Goal: Task Accomplishment & Management: Complete application form

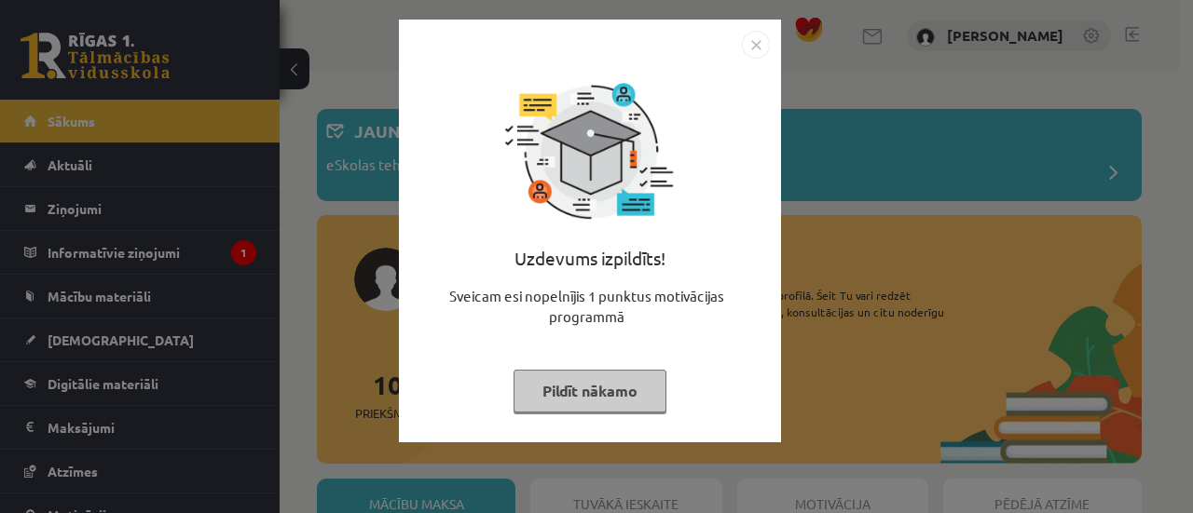
click at [757, 53] on img "Close" at bounding box center [756, 45] width 28 height 28
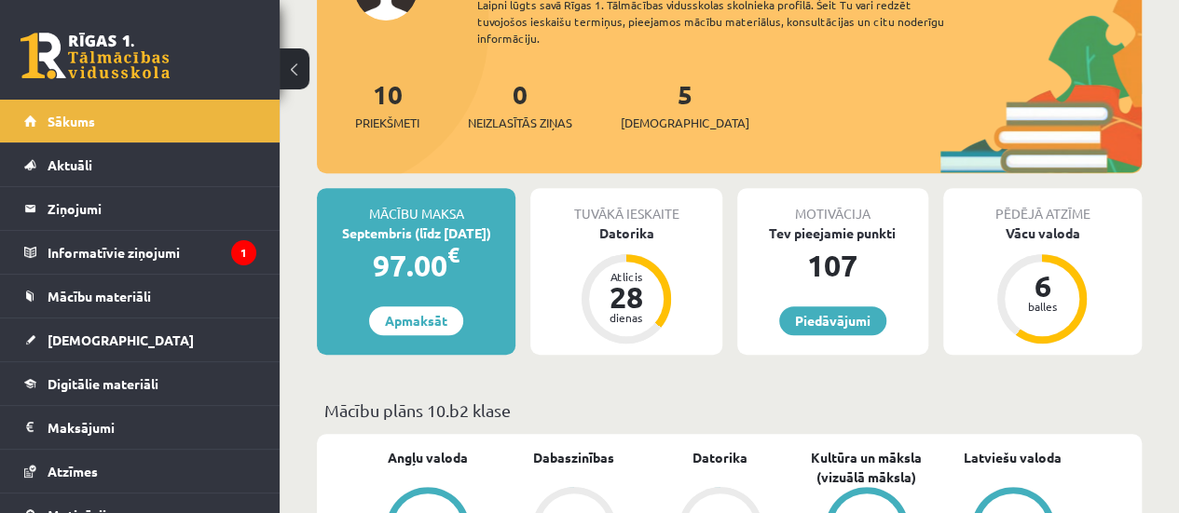
scroll to position [283, 0]
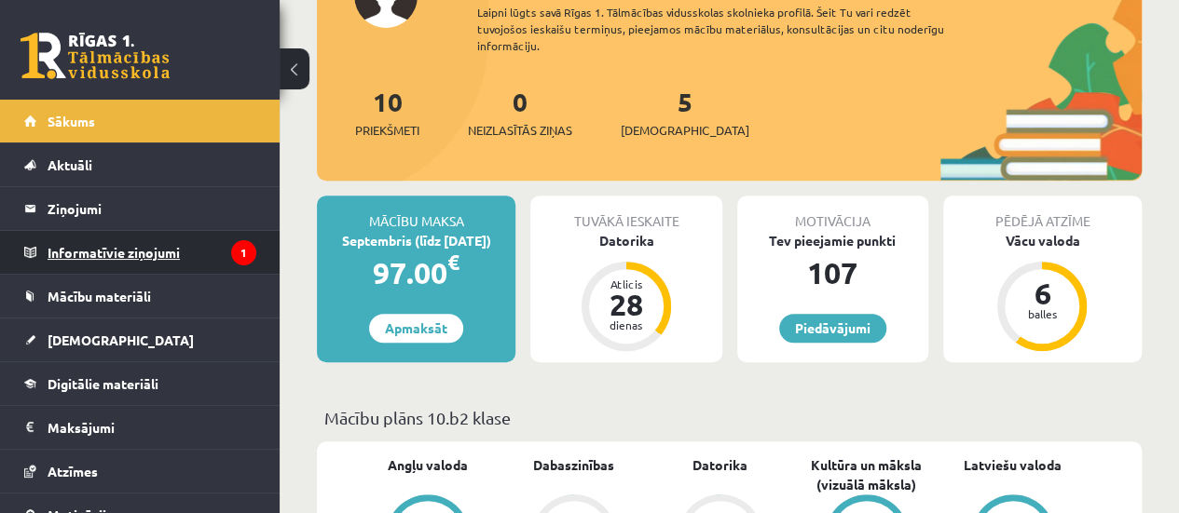
click at [162, 263] on legend "Informatīvie ziņojumi 1" at bounding box center [152, 252] width 209 height 43
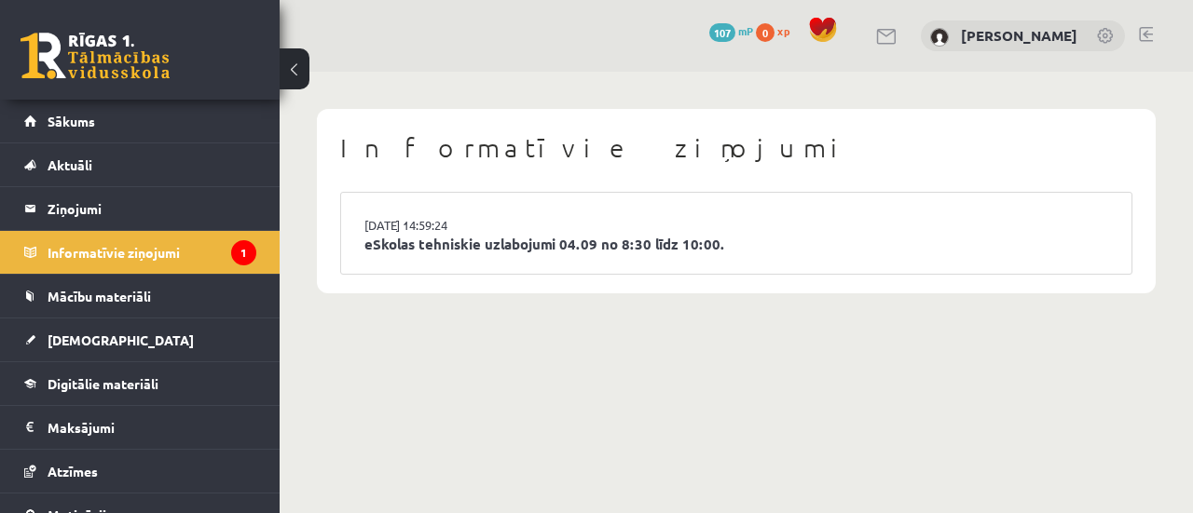
click at [475, 256] on li "03.09.2025 14:59:24 eSkolas tehniskie uzlabojumi 04.09 no 8:30 līdz 10:00." at bounding box center [736, 233] width 790 height 81
click at [503, 243] on link "eSkolas tehniskie uzlabojumi 04.09 no 8:30 līdz 10:00." at bounding box center [736, 244] width 744 height 21
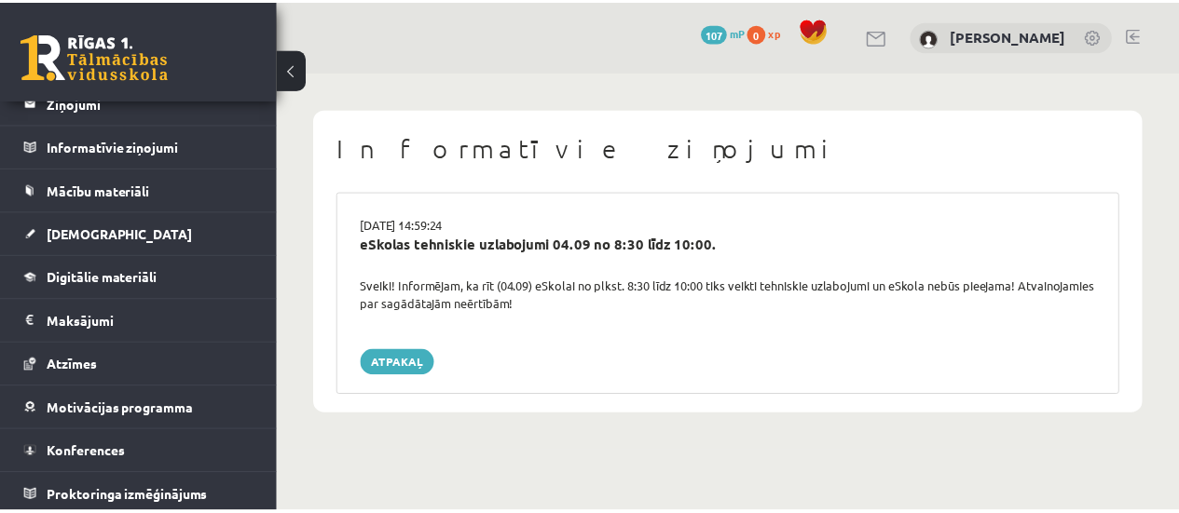
scroll to position [106, 0]
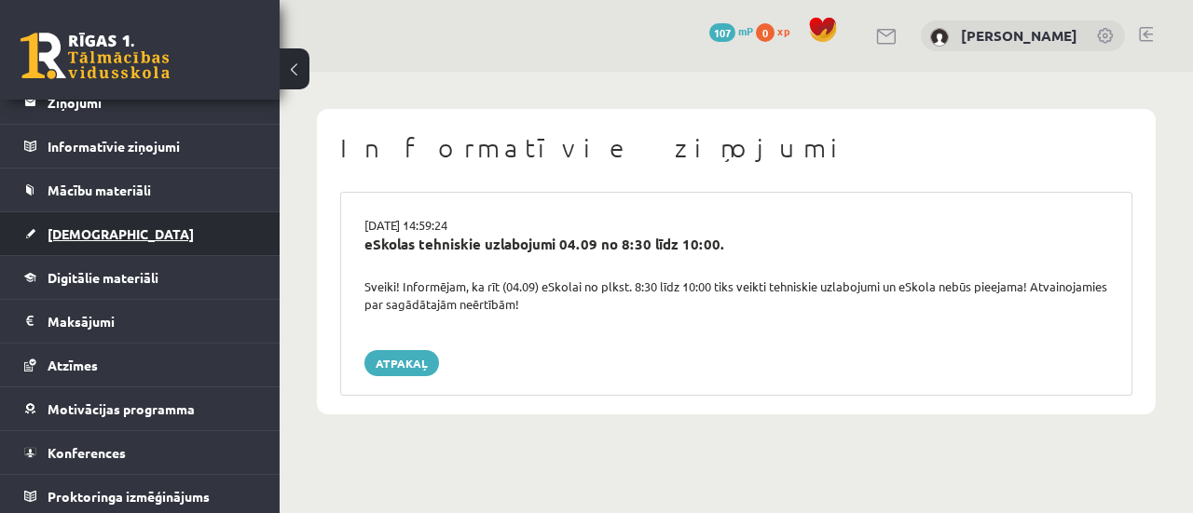
click at [116, 238] on link "[DEMOGRAPHIC_DATA]" at bounding box center [140, 233] width 232 height 43
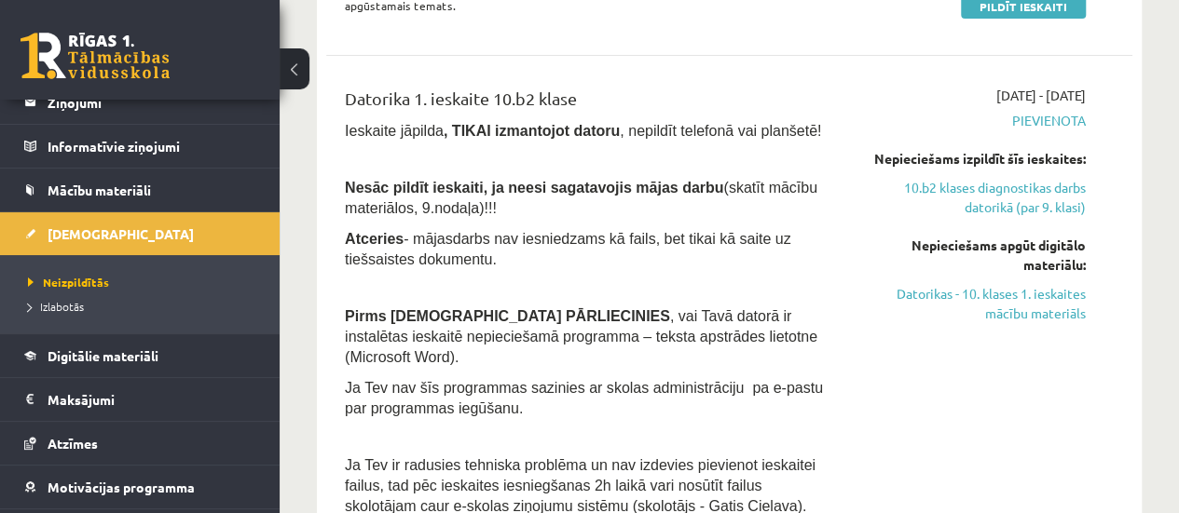
scroll to position [352, 0]
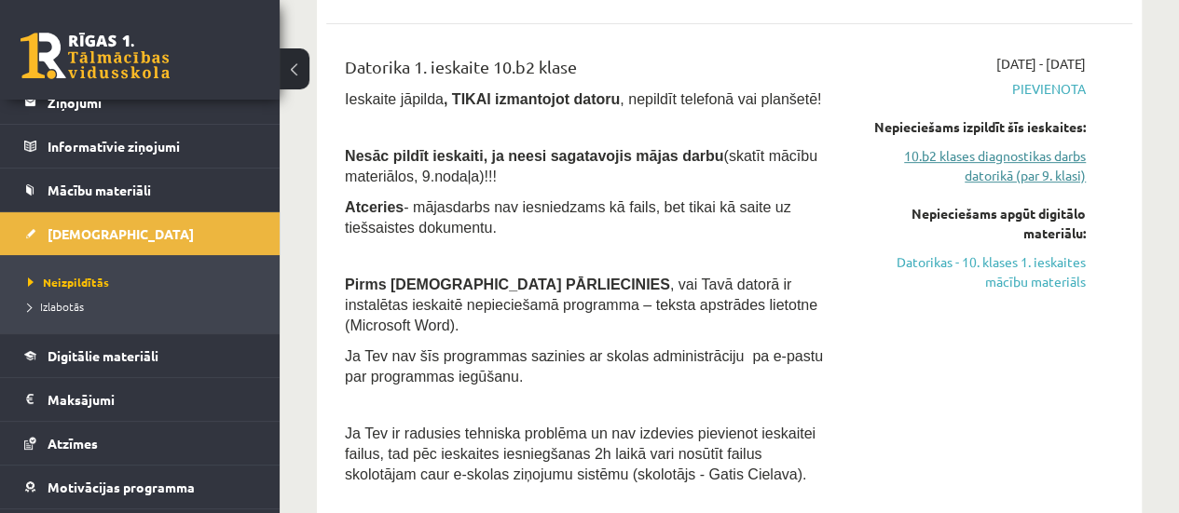
click at [1033, 156] on link "10.b2 klases diagnostikas darbs datorikā (par 9. klasi)" at bounding box center [971, 165] width 228 height 39
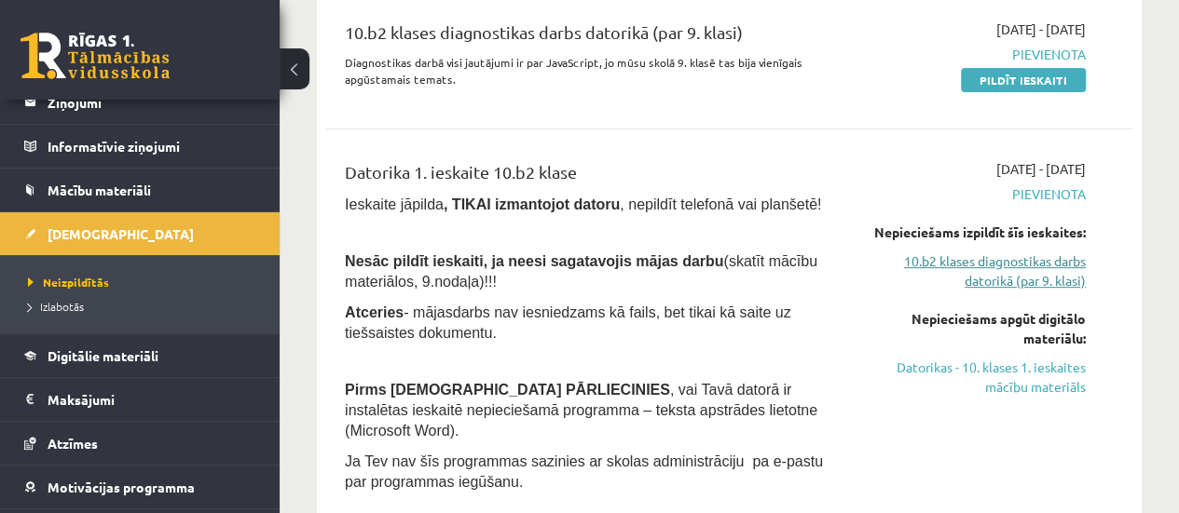
click at [998, 279] on link "10.b2 klases diagnostikas darbs datorikā (par 9. klasi)" at bounding box center [971, 271] width 228 height 39
click at [997, 264] on link "10.b2 klases diagnostikas darbs datorikā (par 9. klasi)" at bounding box center [971, 271] width 228 height 39
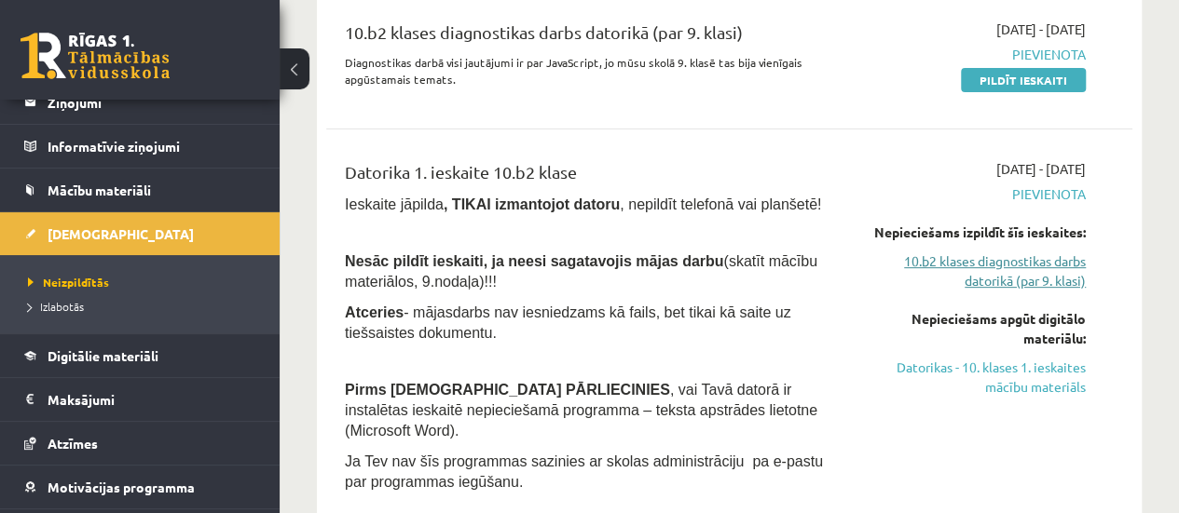
click at [997, 264] on link "10.b2 klases diagnostikas darbs datorikā (par 9. klasi)" at bounding box center [971, 271] width 228 height 39
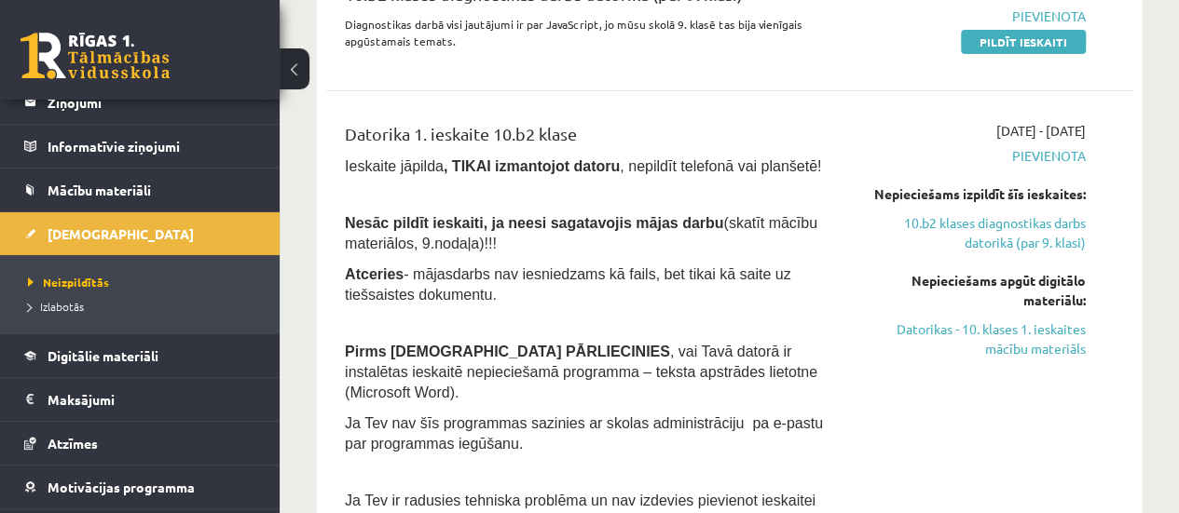
scroll to position [307, 0]
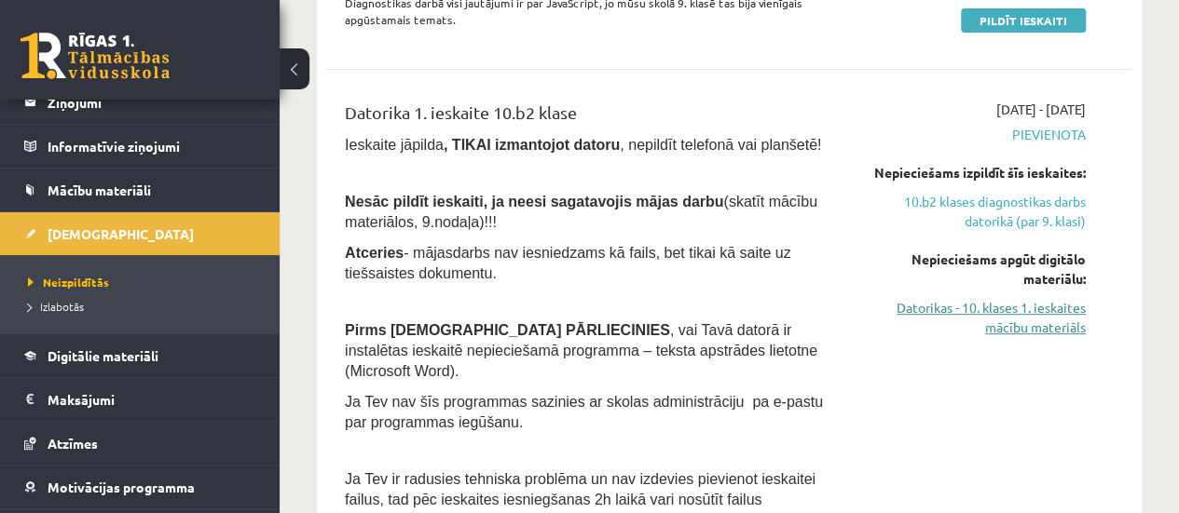
click at [1046, 325] on link "Datorikas - 10. klases 1. ieskaites mācību materiāls" at bounding box center [971, 317] width 228 height 39
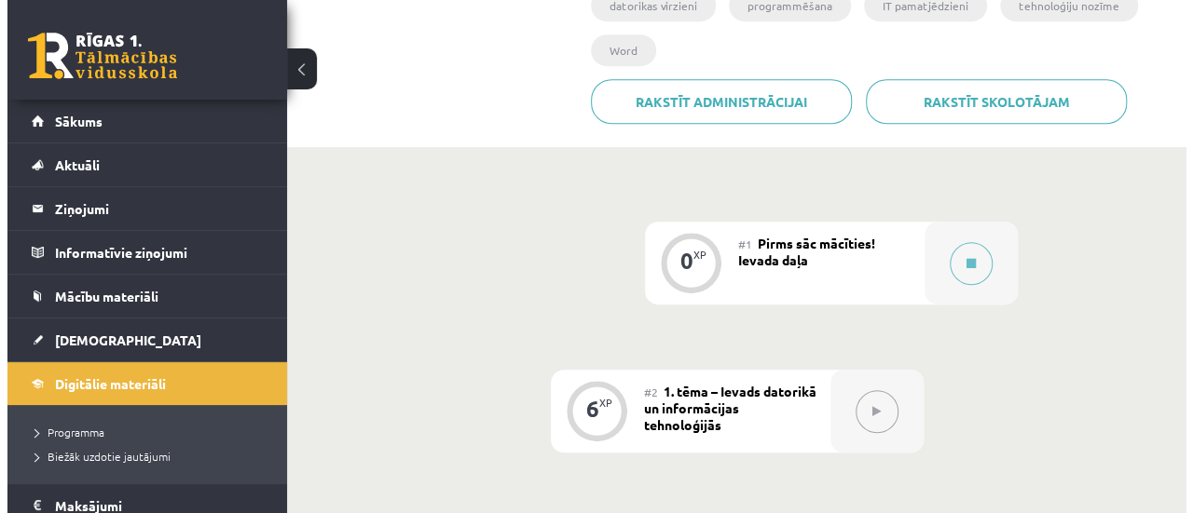
scroll to position [467, 0]
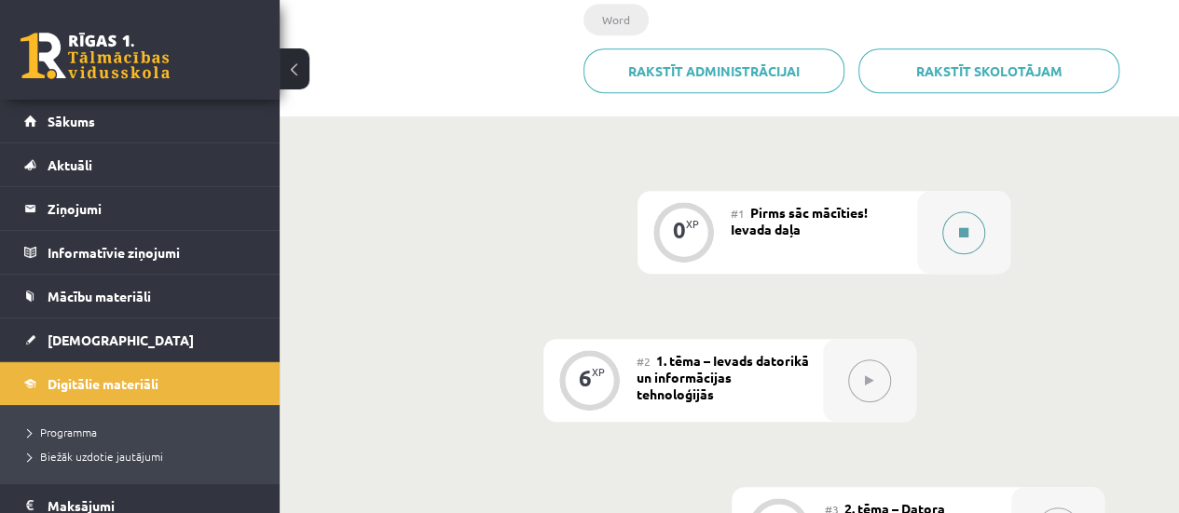
click at [963, 212] on button at bounding box center [963, 233] width 43 height 43
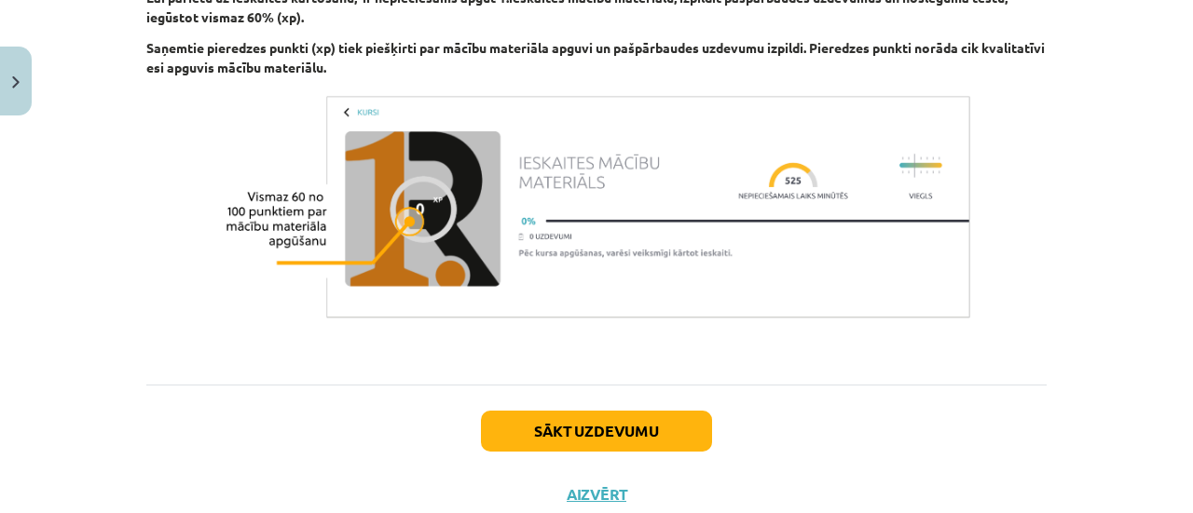
scroll to position [1461, 0]
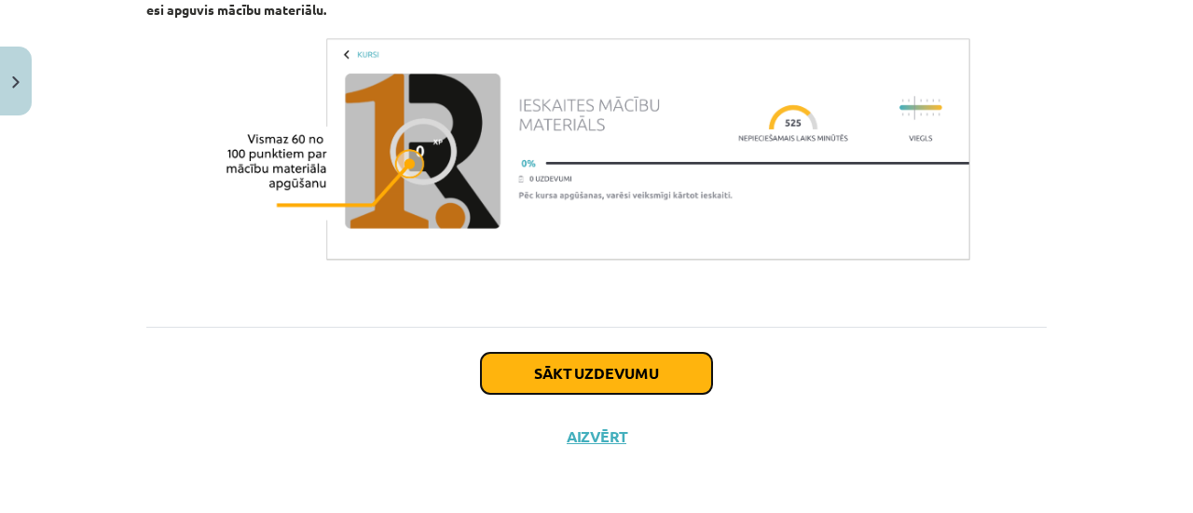
click at [586, 374] on button "Sākt uzdevumu" at bounding box center [596, 373] width 231 height 41
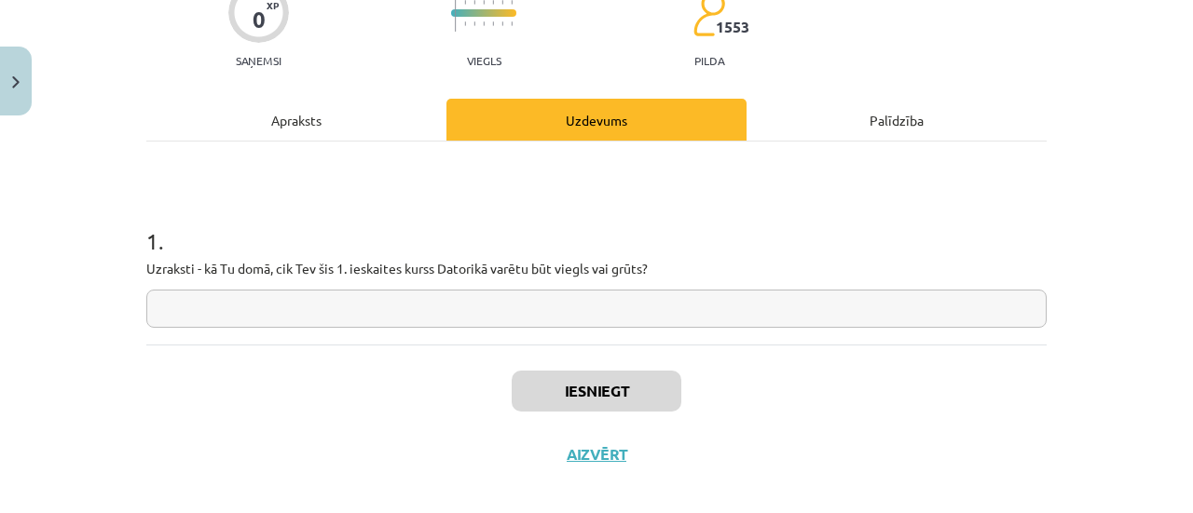
scroll to position [194, 0]
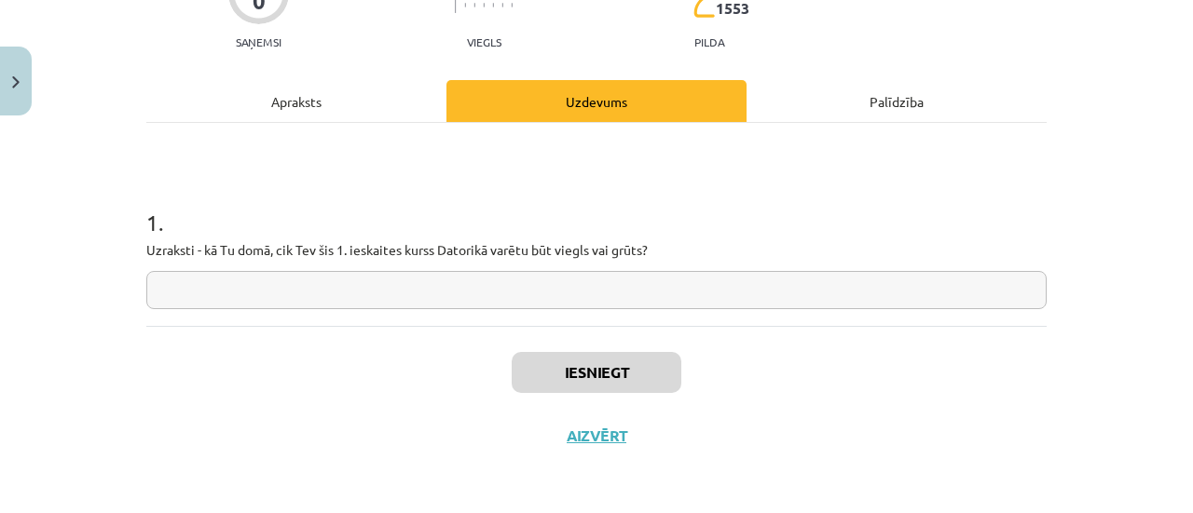
click at [720, 294] on input "text" at bounding box center [596, 290] width 900 height 38
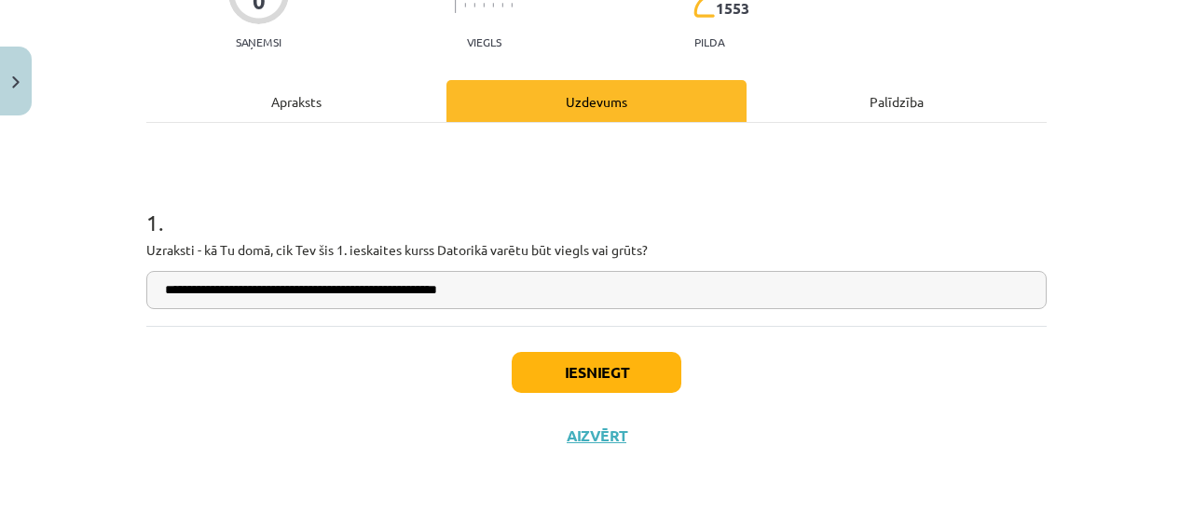
click at [429, 293] on input "**********" at bounding box center [596, 290] width 900 height 38
click at [509, 292] on input "**********" at bounding box center [596, 290] width 900 height 38
type input "**********"
click at [578, 365] on button "Iesniegt" at bounding box center [597, 372] width 170 height 41
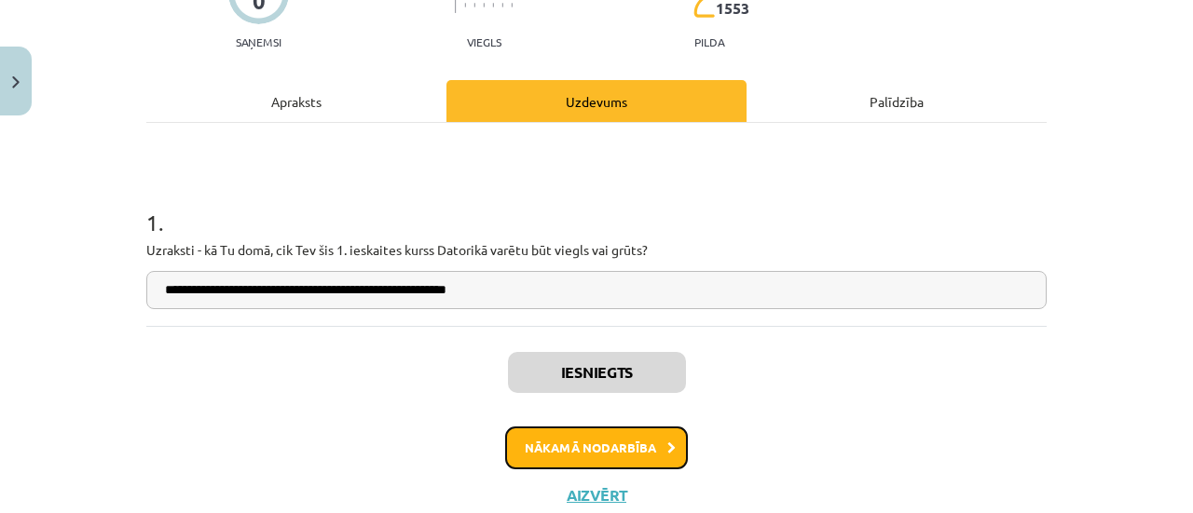
click at [619, 455] on button "Nākamā nodarbība" at bounding box center [596, 448] width 183 height 43
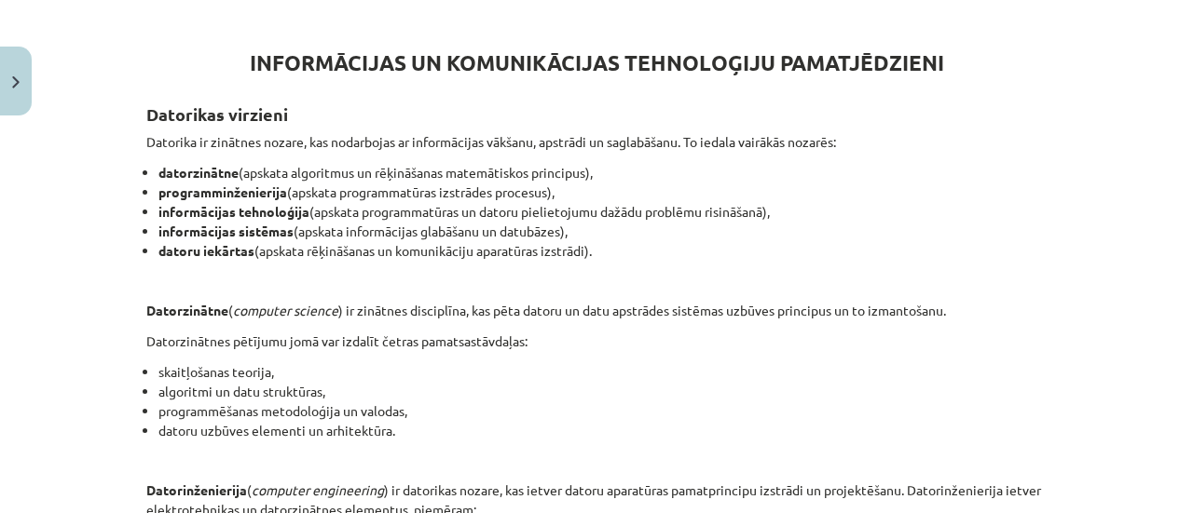
scroll to position [313, 0]
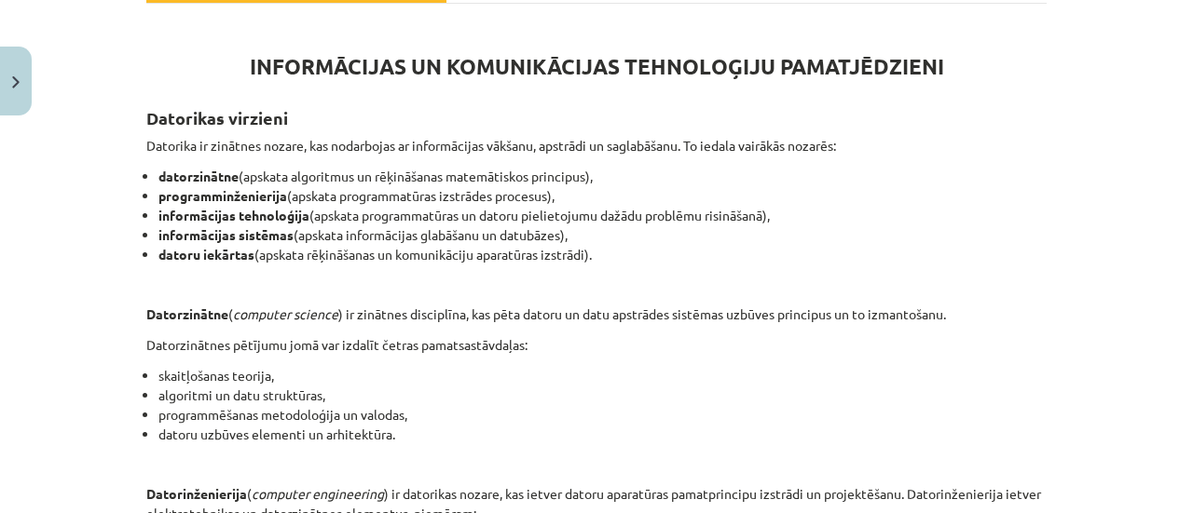
drag, startPoint x: 1174, startPoint y: 215, endPoint x: 1174, endPoint y: 238, distance: 22.4
click at [1174, 238] on div "Mācību tēma: Datorikas - 10. klases 1. ieskaites mācību materiāls #2 1. tēma – …" at bounding box center [596, 256] width 1193 height 513
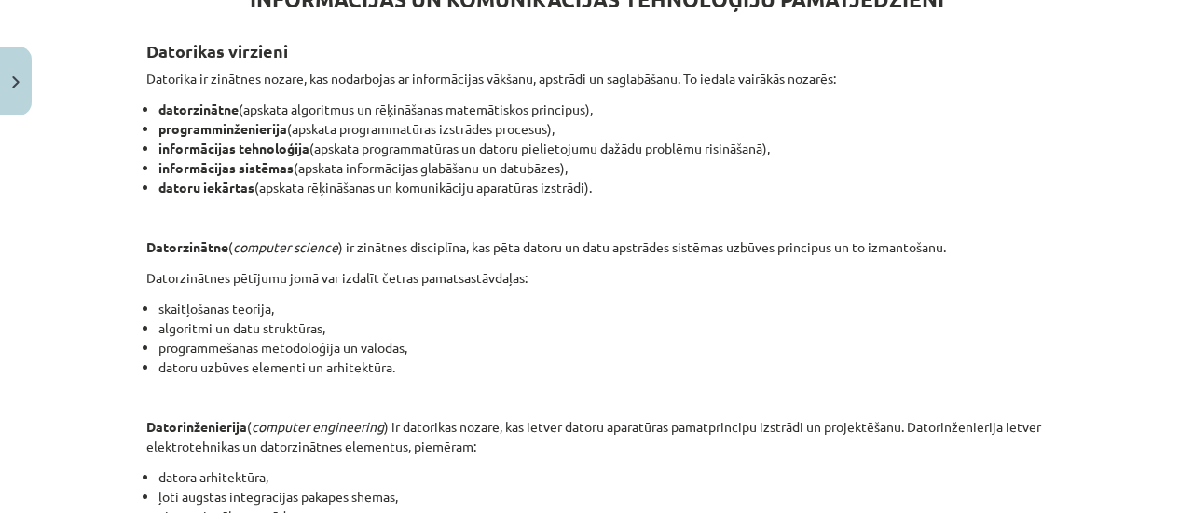
scroll to position [382, 0]
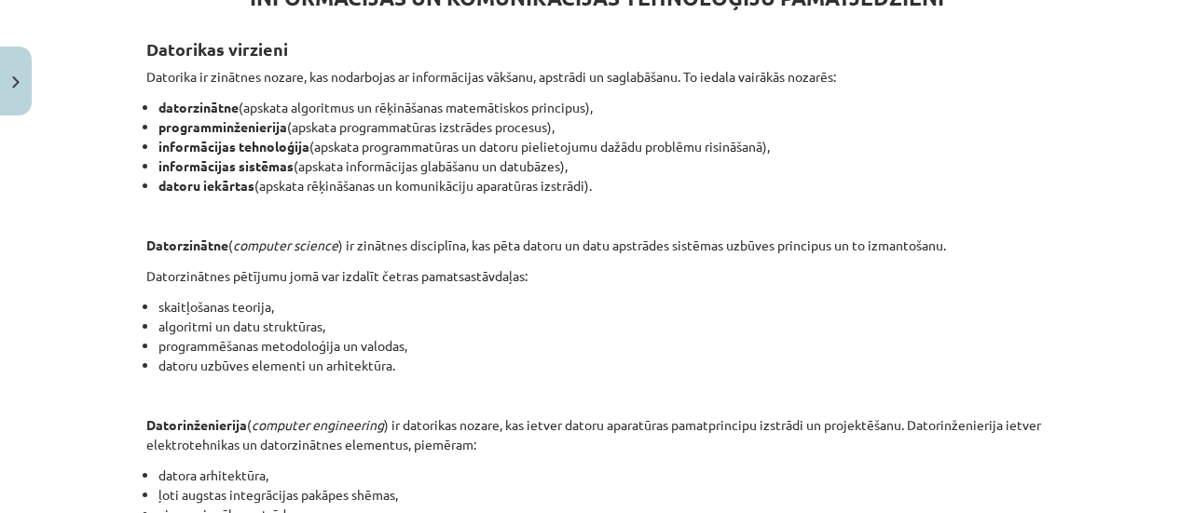
click at [1025, 389] on p at bounding box center [596, 395] width 900 height 20
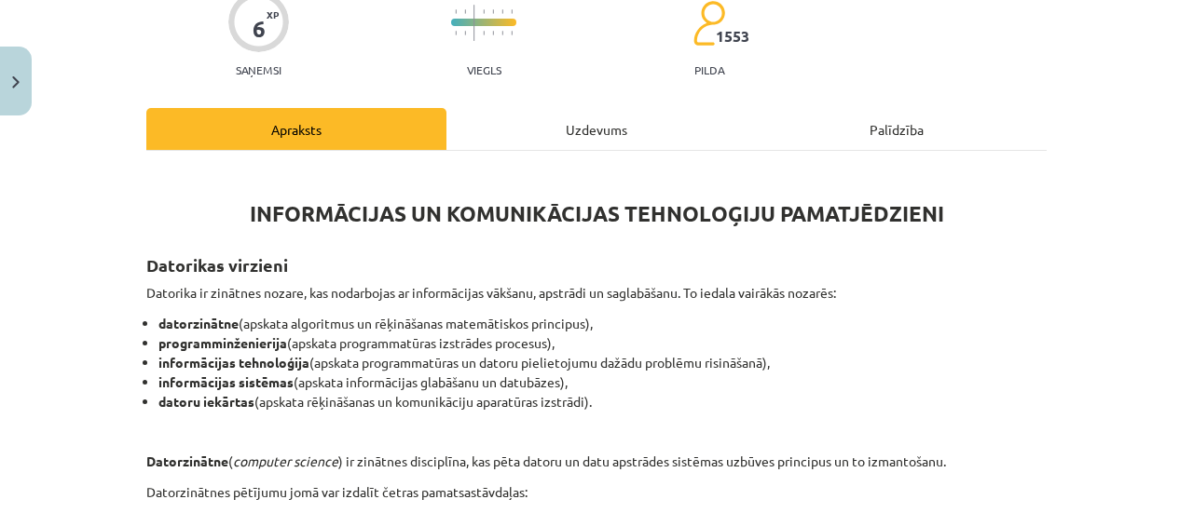
scroll to position [37, 0]
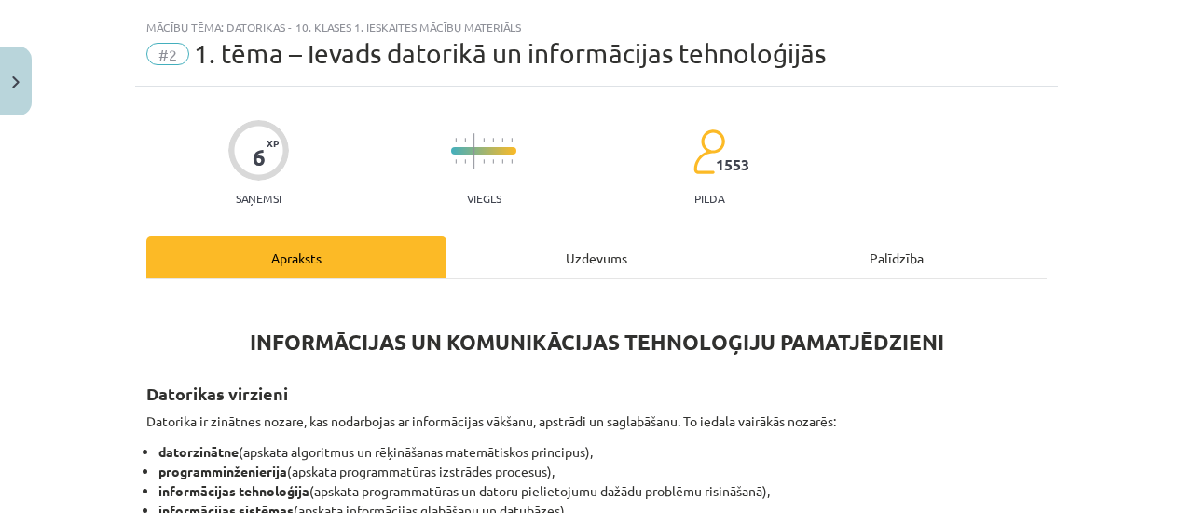
click at [580, 268] on div "Uzdevums" at bounding box center [596, 258] width 300 height 42
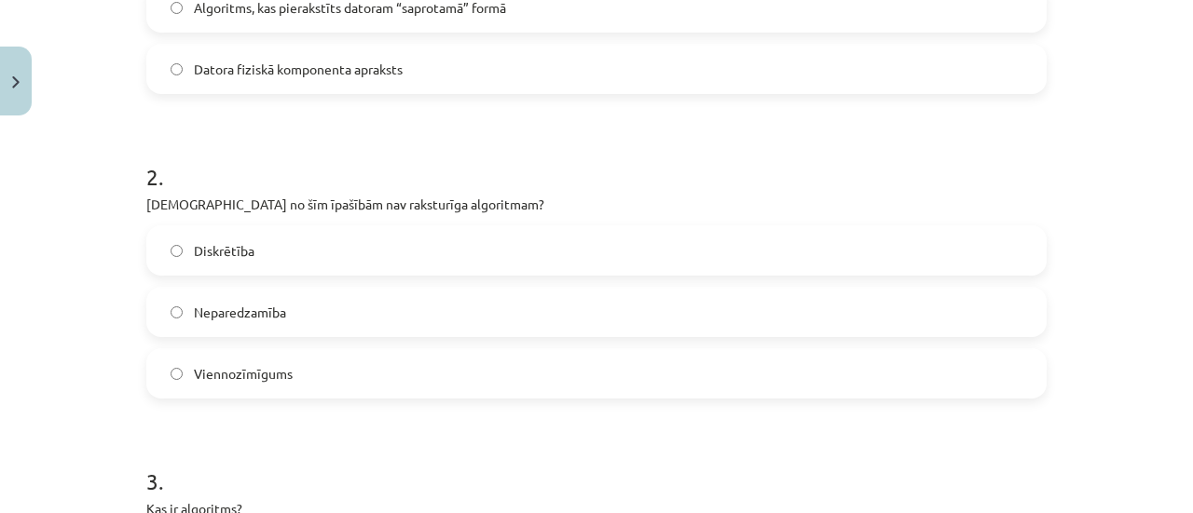
scroll to position [522, 0]
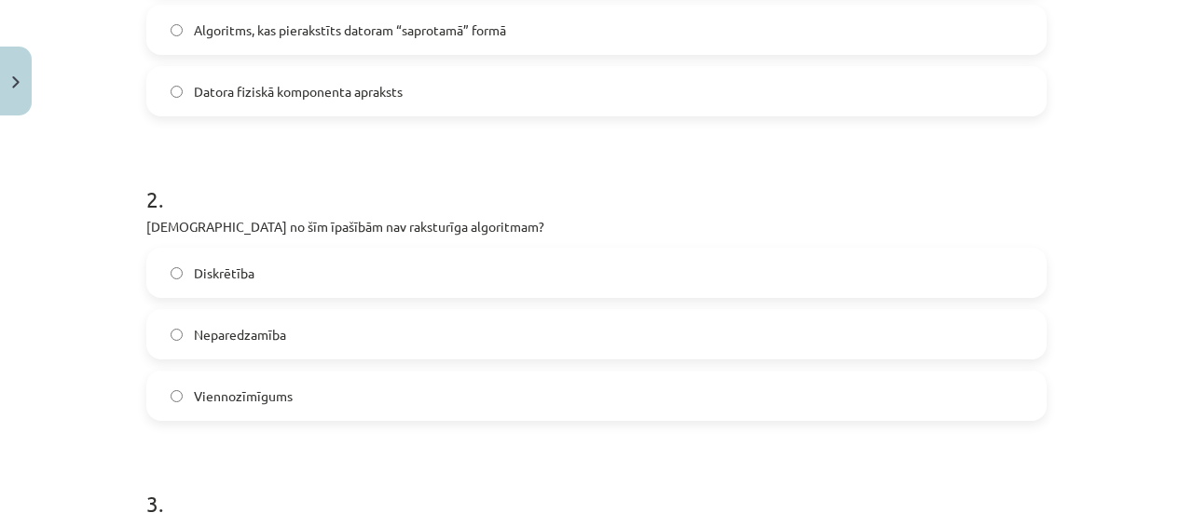
drag, startPoint x: 1176, startPoint y: 166, endPoint x: 1189, endPoint y: 161, distance: 13.9
click at [1189, 161] on div "Mācību tēma: Datorikas - 10. klases 1. ieskaites mācību materiāls #2 1. tēma – …" at bounding box center [596, 256] width 1193 height 513
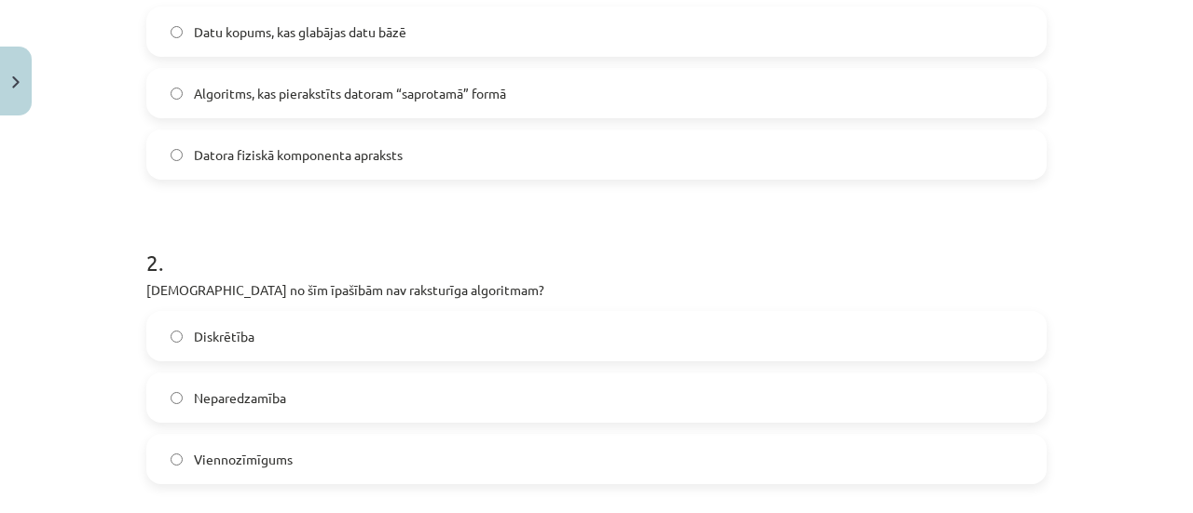
scroll to position [0, 0]
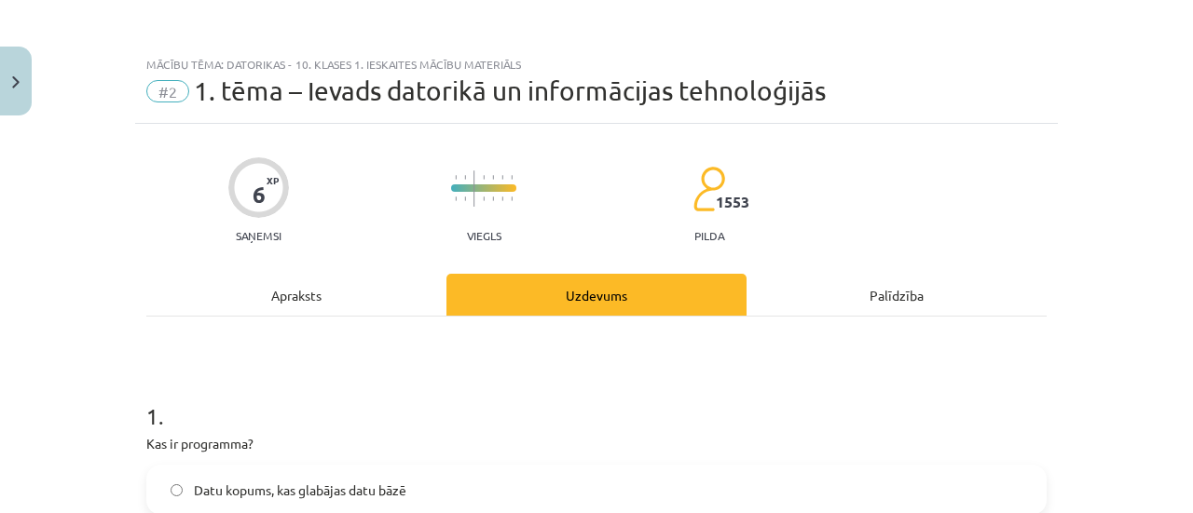
click at [330, 287] on div "Apraksts" at bounding box center [296, 295] width 300 height 42
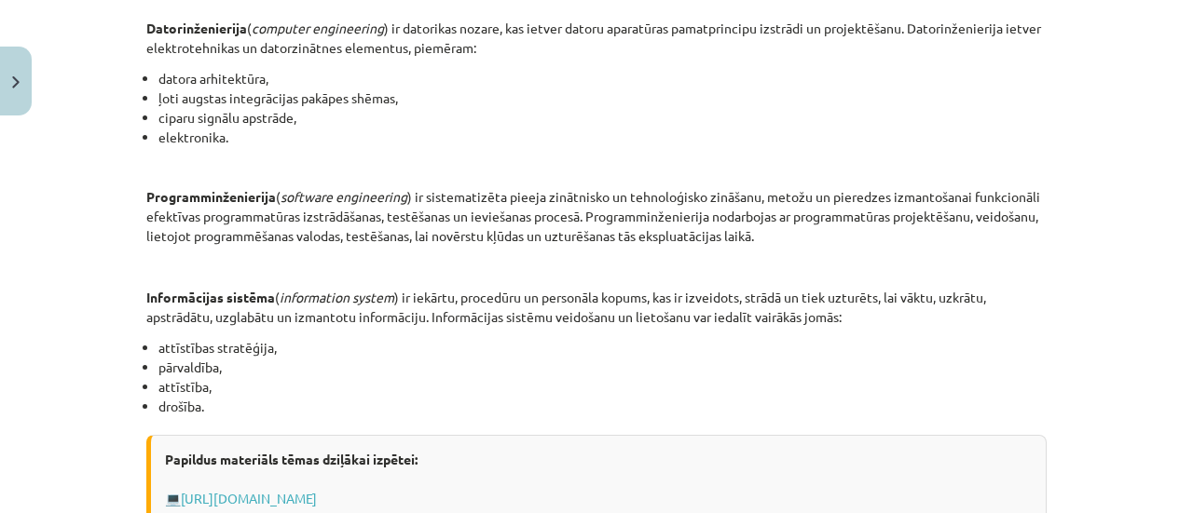
scroll to position [785, 0]
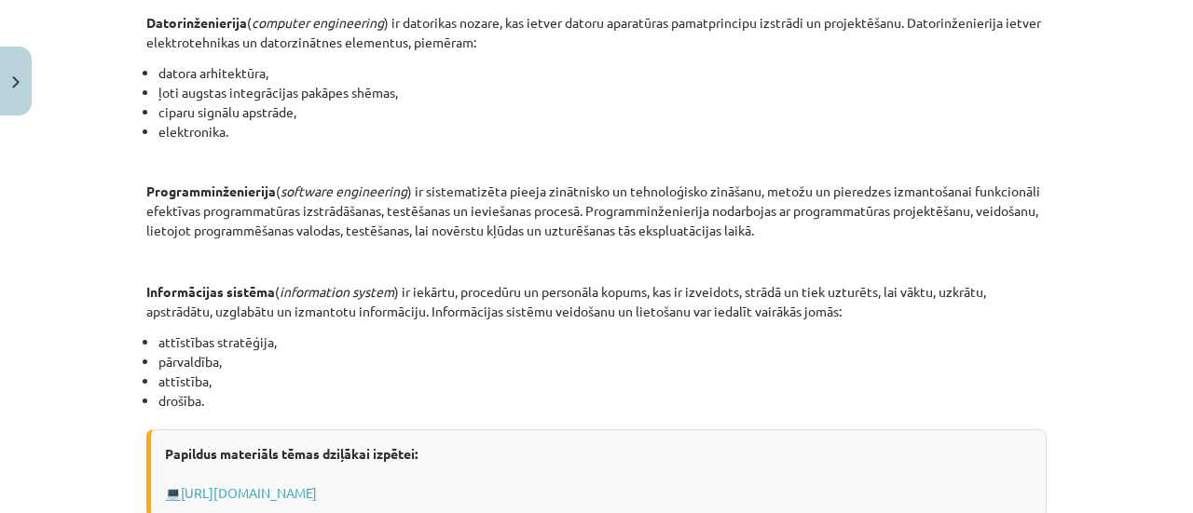
click at [1046, 361] on div "6 XP Saņemsi Viegls 1553 pilda Apraksts Uzdevums Palīdzība INFORMĀCIJAS UN KOMU…" at bounding box center [596, 51] width 923 height 1425
click at [317, 485] on link "[URL][DOMAIN_NAME]" at bounding box center [249, 493] width 136 height 17
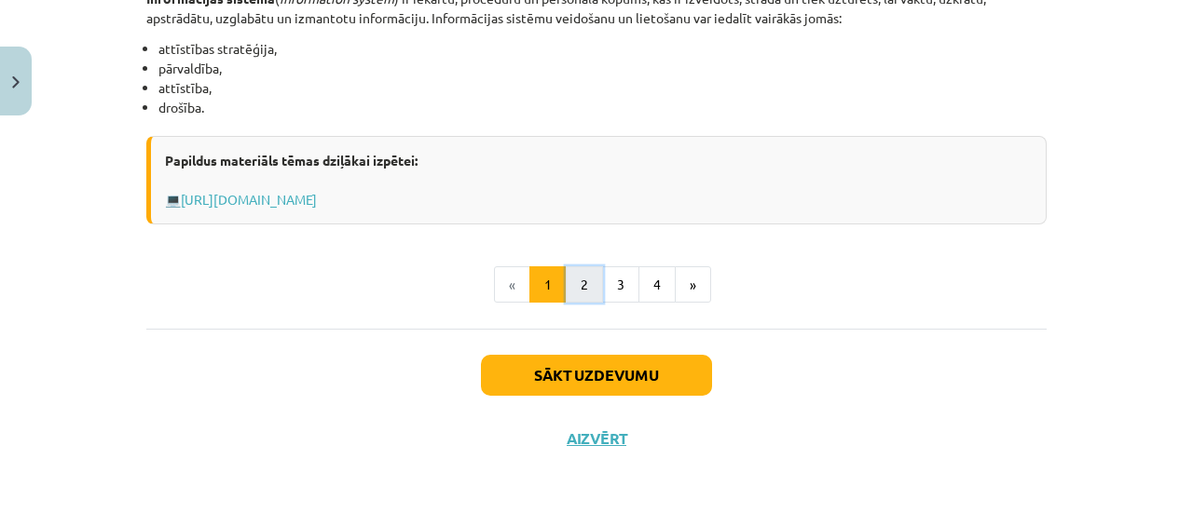
click at [576, 284] on button "2" at bounding box center [584, 285] width 37 height 37
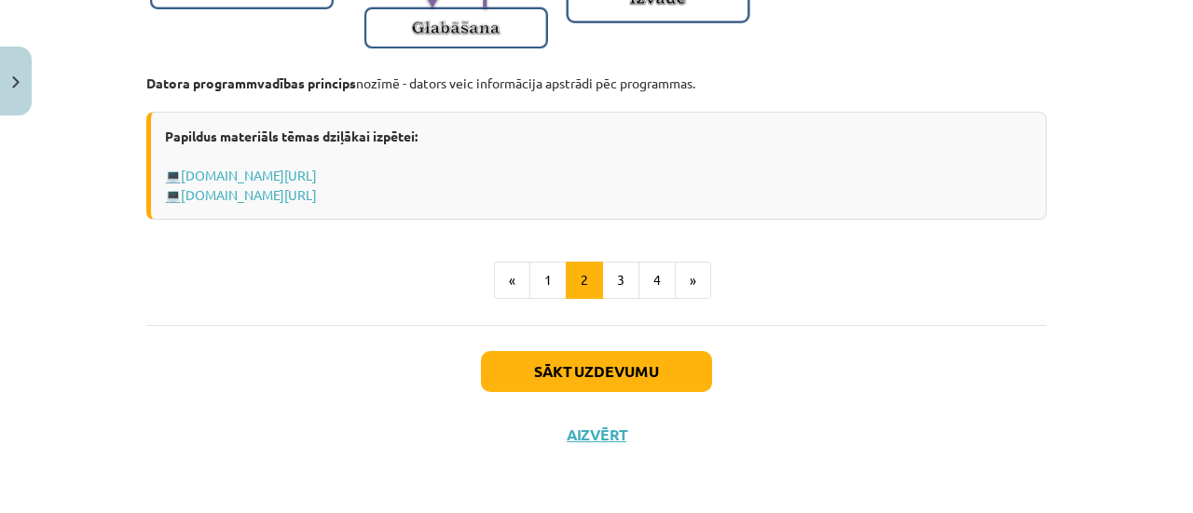
scroll to position [1409, 0]
click at [612, 273] on button "3" at bounding box center [620, 280] width 37 height 37
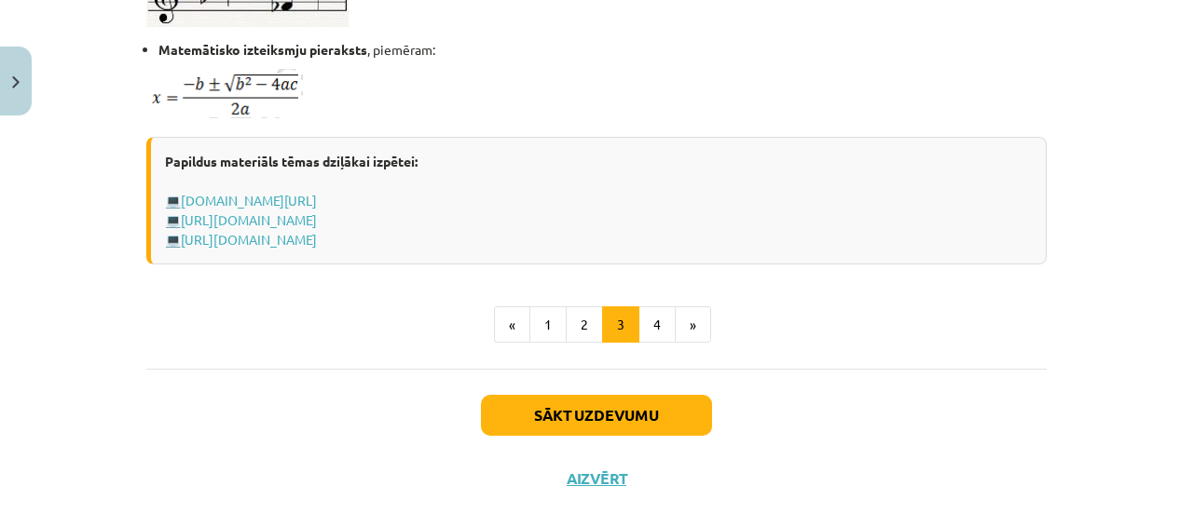
scroll to position [1317, 0]
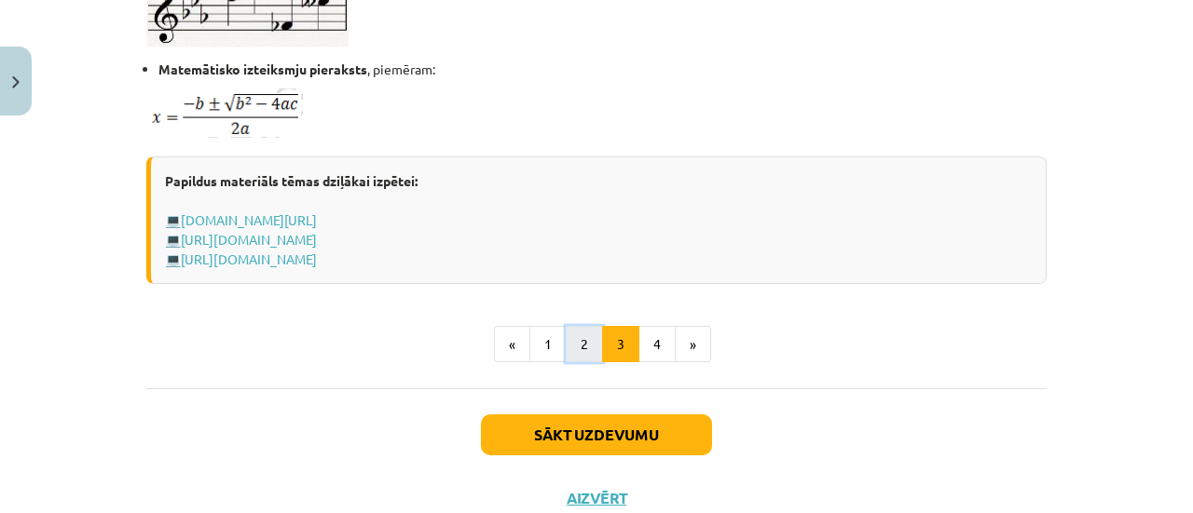
click at [580, 334] on button "2" at bounding box center [584, 344] width 37 height 37
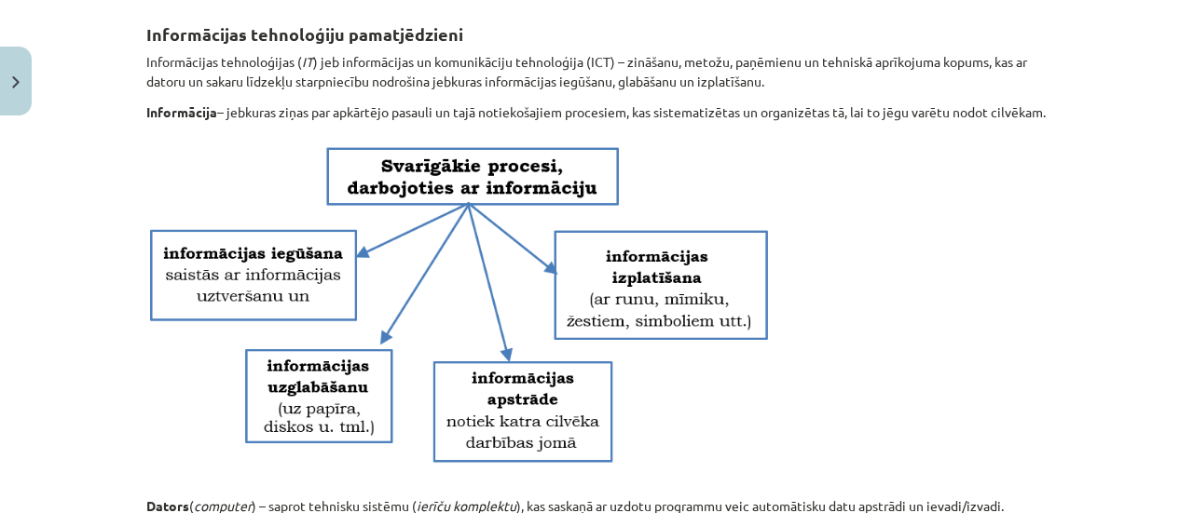
scroll to position [1409, 0]
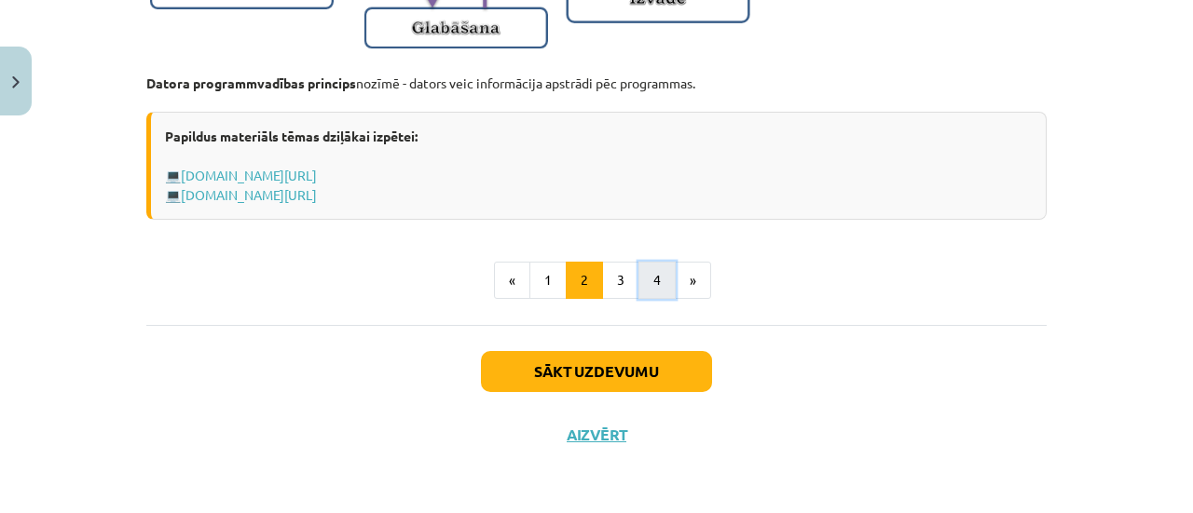
click at [649, 288] on button "4" at bounding box center [656, 280] width 37 height 37
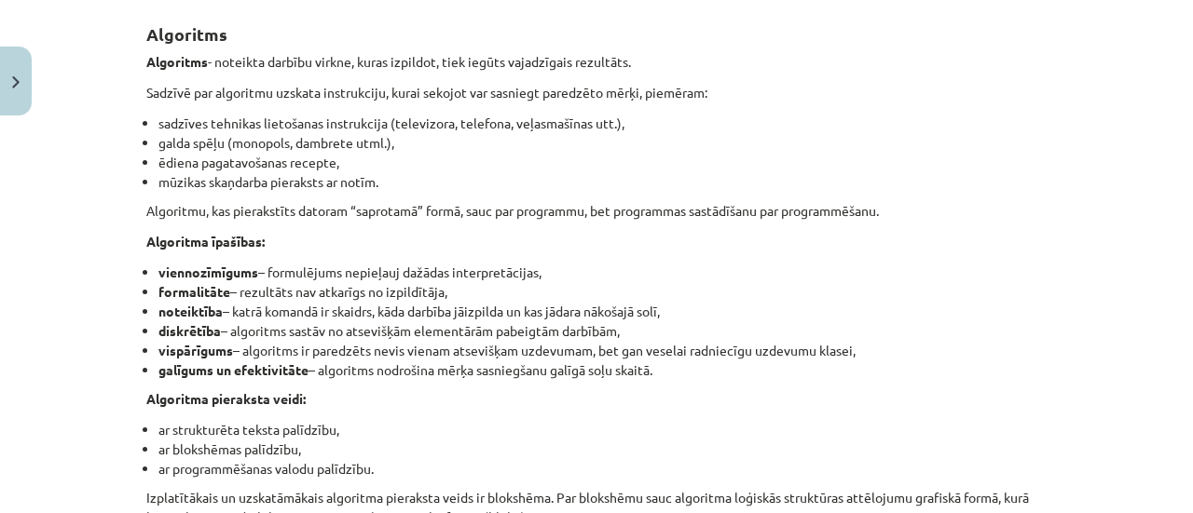
scroll to position [901, 0]
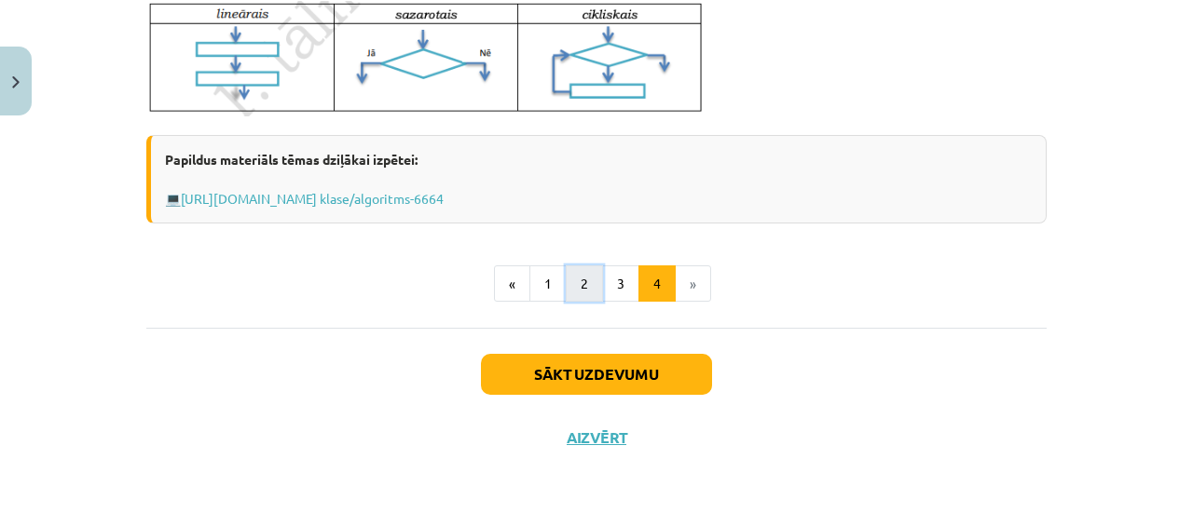
click at [581, 286] on button "2" at bounding box center [584, 284] width 37 height 37
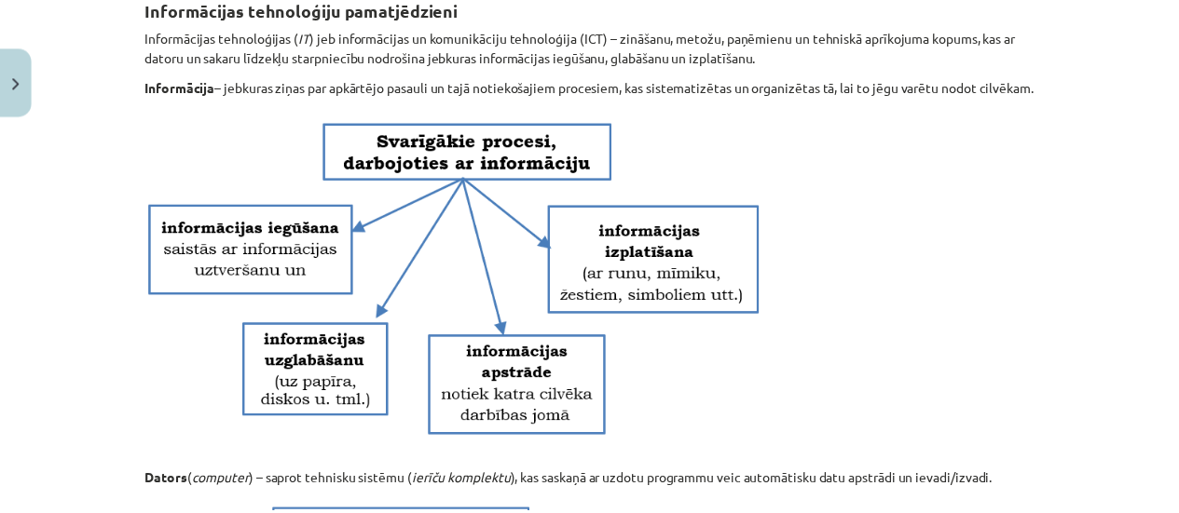
scroll to position [263, 0]
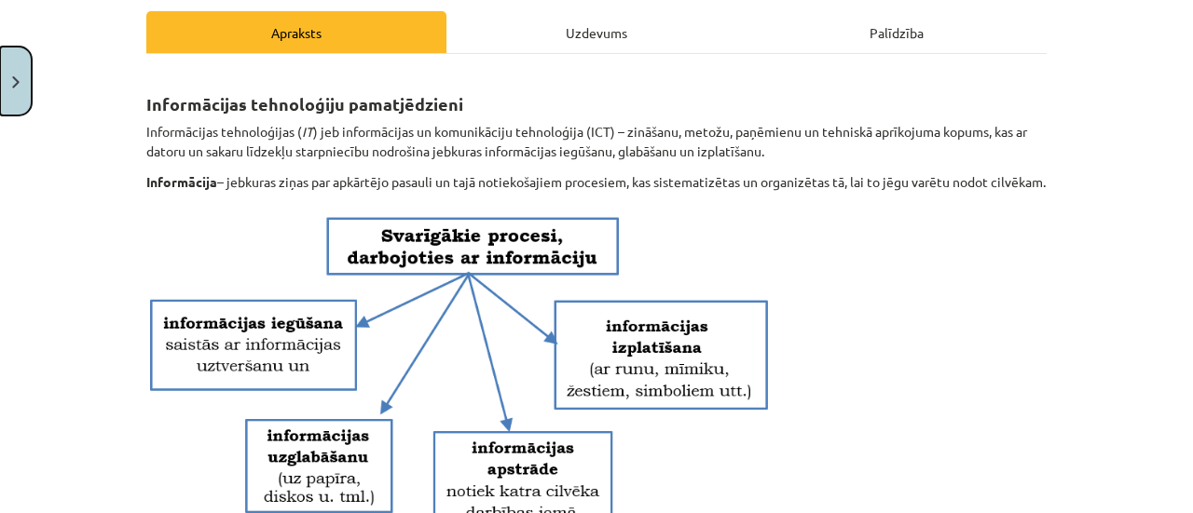
click at [9, 74] on button "Close" at bounding box center [16, 81] width 32 height 69
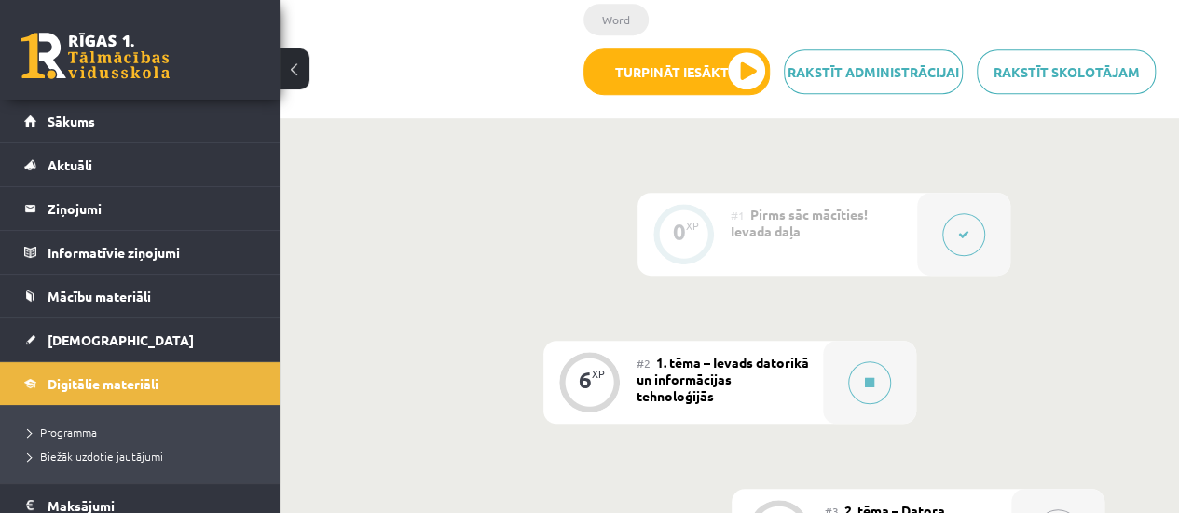
click at [967, 213] on button at bounding box center [963, 234] width 43 height 43
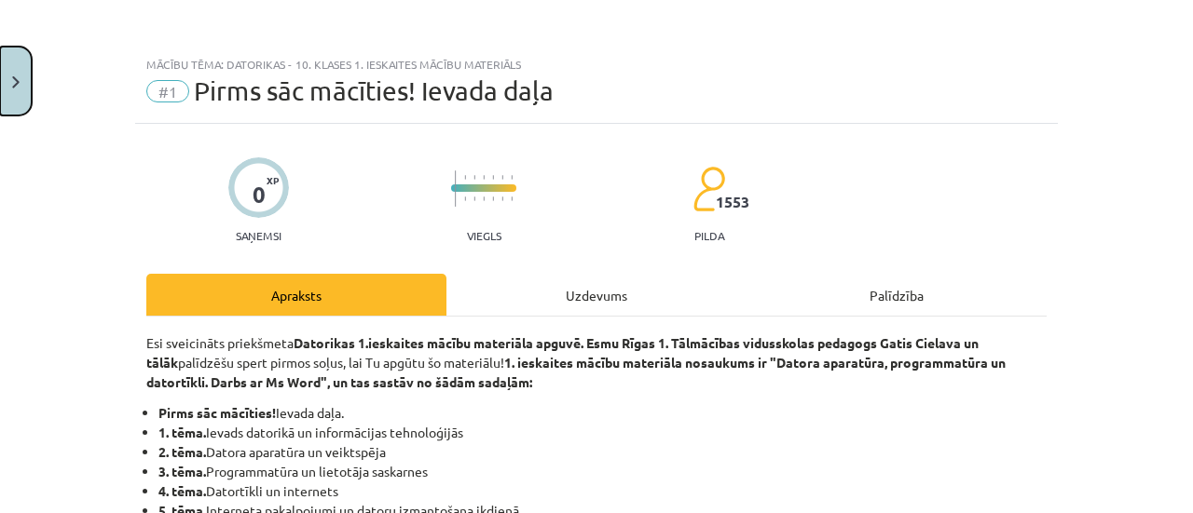
click at [0, 103] on button "Close" at bounding box center [16, 81] width 32 height 69
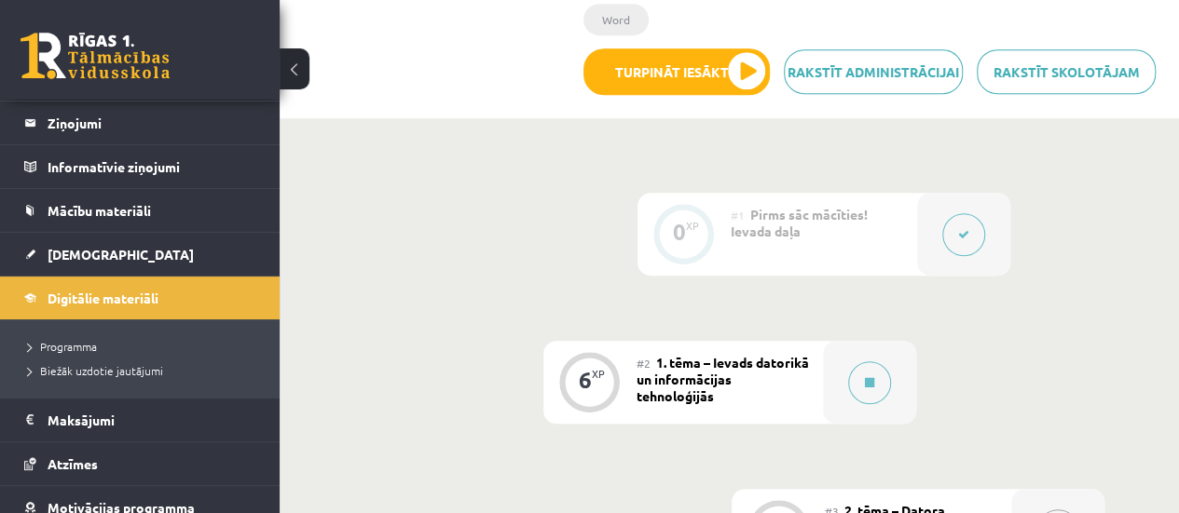
scroll to position [185, 0]
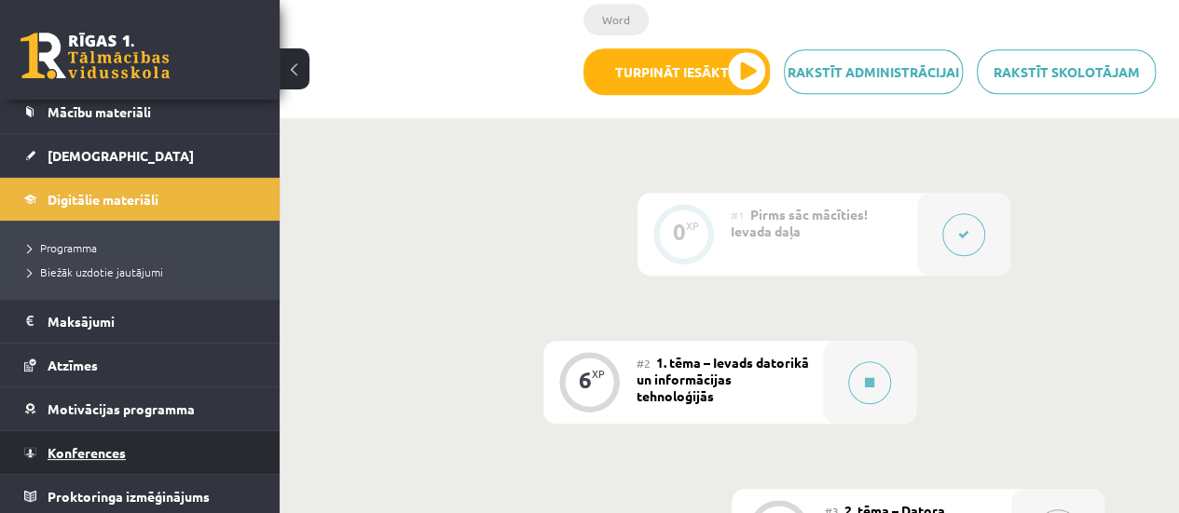
click at [157, 447] on link "Konferences" at bounding box center [140, 452] width 232 height 43
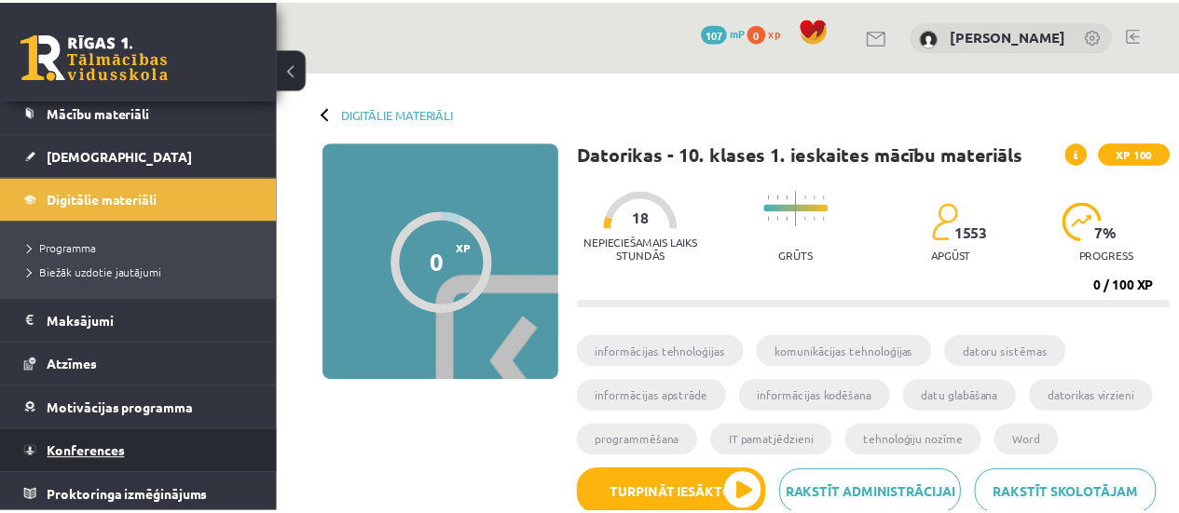
scroll to position [106, 0]
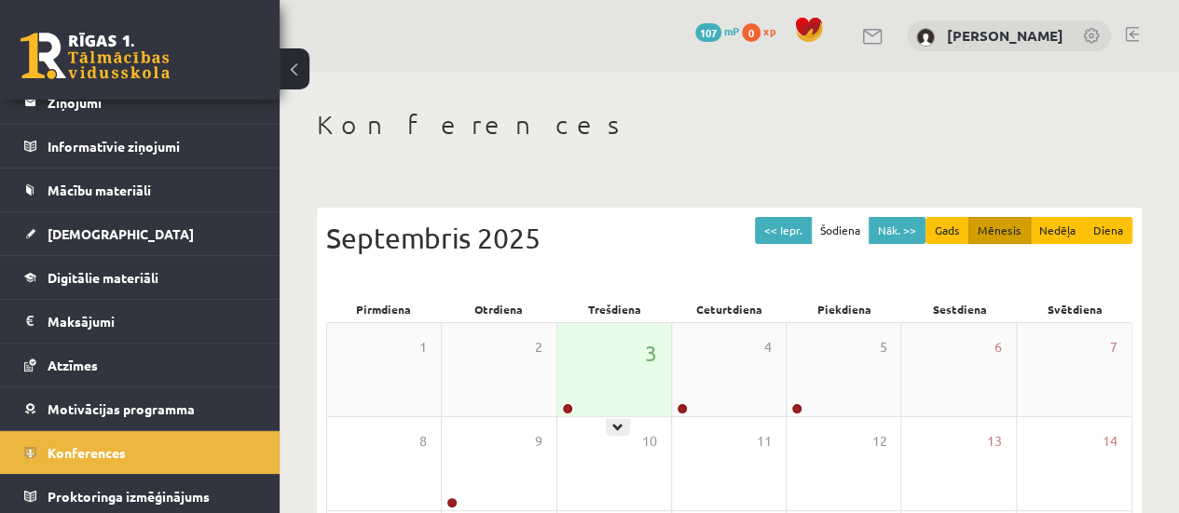
click at [611, 357] on div "3" at bounding box center [614, 369] width 114 height 93
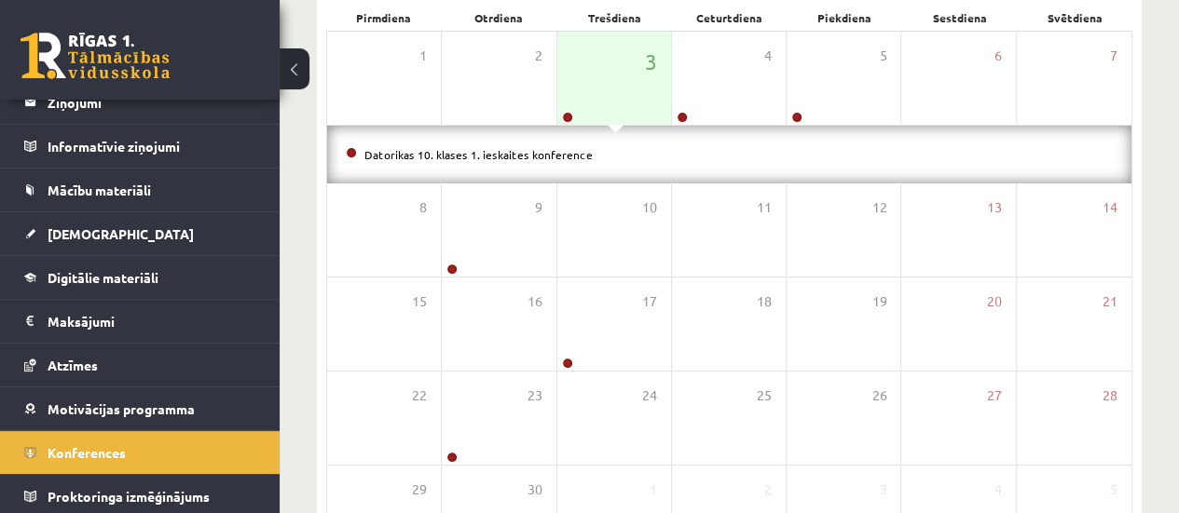
scroll to position [196, 0]
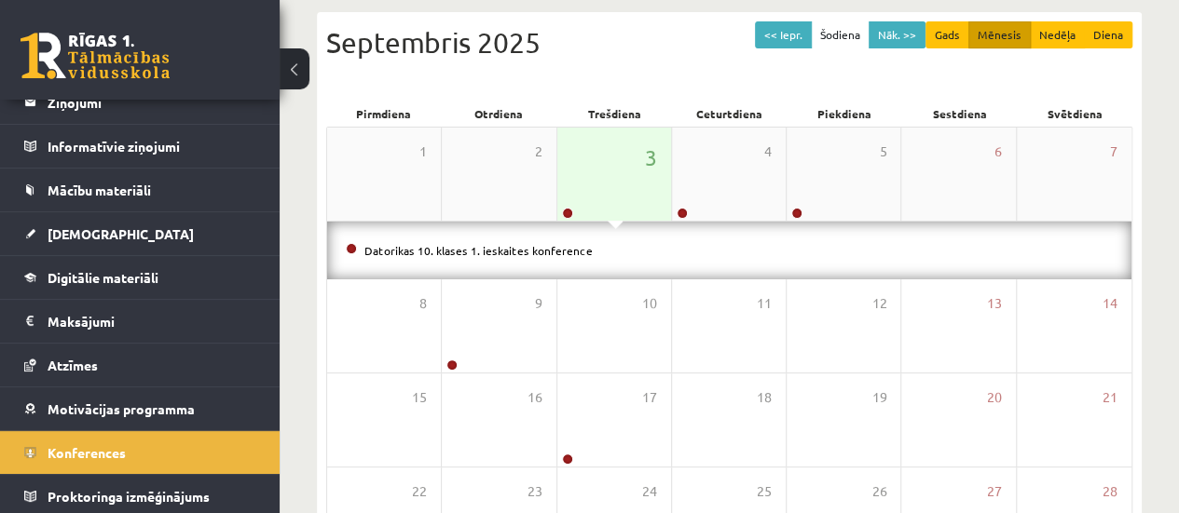
click at [614, 176] on div "3" at bounding box center [614, 174] width 114 height 93
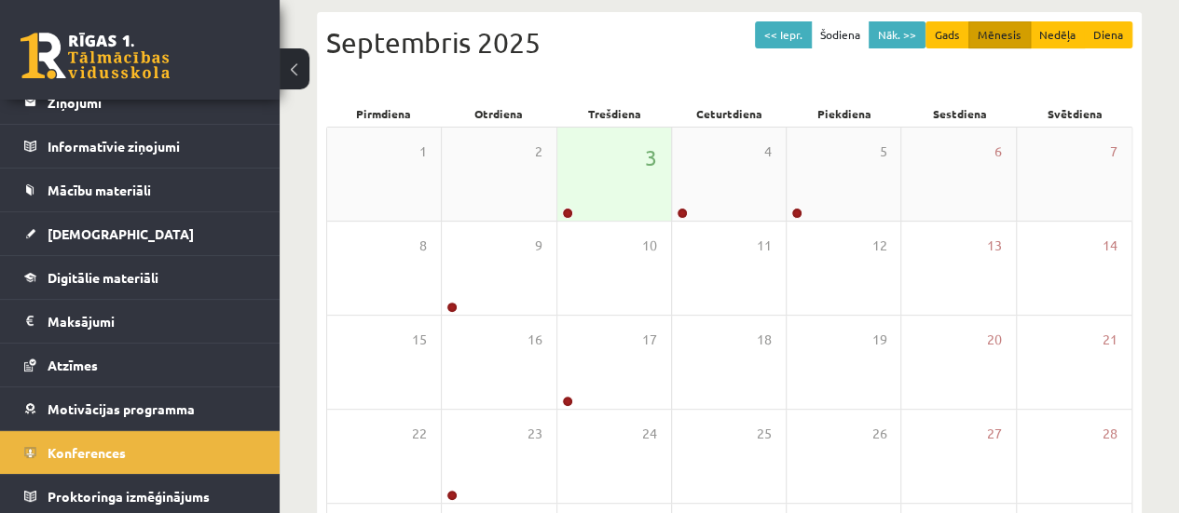
click at [573, 210] on div at bounding box center [566, 214] width 18 height 13
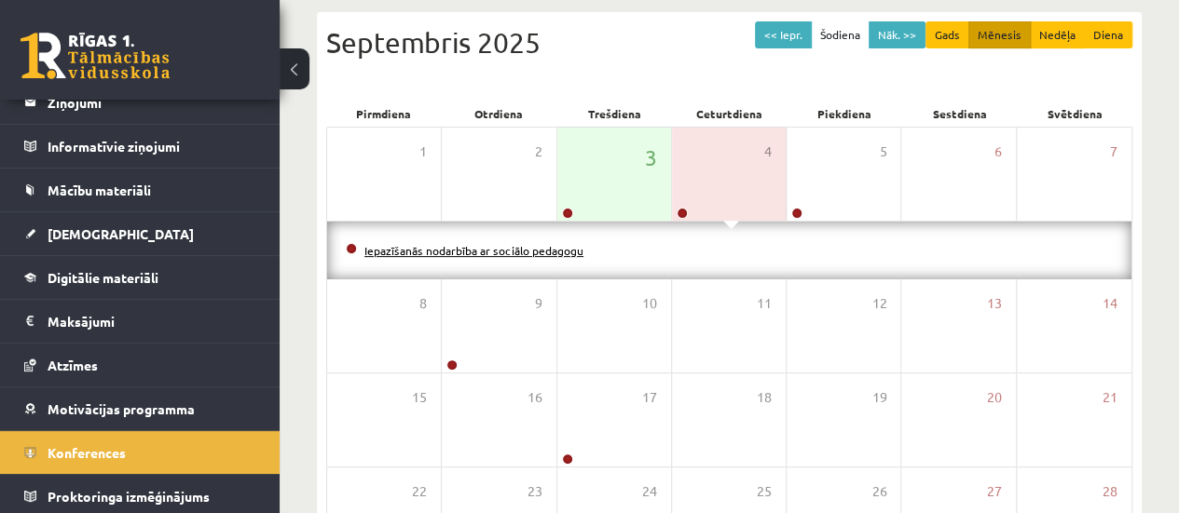
click at [459, 247] on link "Iepazīšanās nodarbība ar sociālo pedagogu" at bounding box center [473, 250] width 219 height 15
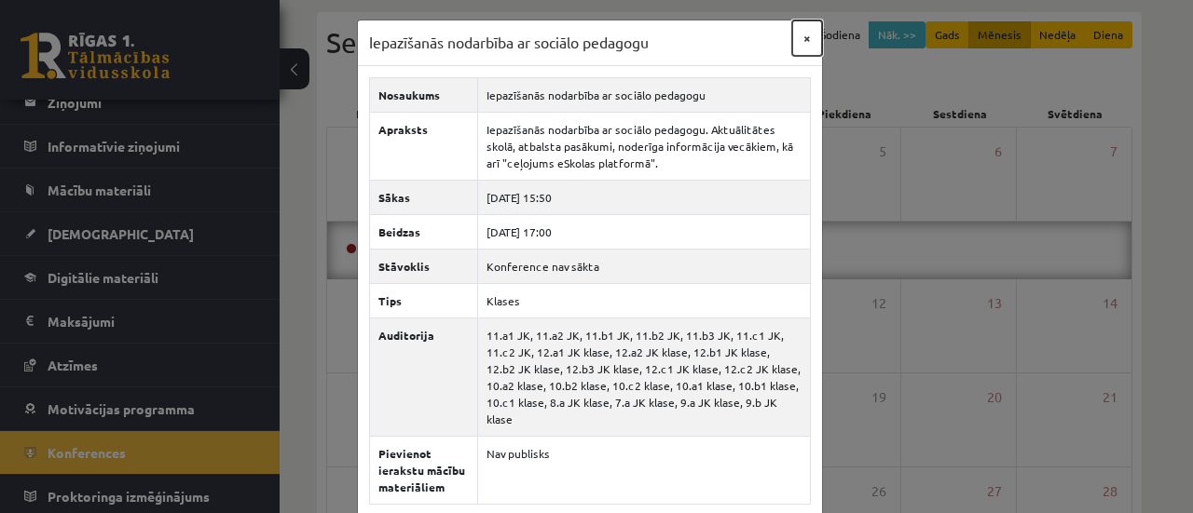
click at [792, 42] on button "×" at bounding box center [807, 38] width 30 height 35
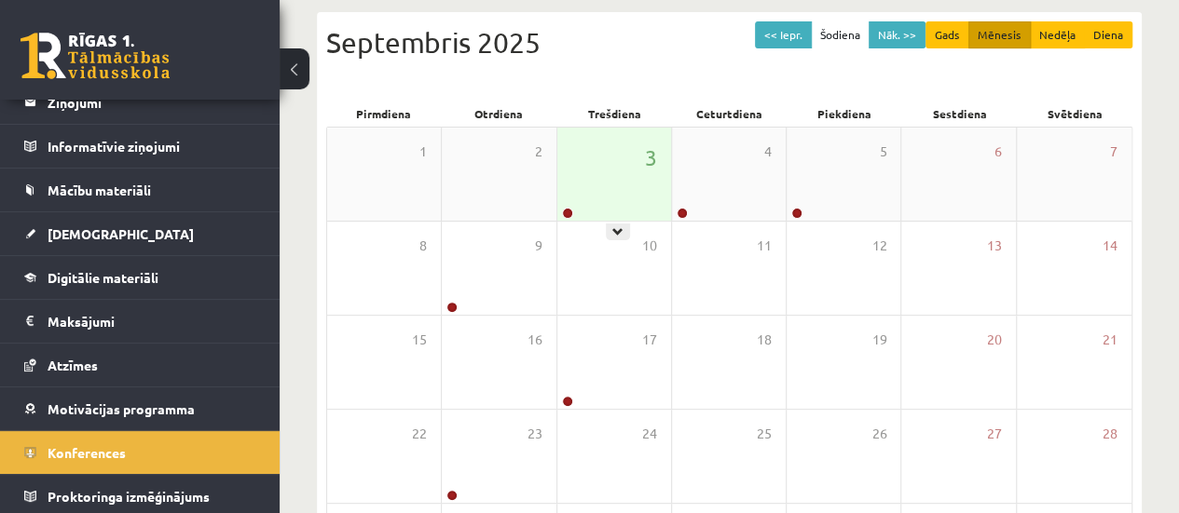
click at [609, 189] on div "3" at bounding box center [614, 174] width 114 height 93
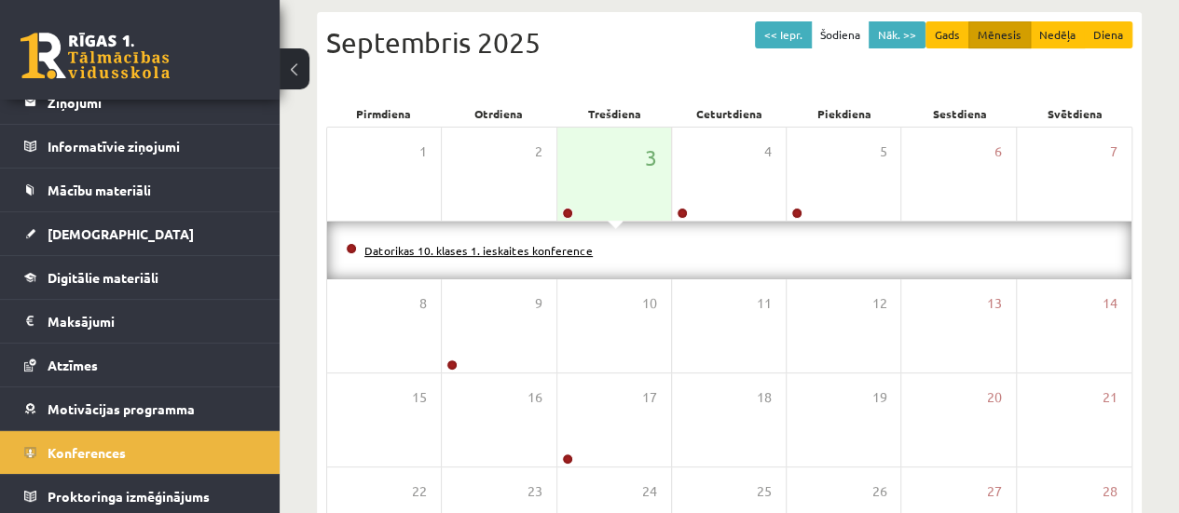
click at [373, 247] on link "Datorikas 10. klases 1. ieskaites konference" at bounding box center [478, 250] width 228 height 15
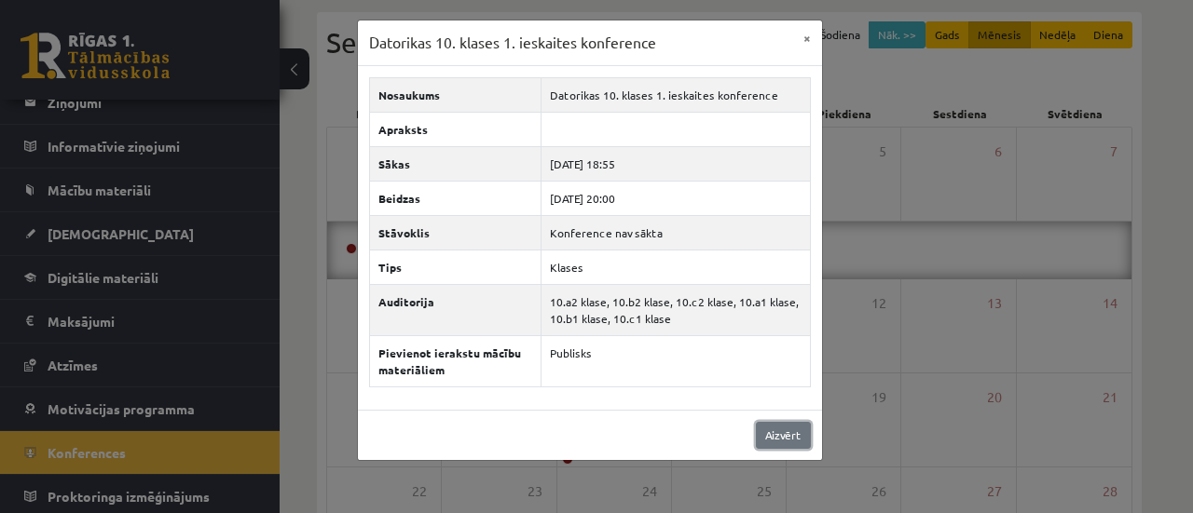
click at [790, 433] on link "Aizvērt" at bounding box center [783, 435] width 55 height 27
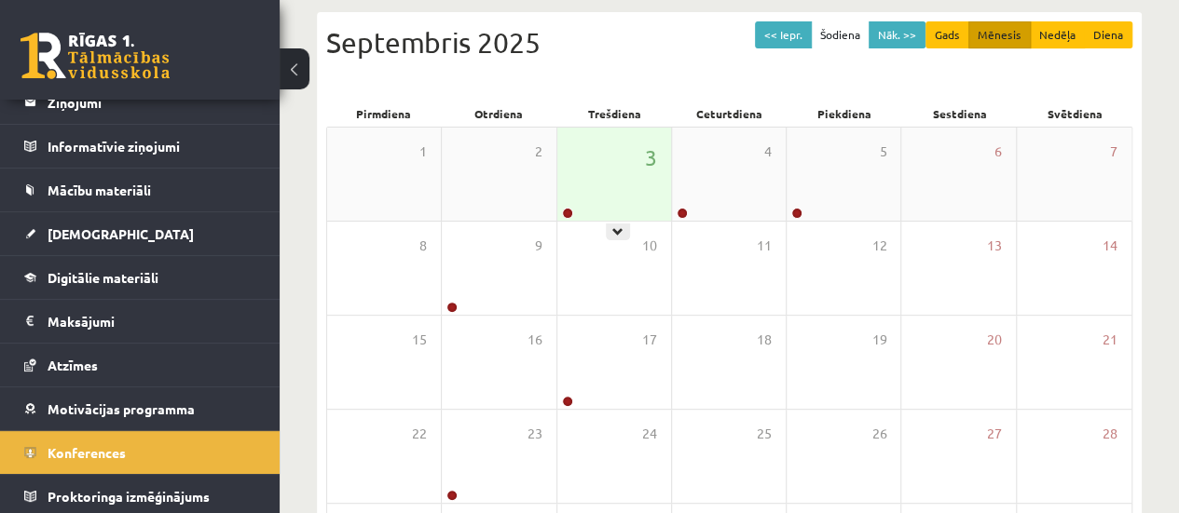
click at [624, 190] on div "3" at bounding box center [614, 174] width 114 height 93
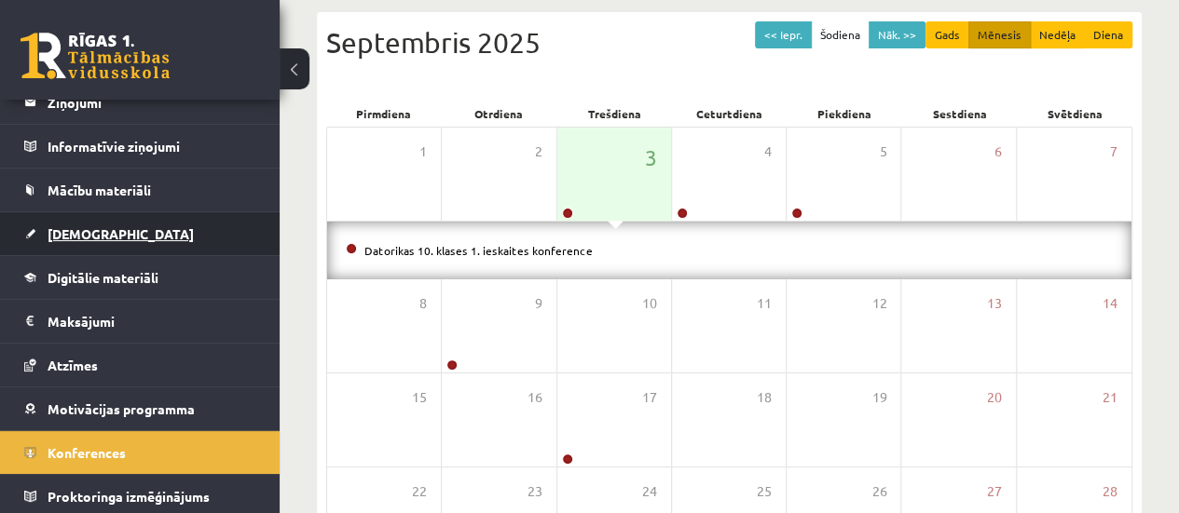
click at [109, 239] on link "[DEMOGRAPHIC_DATA]" at bounding box center [140, 233] width 232 height 43
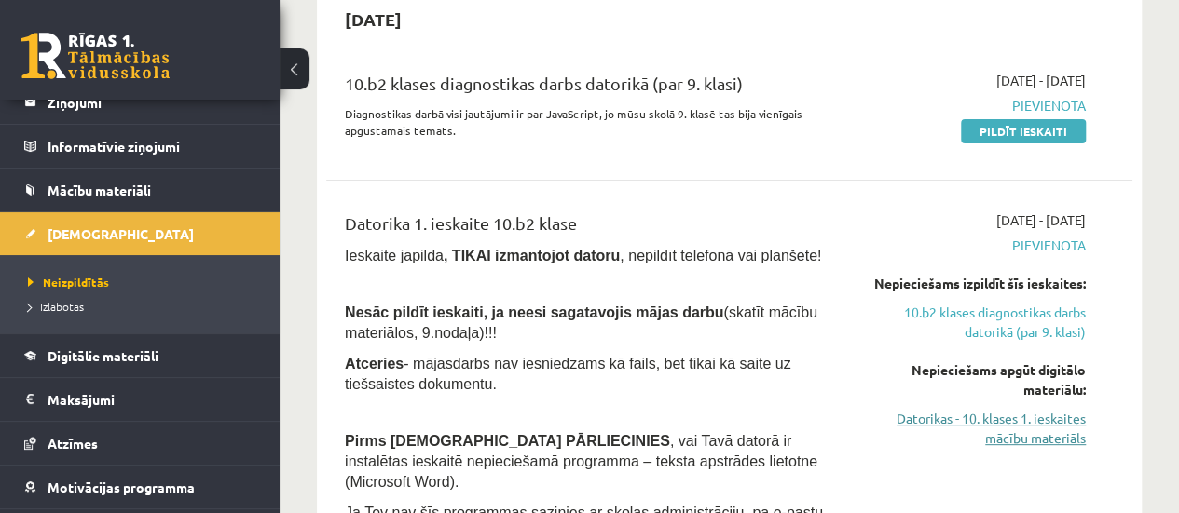
click at [1023, 426] on link "Datorikas - 10. klases 1. ieskaites mācību materiāls" at bounding box center [971, 428] width 228 height 39
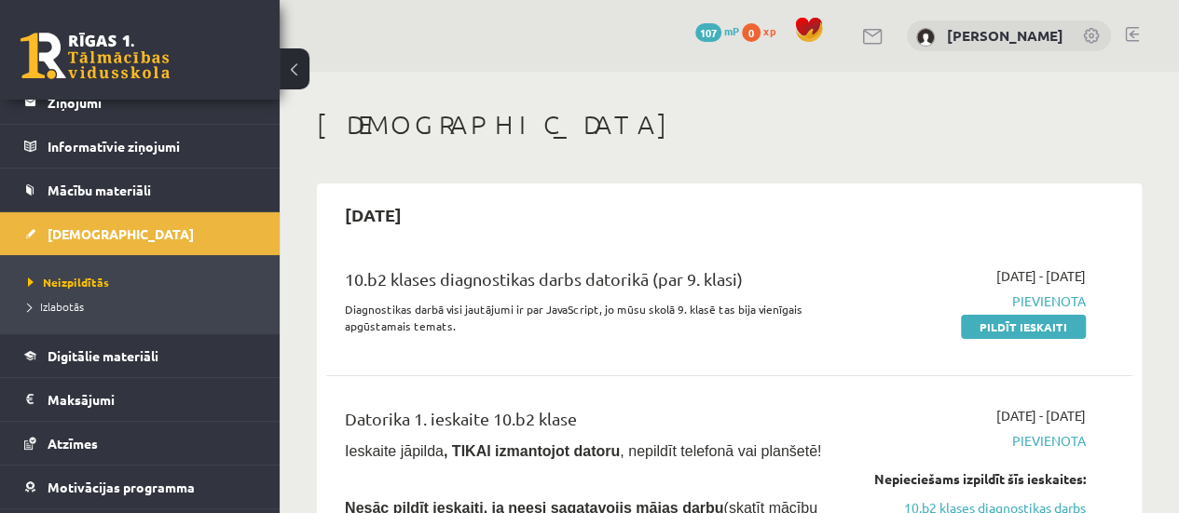
scroll to position [176, 0]
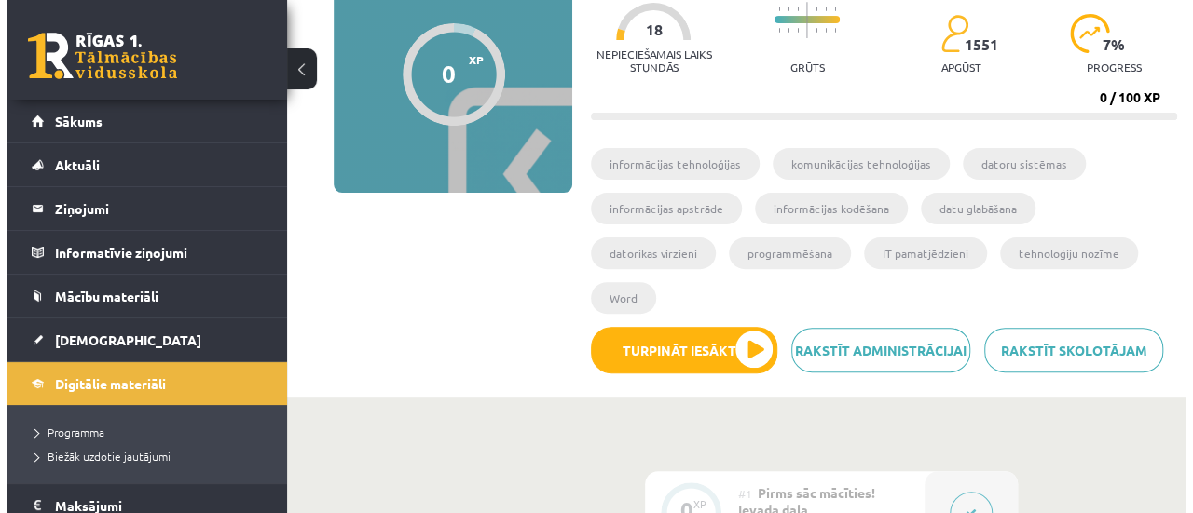
scroll to position [200, 0]
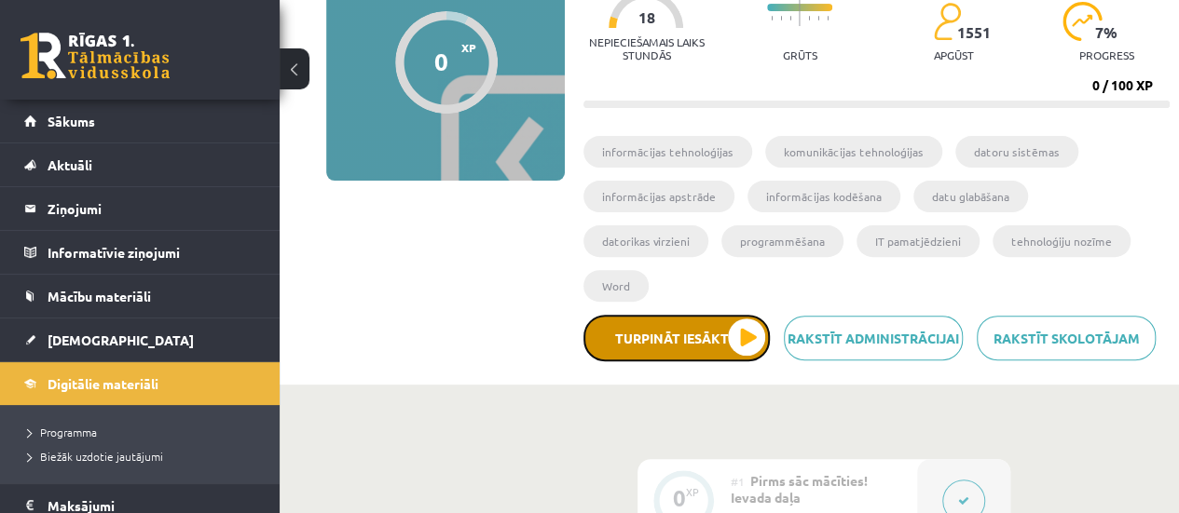
click at [749, 315] on button "Turpināt iesākto" at bounding box center [676, 338] width 186 height 47
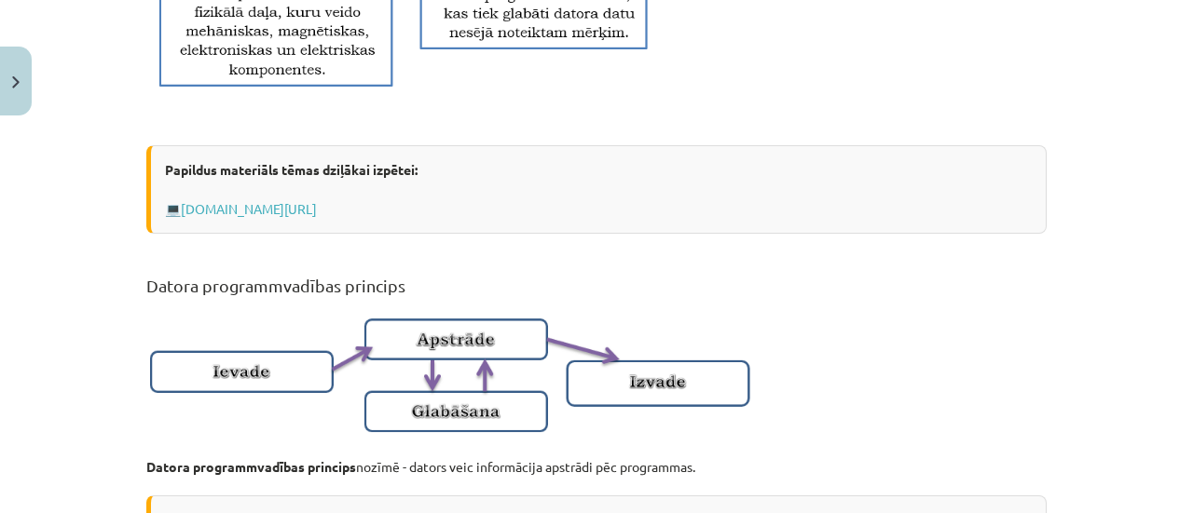
scroll to position [1006, 0]
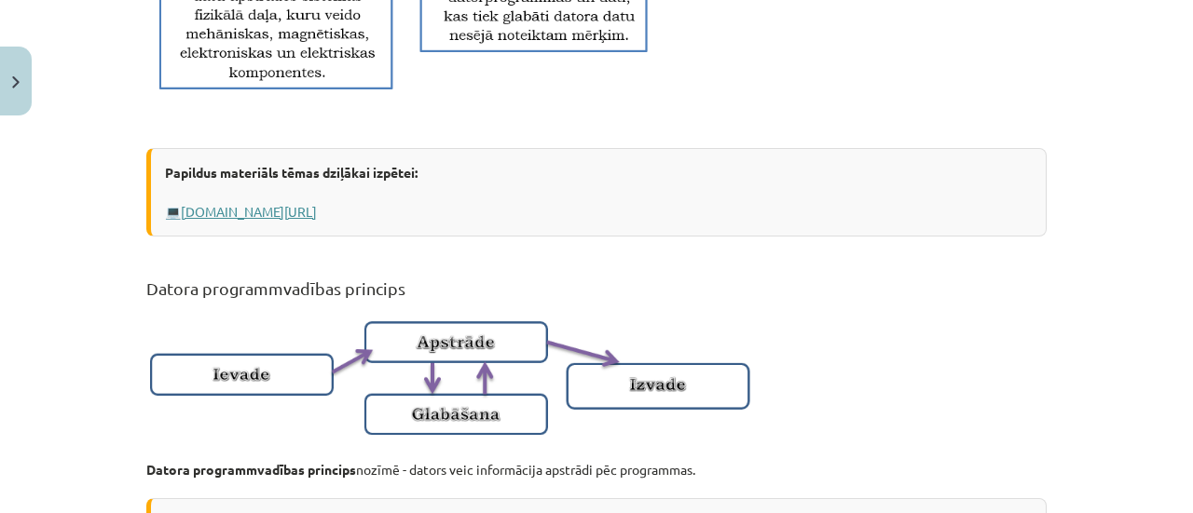
click at [317, 220] on link "[DOMAIN_NAME][URL]" at bounding box center [249, 211] width 136 height 17
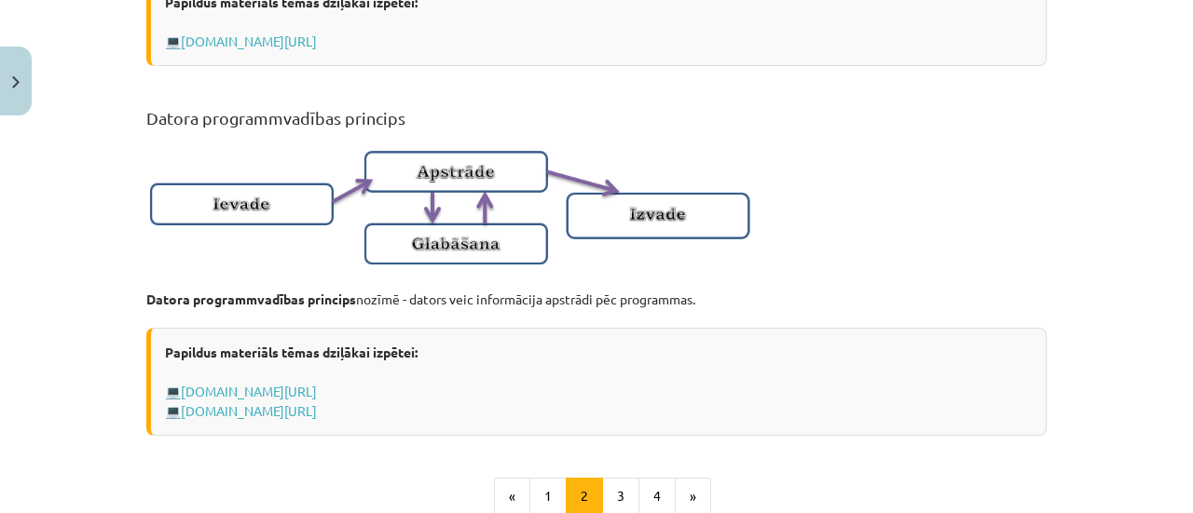
scroll to position [1172, 0]
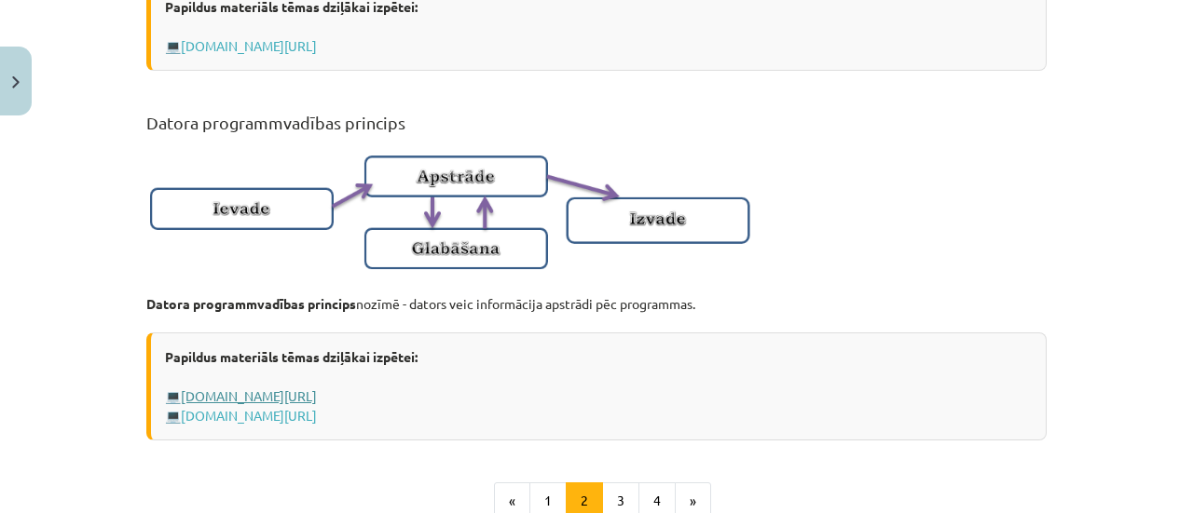
click at [316, 404] on link "[DOMAIN_NAME][URL]" at bounding box center [249, 396] width 136 height 17
click at [306, 424] on link "[DOMAIN_NAME][URL]" at bounding box center [249, 415] width 136 height 17
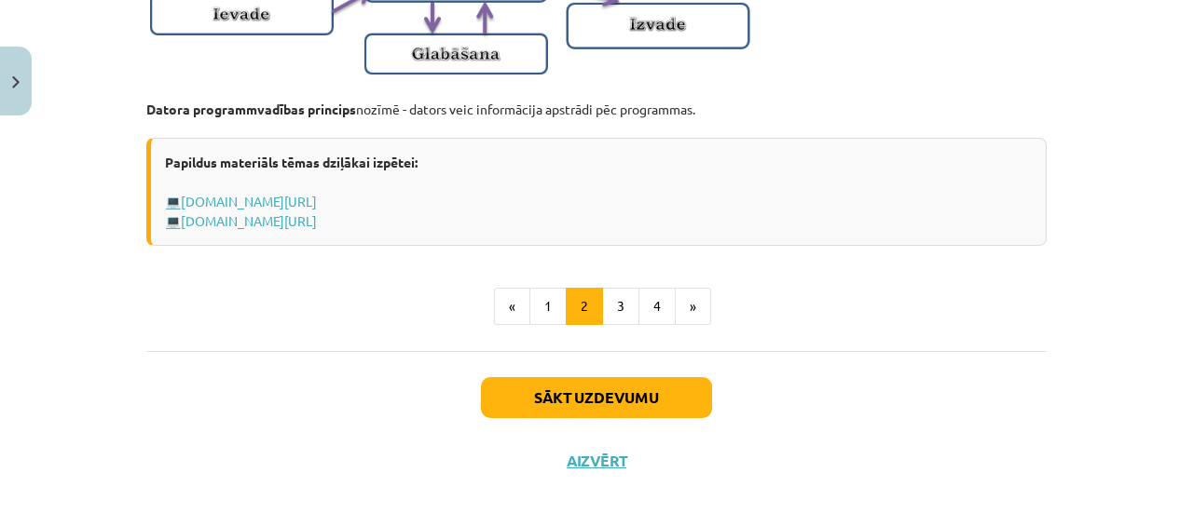
scroll to position [1364, 0]
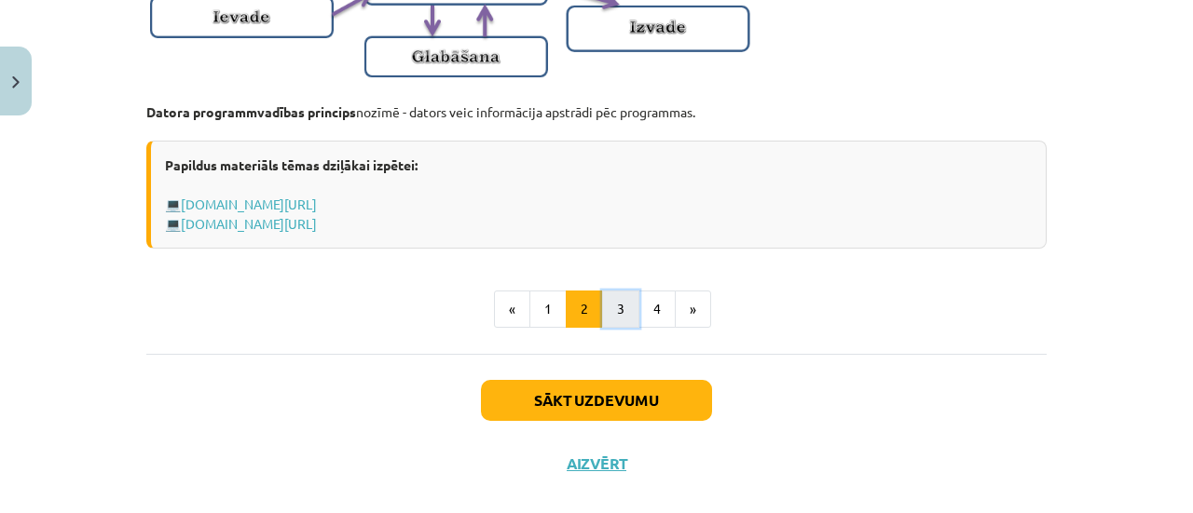
click at [607, 328] on button "3" at bounding box center [620, 309] width 37 height 37
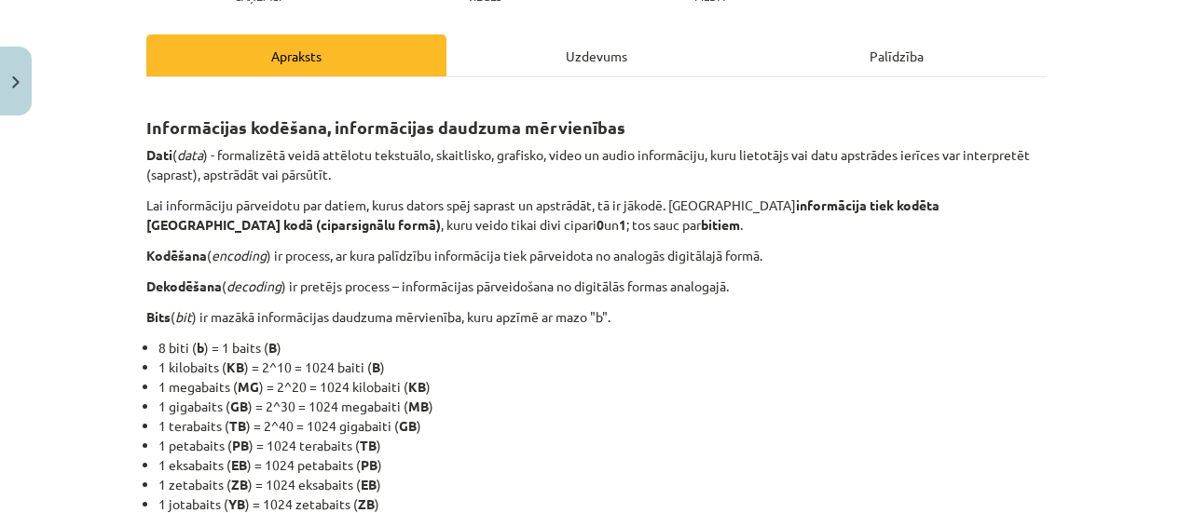
scroll to position [242, 0]
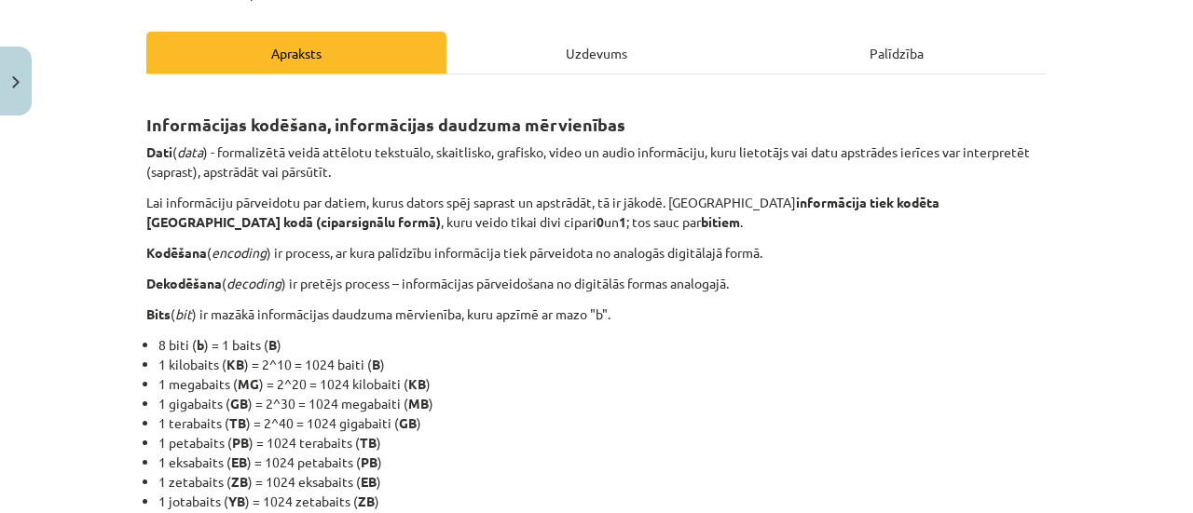
click at [548, 53] on div "Uzdevums" at bounding box center [596, 53] width 300 height 42
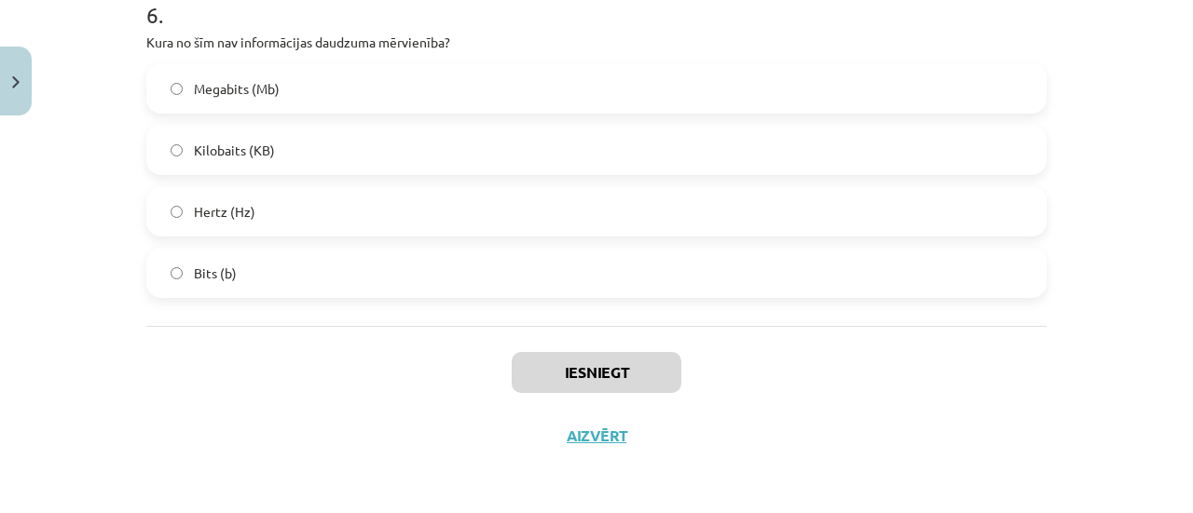
scroll to position [0, 0]
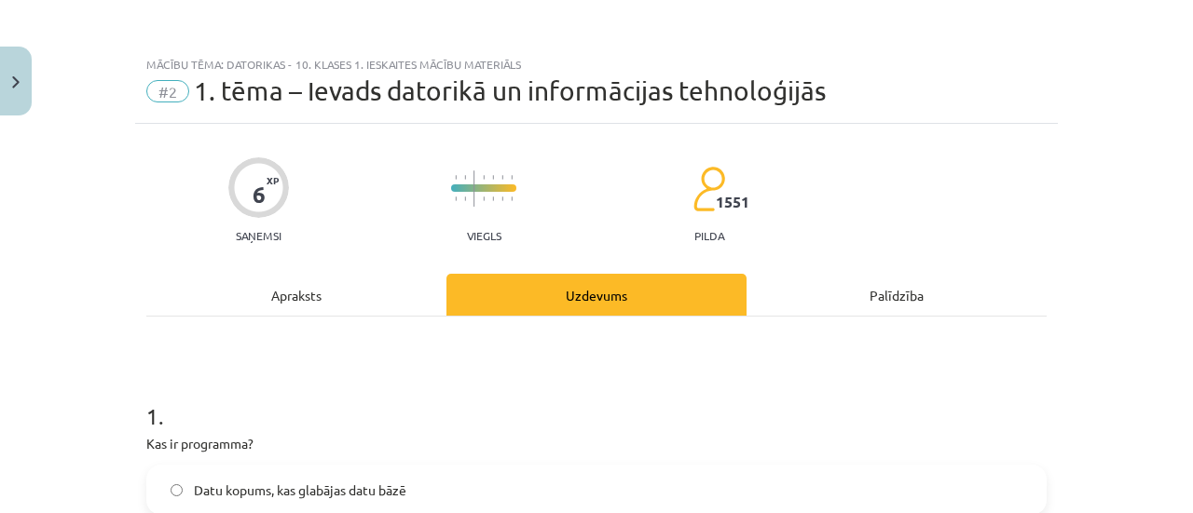
click at [297, 295] on div "Apraksts" at bounding box center [296, 295] width 300 height 42
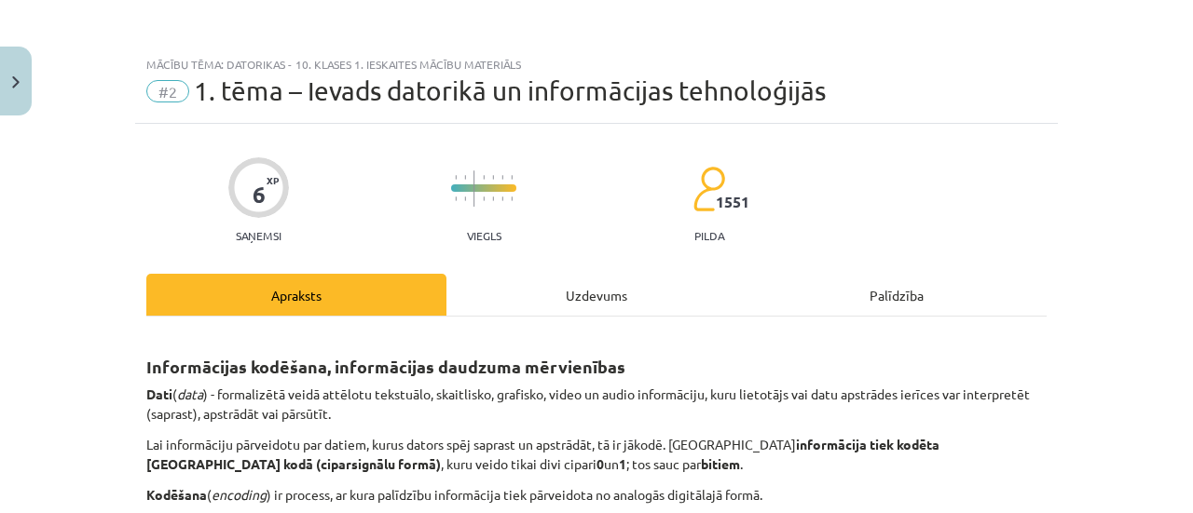
click at [170, 97] on span "#2" at bounding box center [167, 91] width 43 height 22
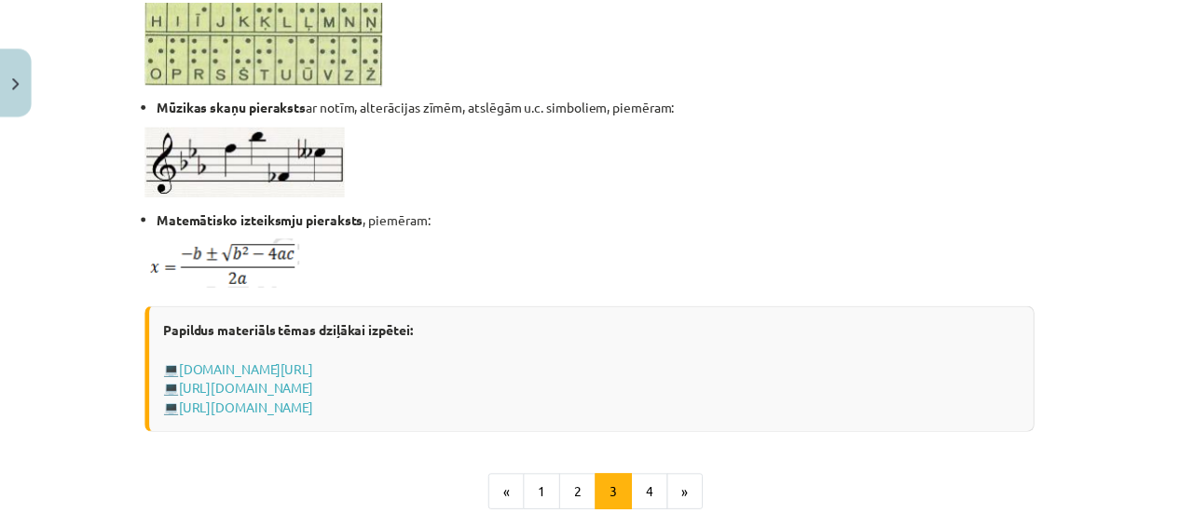
scroll to position [1376, 0]
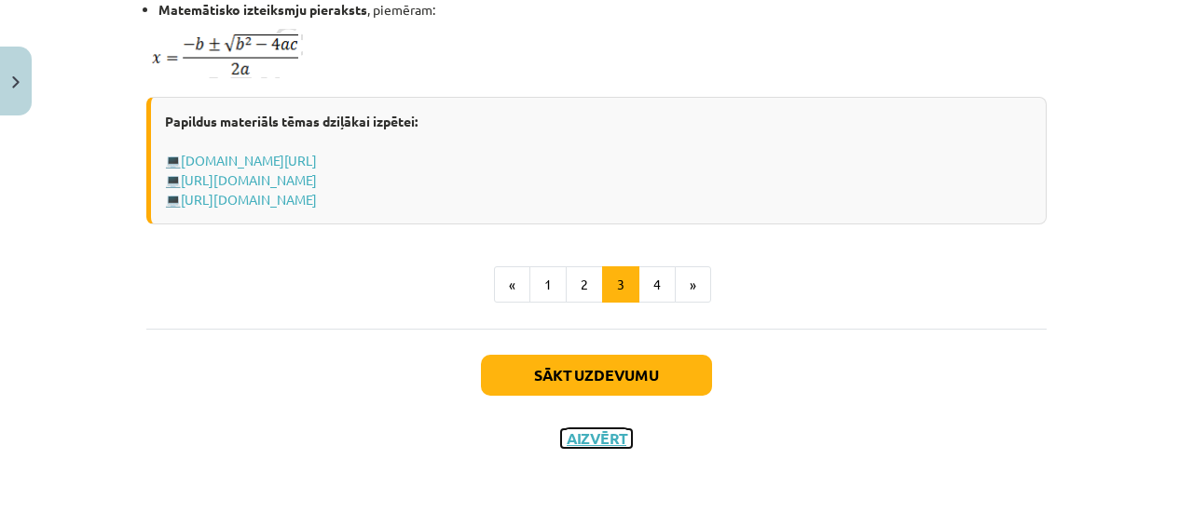
click at [584, 440] on button "Aizvērt" at bounding box center [596, 439] width 71 height 19
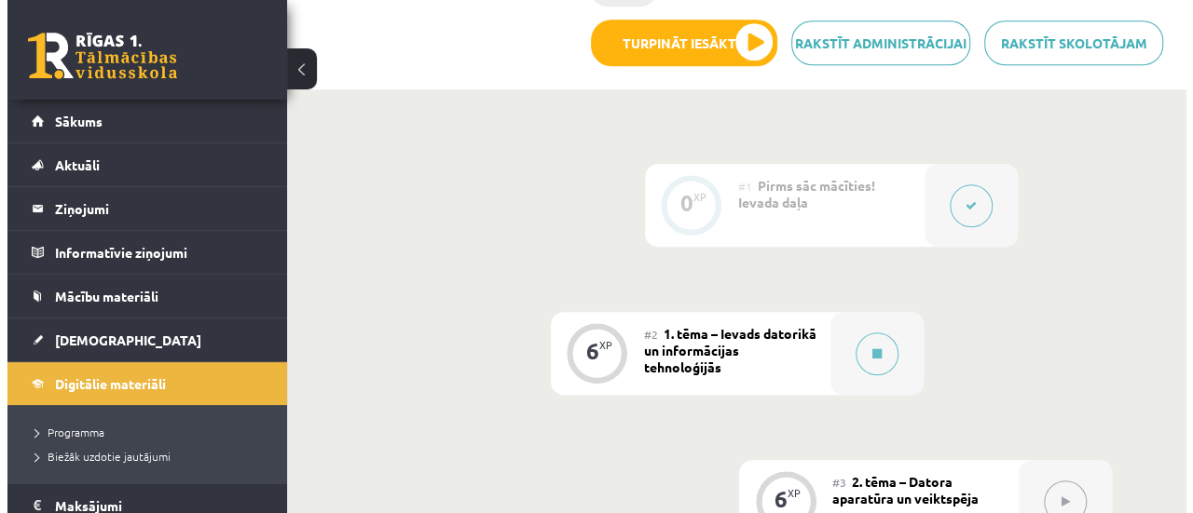
scroll to position [488, 0]
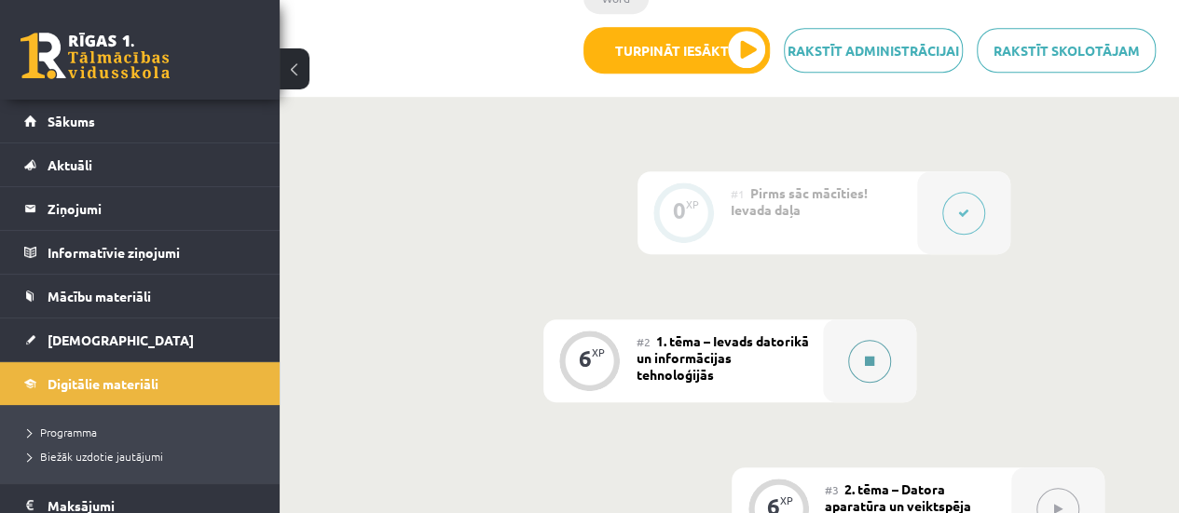
click at [869, 356] on icon at bounding box center [869, 361] width 9 height 11
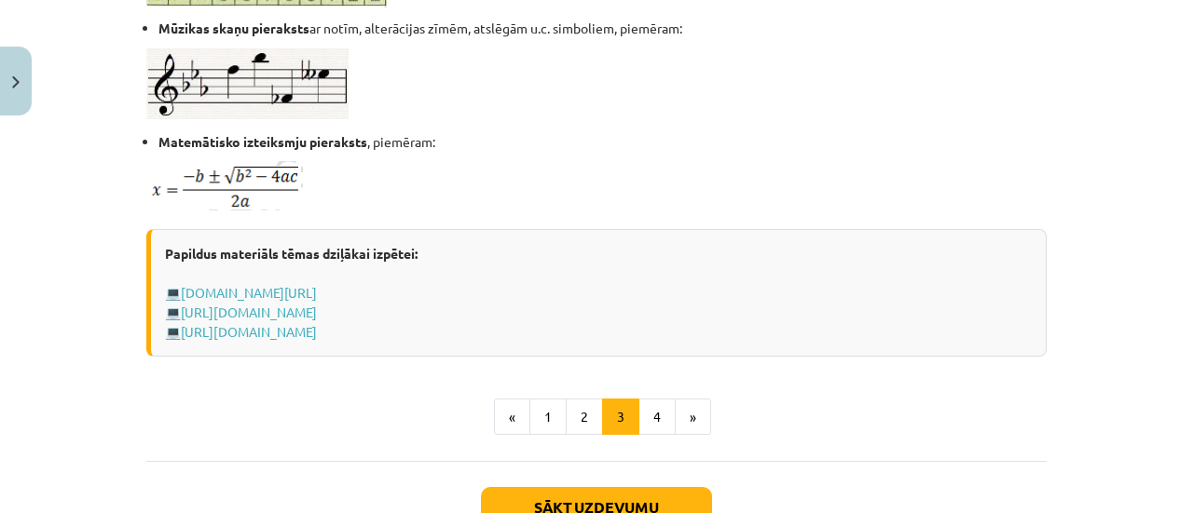
scroll to position [1235, 0]
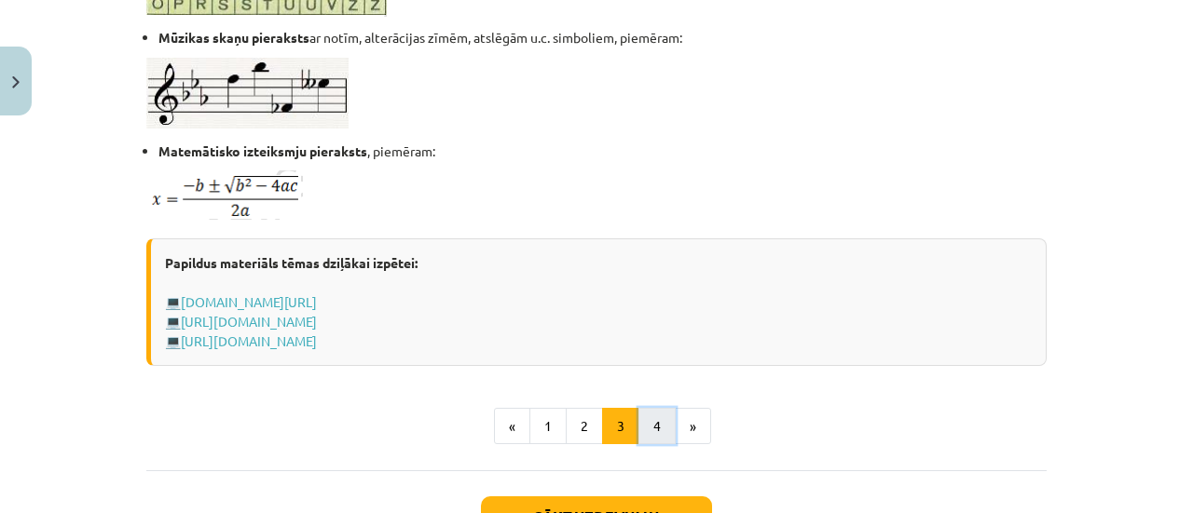
click at [642, 431] on button "4" at bounding box center [656, 426] width 37 height 37
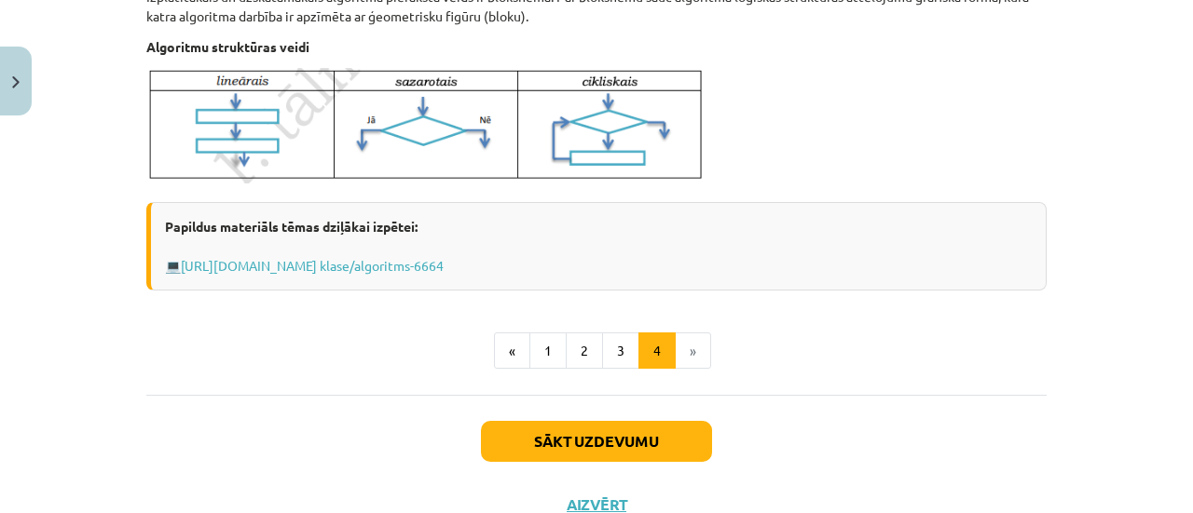
scroll to position [901, 0]
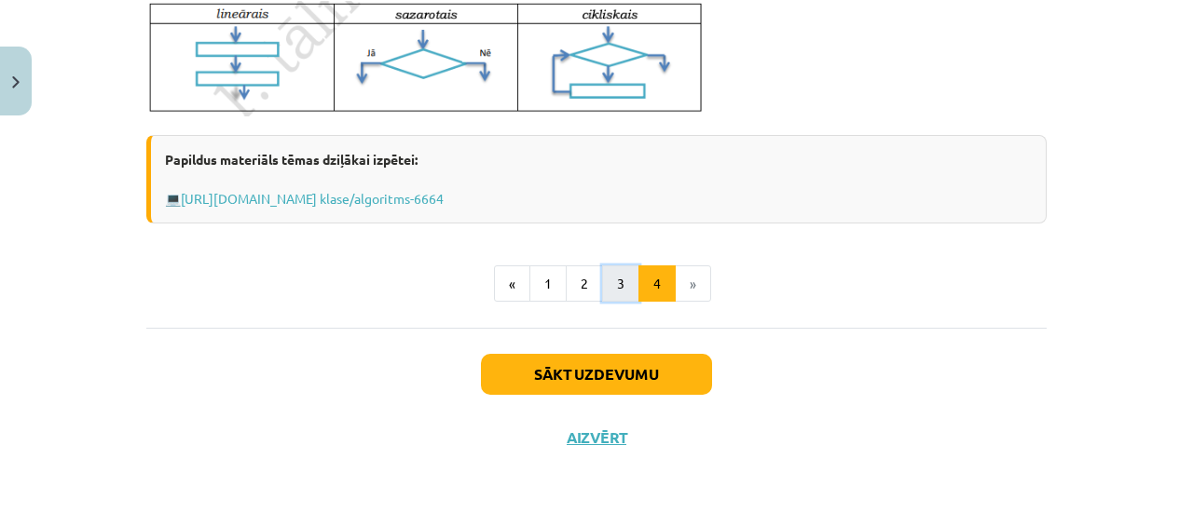
click at [609, 294] on button "3" at bounding box center [620, 284] width 37 height 37
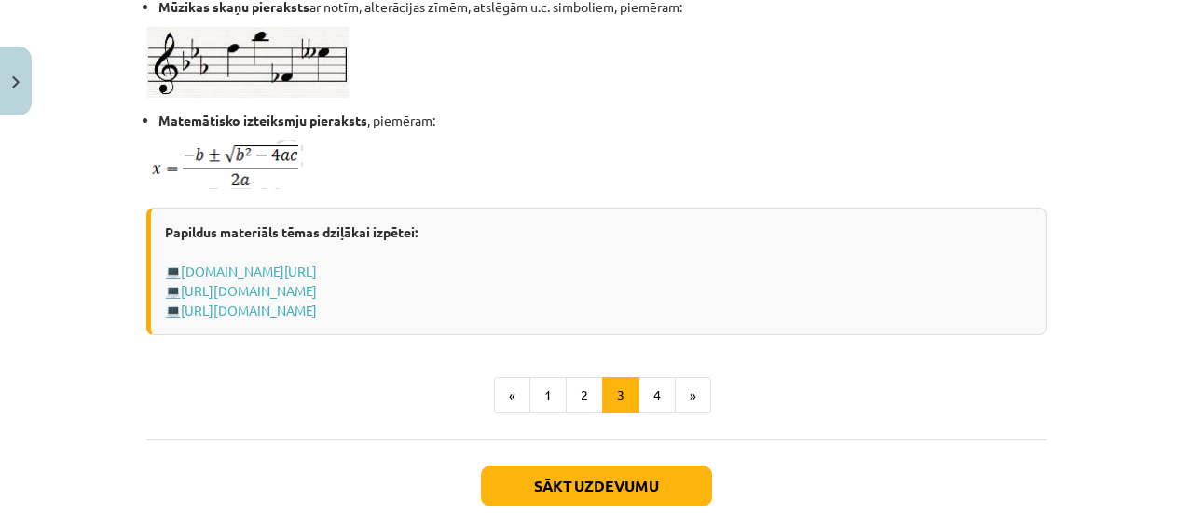
scroll to position [1264, 0]
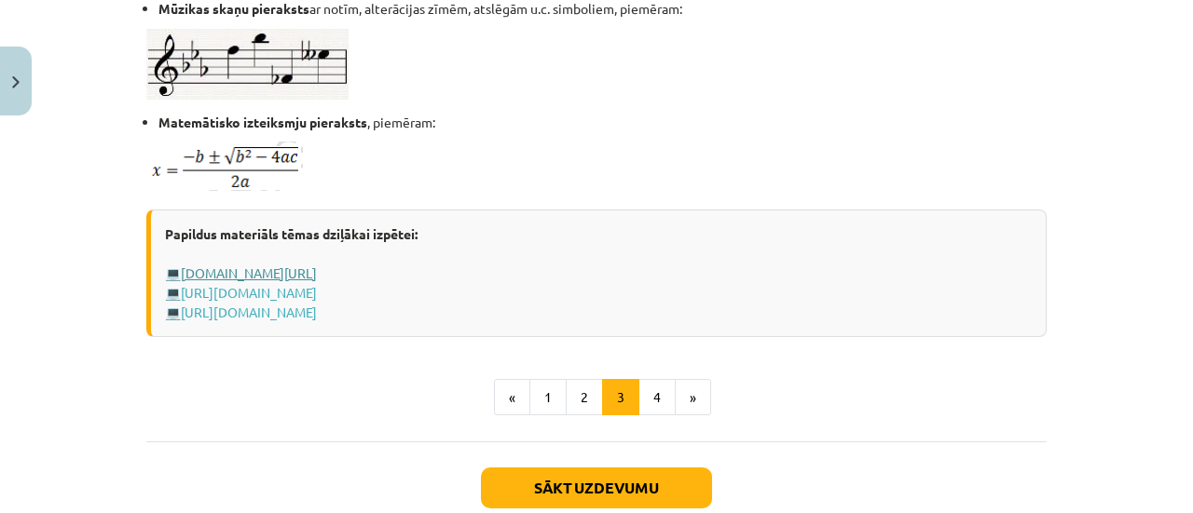
click at [317, 274] on link "[DOMAIN_NAME][URL]" at bounding box center [249, 273] width 136 height 17
click at [250, 289] on link "[URL][DOMAIN_NAME]" at bounding box center [249, 292] width 136 height 17
click at [317, 314] on link "[URL][DOMAIN_NAME]" at bounding box center [249, 312] width 136 height 17
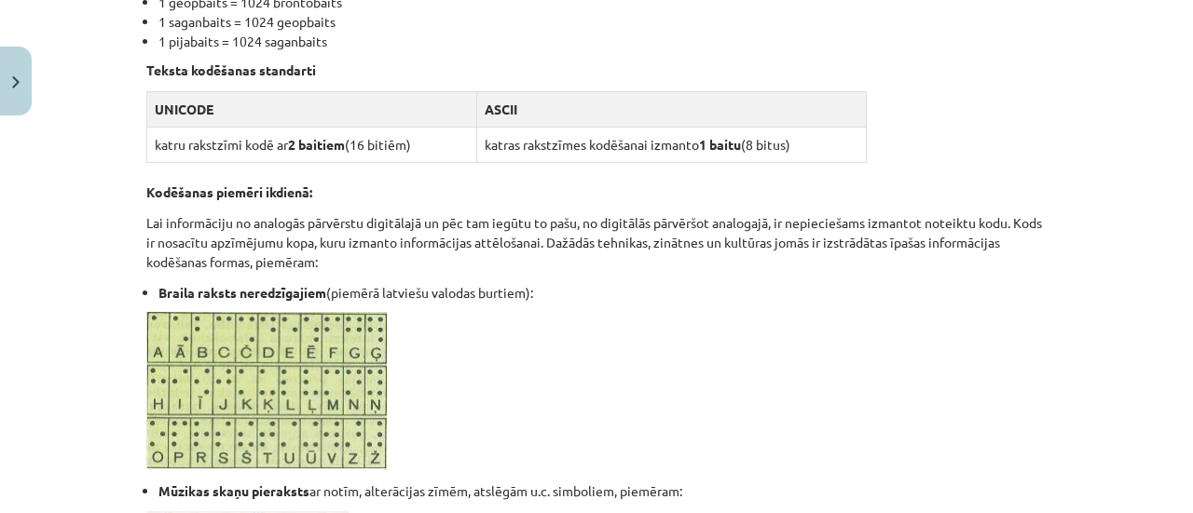
scroll to position [1376, 0]
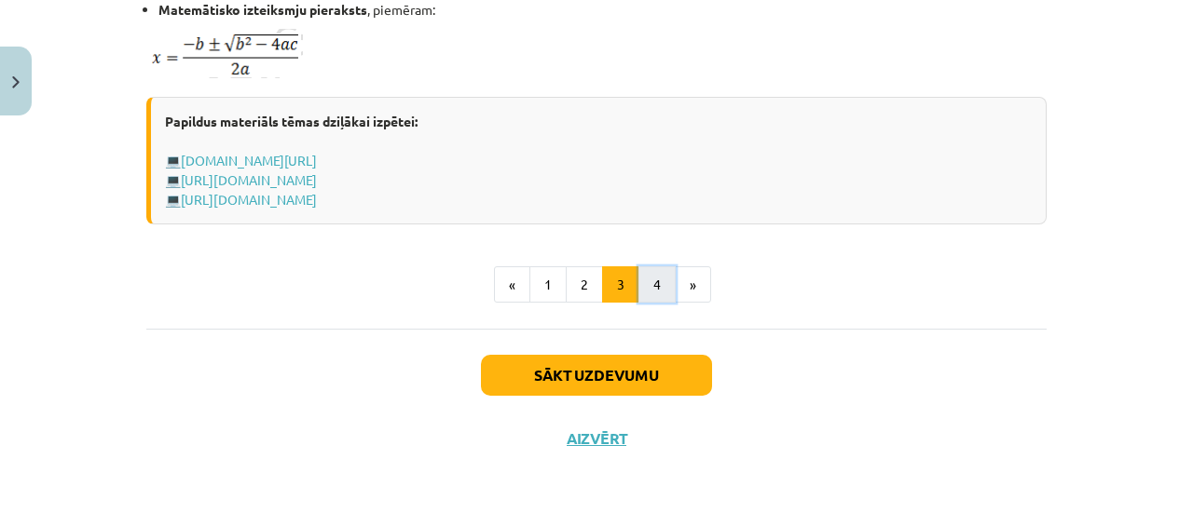
click at [638, 294] on button "4" at bounding box center [656, 285] width 37 height 37
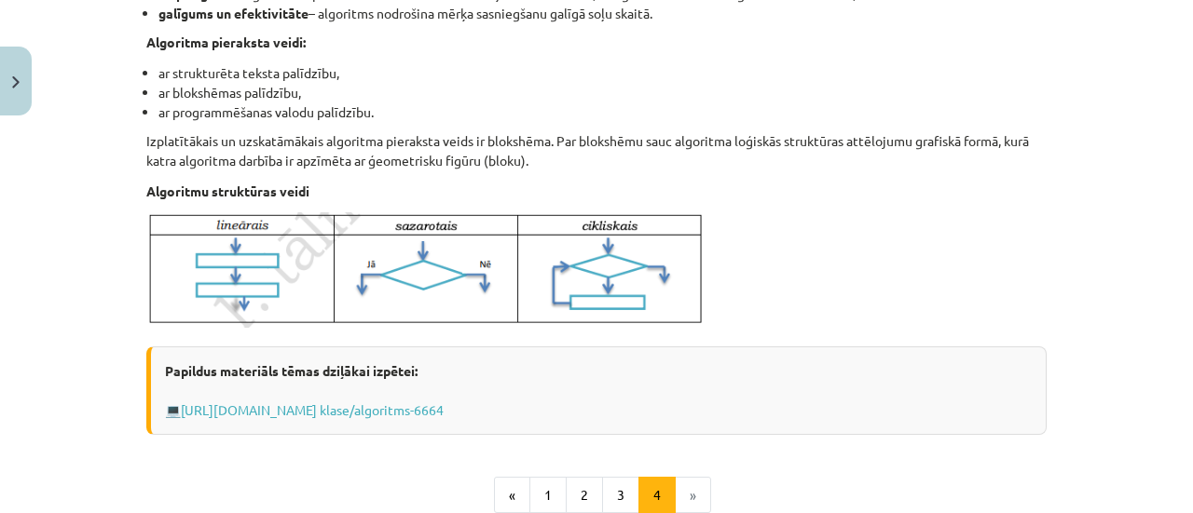
scroll to position [901, 0]
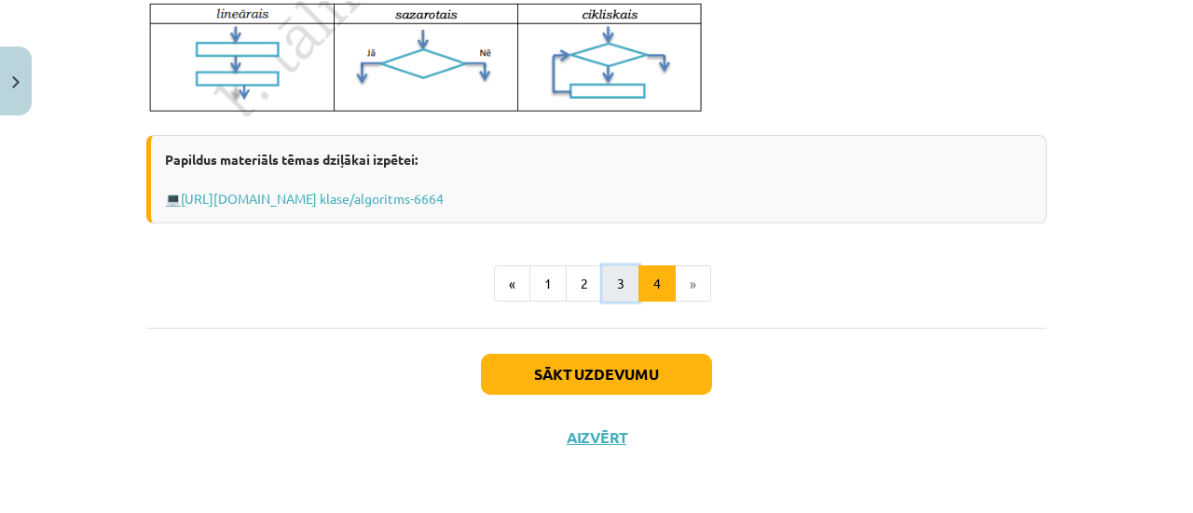
click at [622, 291] on button "3" at bounding box center [620, 284] width 37 height 37
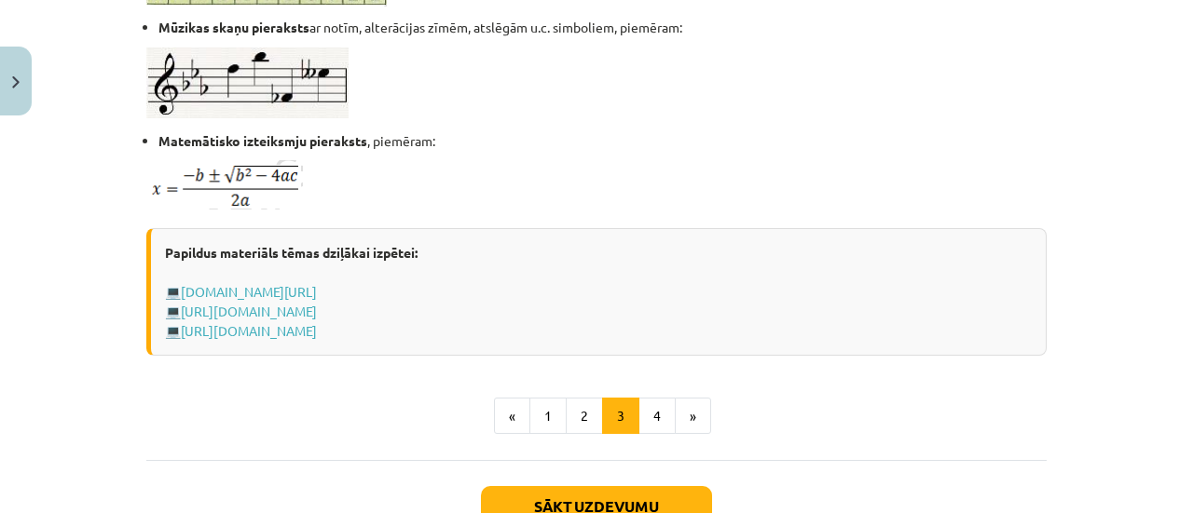
scroll to position [1239, 0]
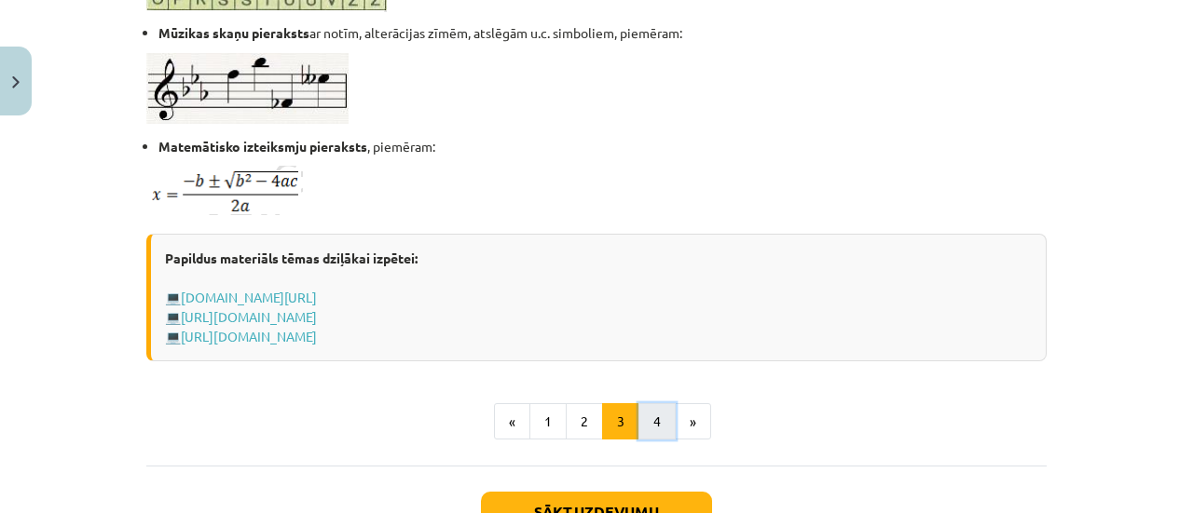
click at [658, 430] on button "4" at bounding box center [656, 421] width 37 height 37
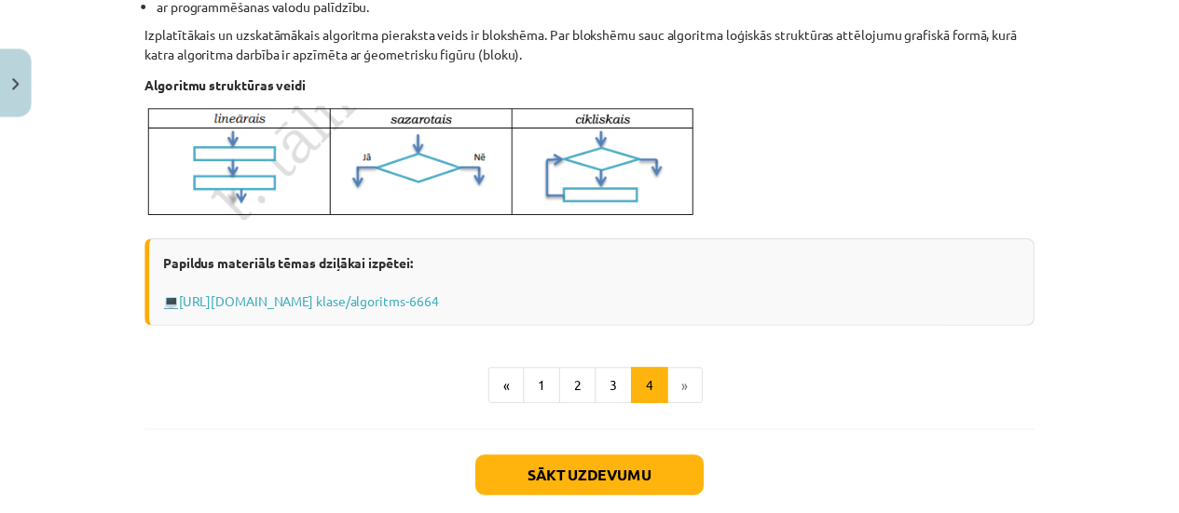
scroll to position [901, 0]
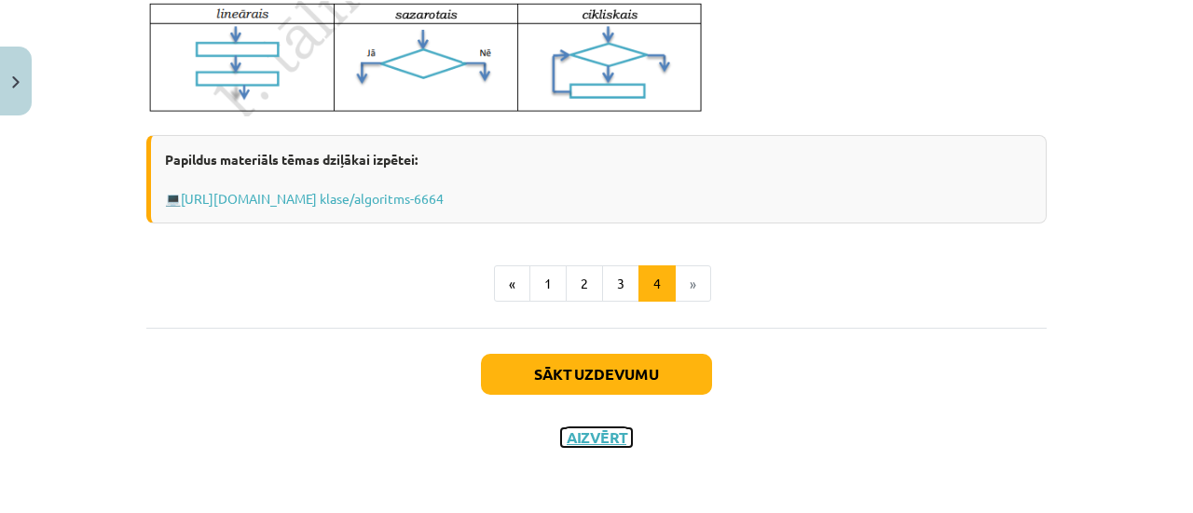
click at [580, 434] on button "Aizvērt" at bounding box center [596, 438] width 71 height 19
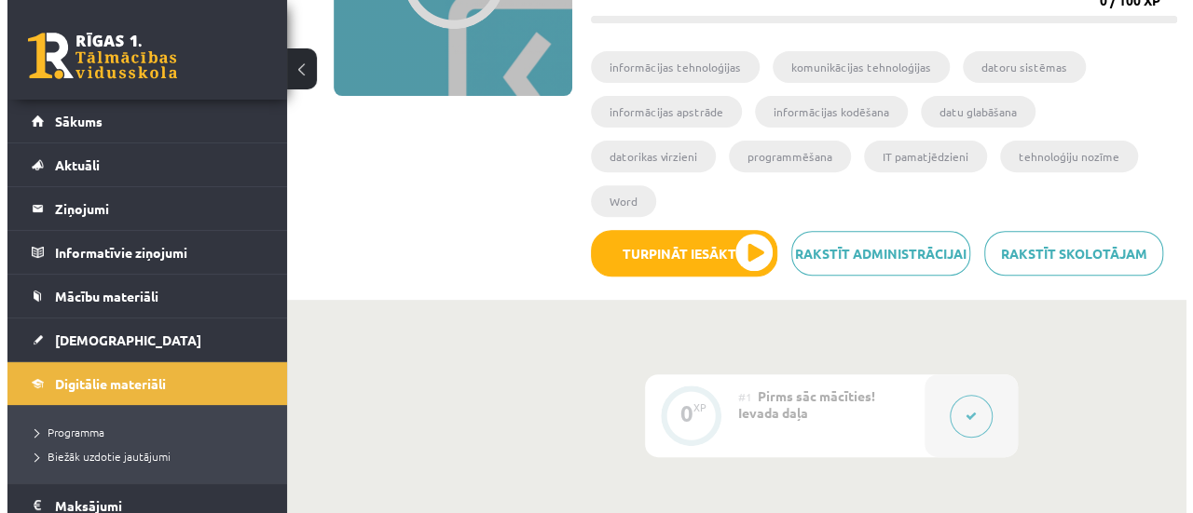
scroll to position [281, 0]
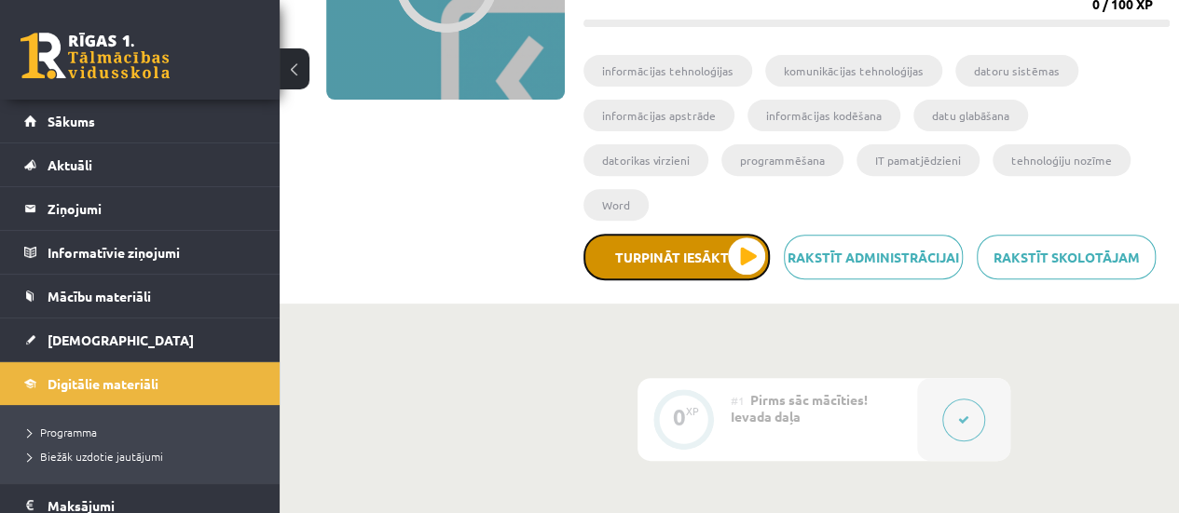
click at [718, 234] on button "Turpināt iesākto" at bounding box center [676, 257] width 186 height 47
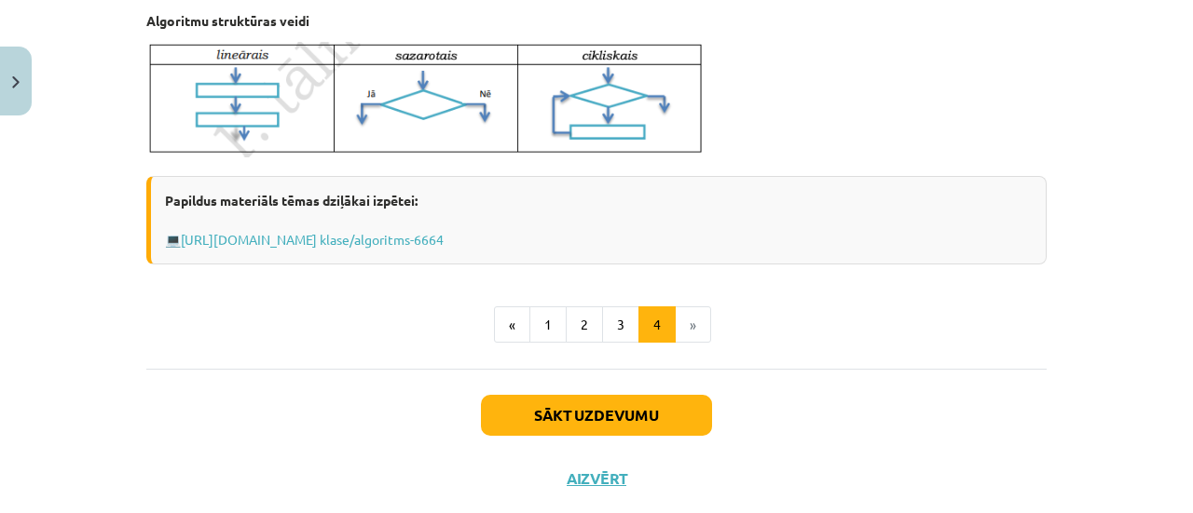
scroll to position [865, 0]
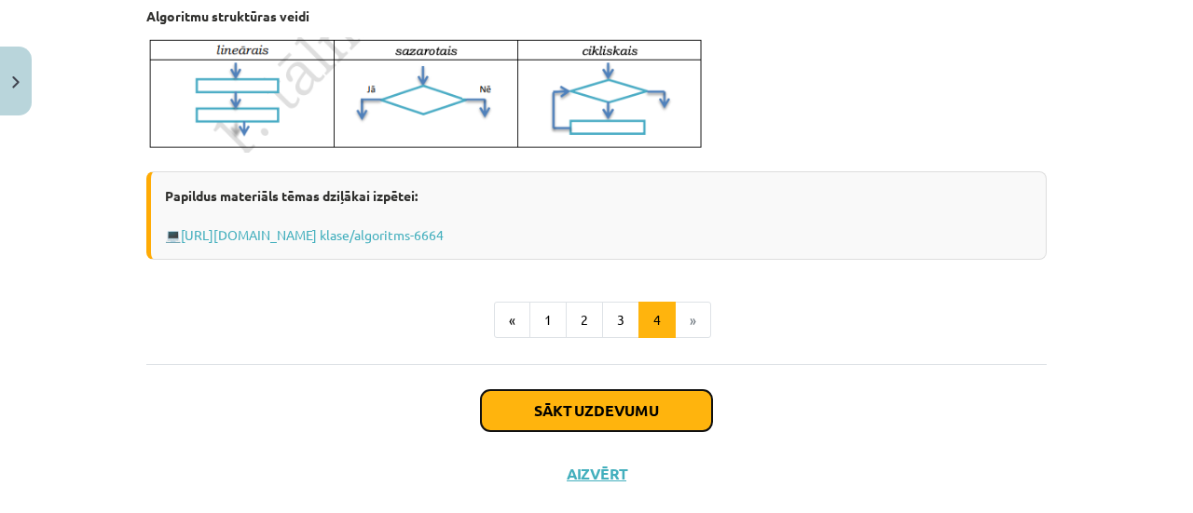
click at [676, 417] on button "Sākt uzdevumu" at bounding box center [596, 410] width 231 height 41
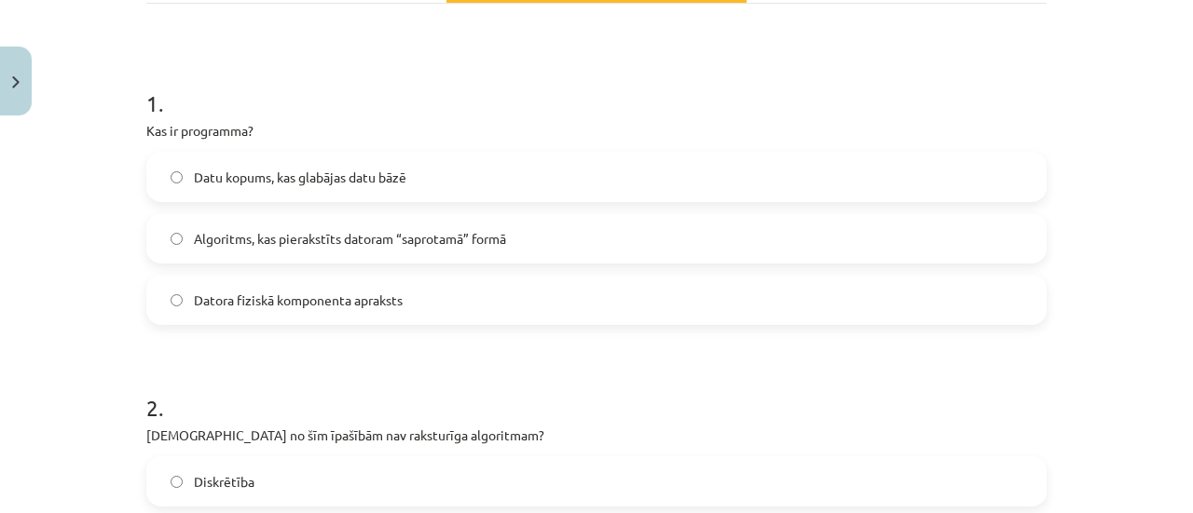
scroll to position [307, 0]
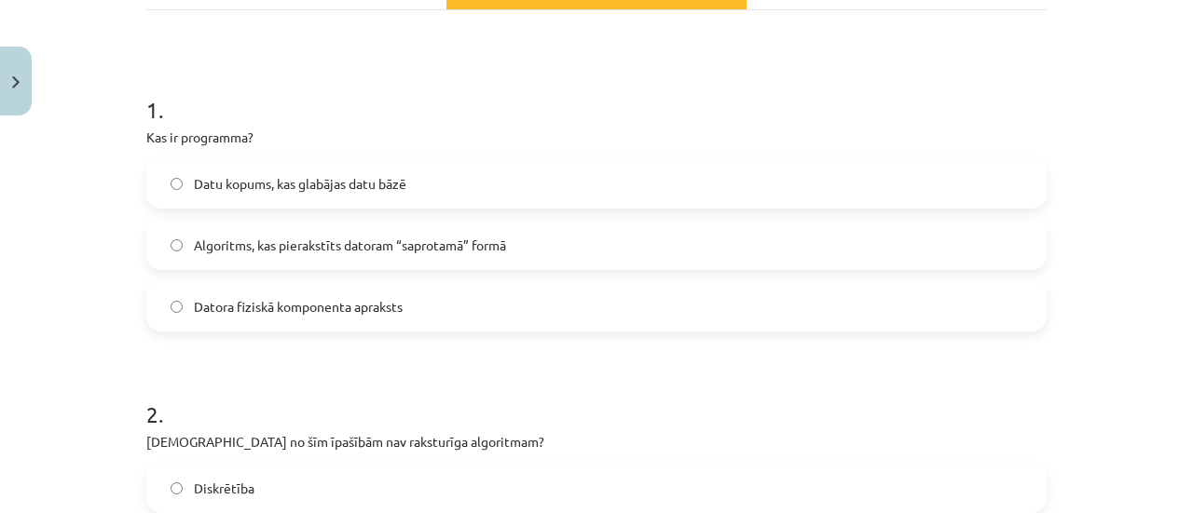
click at [339, 185] on span "Datu kopums, kas glabājas datu bāzē" at bounding box center [300, 184] width 212 height 20
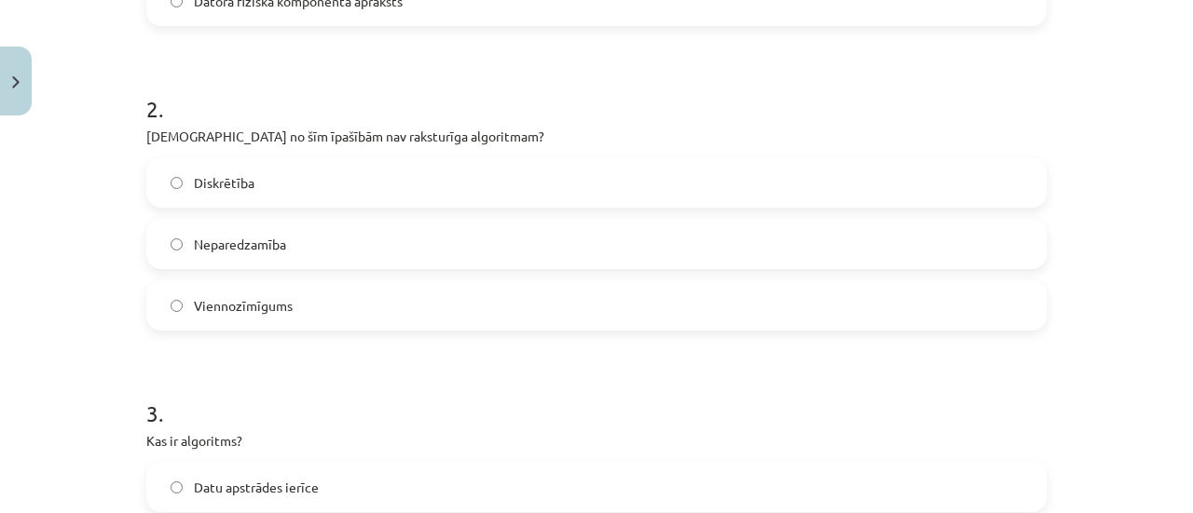
scroll to position [609, 0]
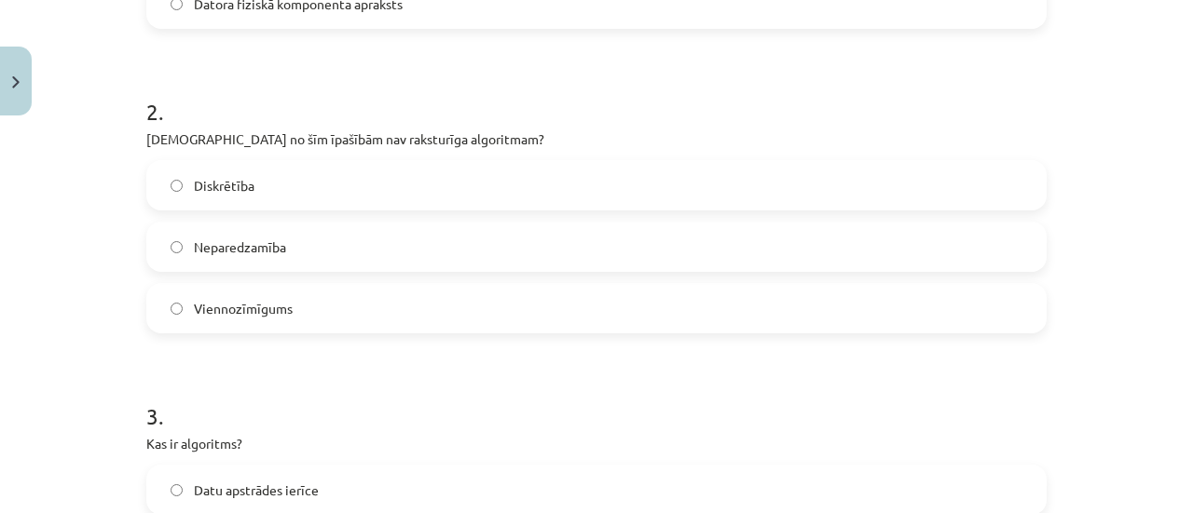
click at [513, 253] on label "Neparedzamība" at bounding box center [596, 247] width 896 height 47
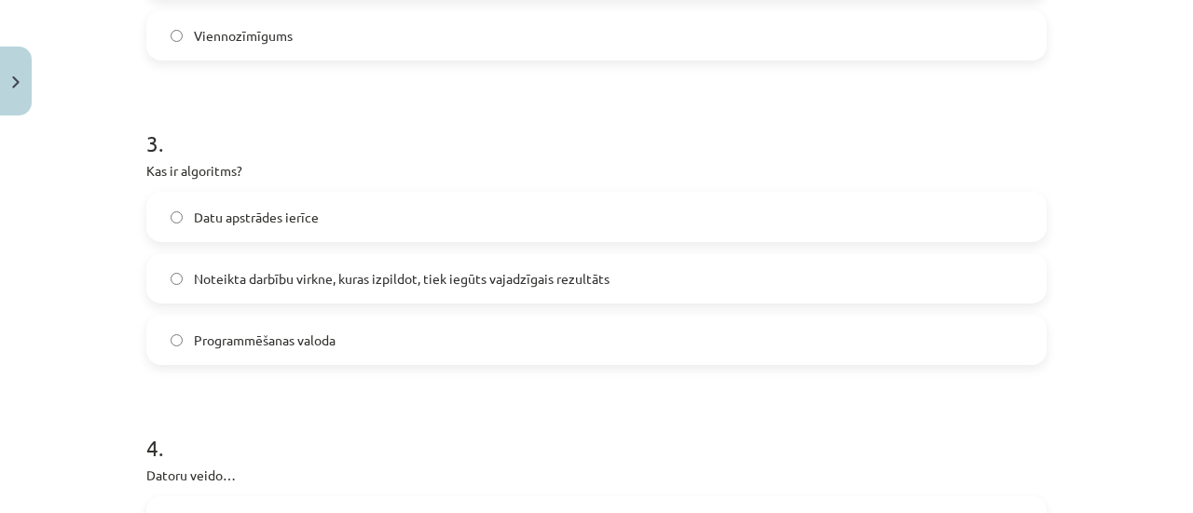
scroll to position [844, 0]
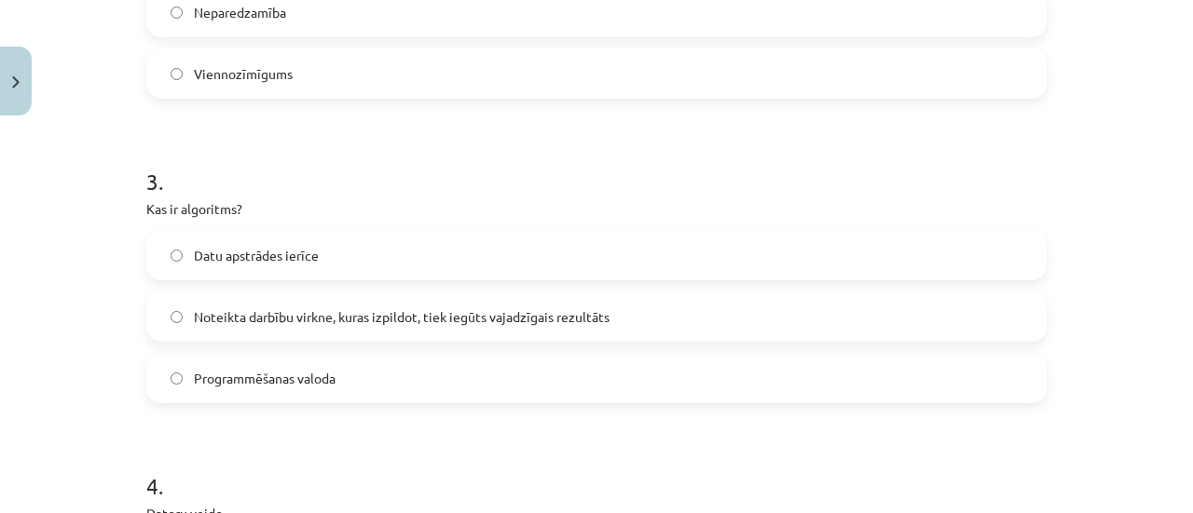
click at [911, 324] on label "Noteikta darbību virkne, kuras izpildot, tiek iegūts vajadzīgais rezultāts" at bounding box center [596, 317] width 896 height 47
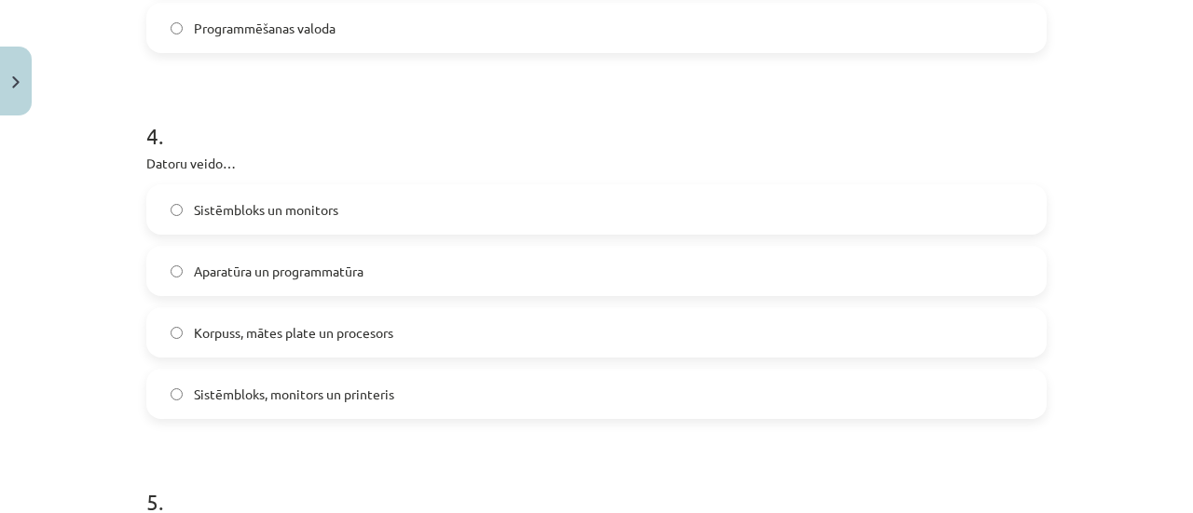
scroll to position [1201, 0]
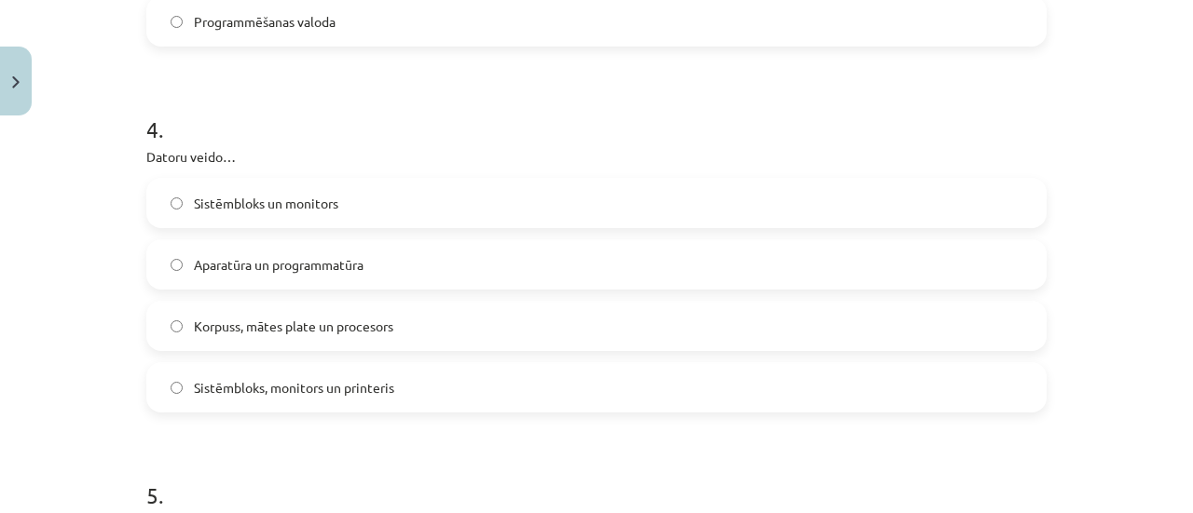
click at [539, 262] on label "Aparatūra un programmatūra" at bounding box center [596, 264] width 896 height 47
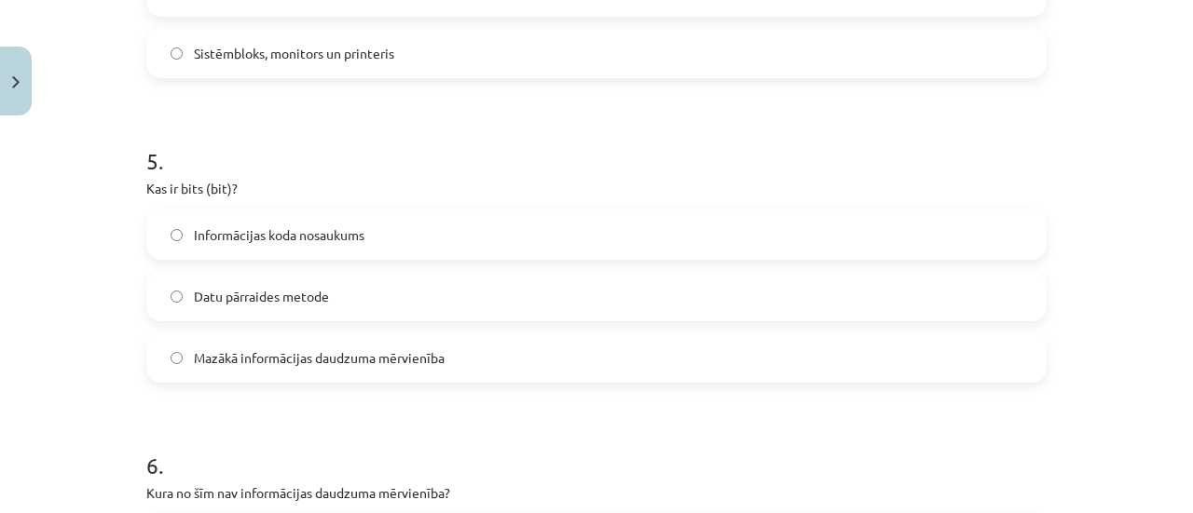
scroll to position [1533, 0]
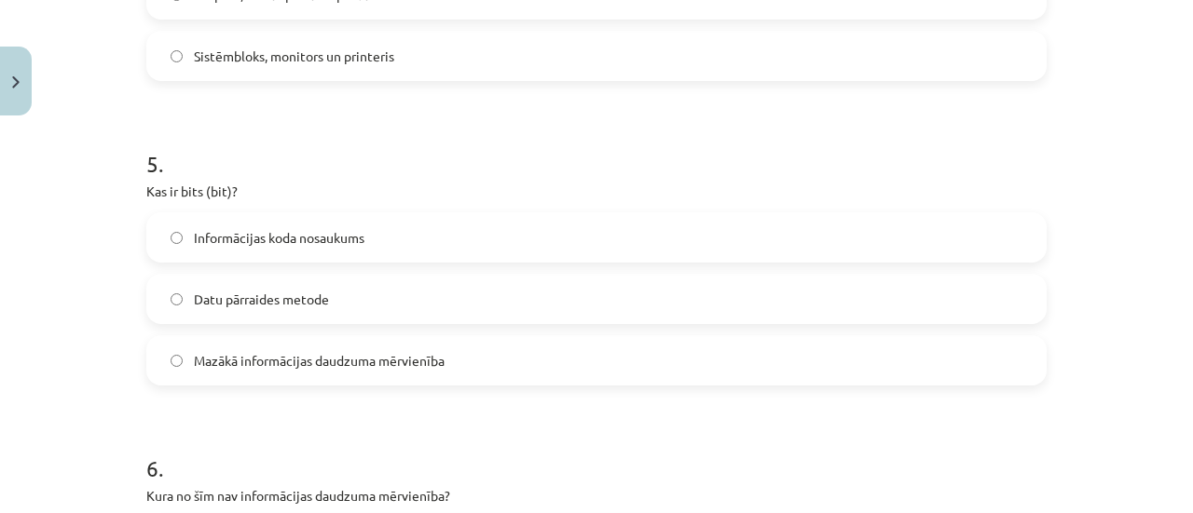
click at [596, 348] on label "Mazākā informācijas daudzuma mērvienība" at bounding box center [596, 360] width 896 height 47
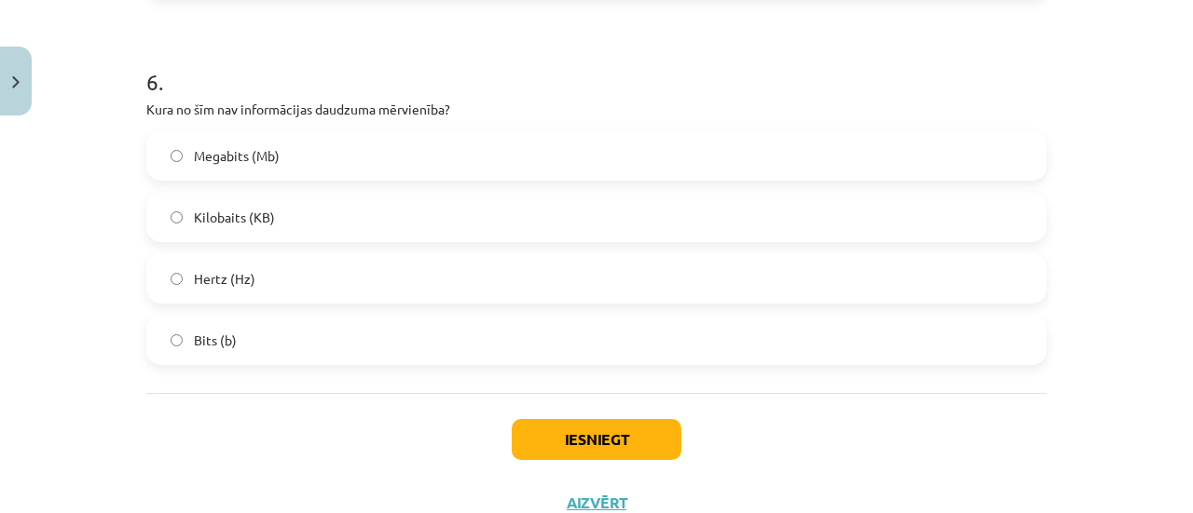
scroll to position [1910, 0]
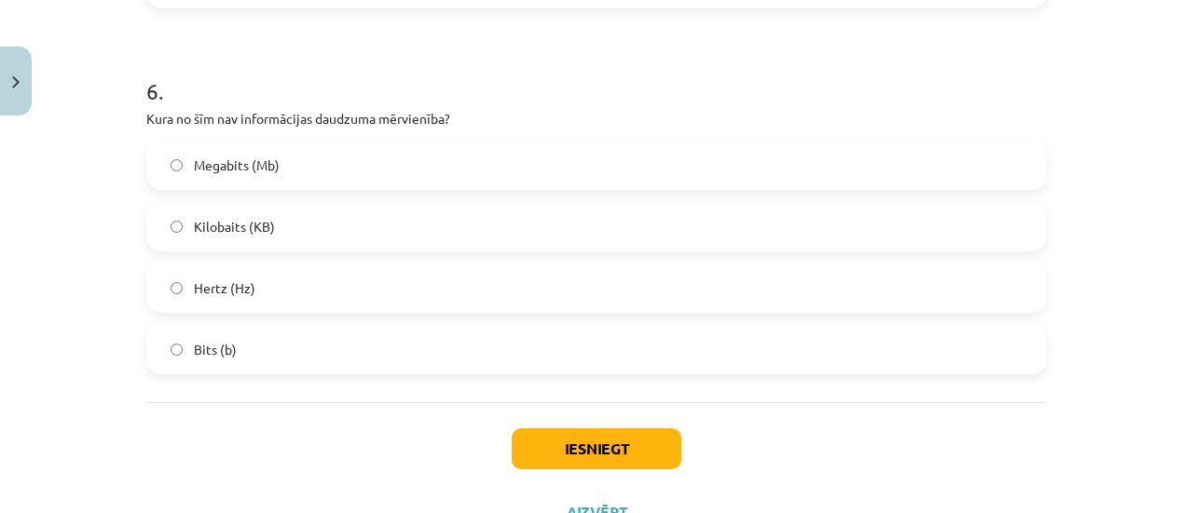
click at [460, 335] on label "Bits (b)" at bounding box center [596, 349] width 896 height 47
click at [656, 443] on button "Iesniegt" at bounding box center [597, 449] width 170 height 41
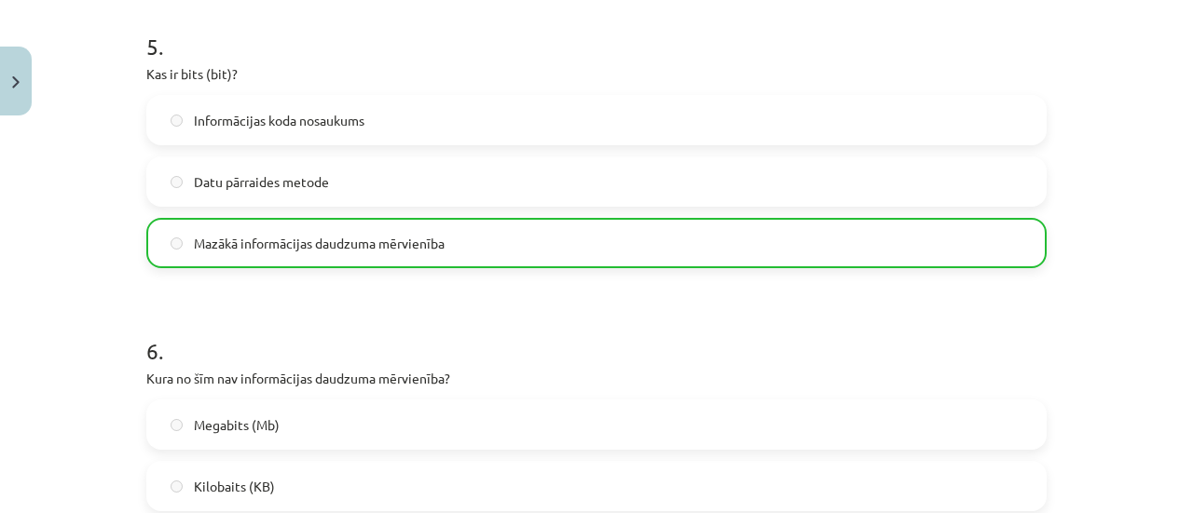
scroll to position [2045, 0]
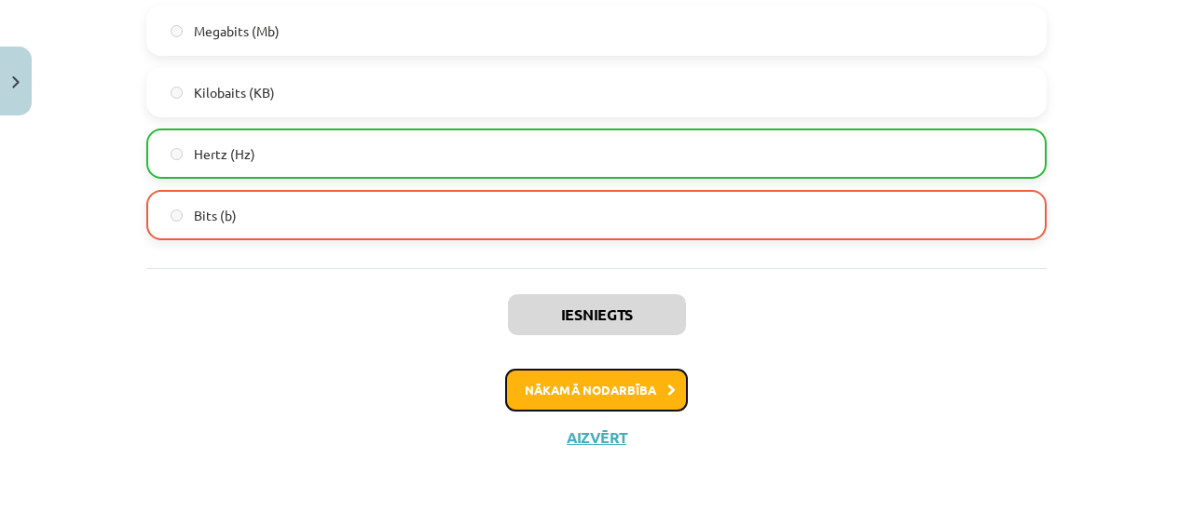
click at [609, 407] on button "Nākamā nodarbība" at bounding box center [596, 390] width 183 height 43
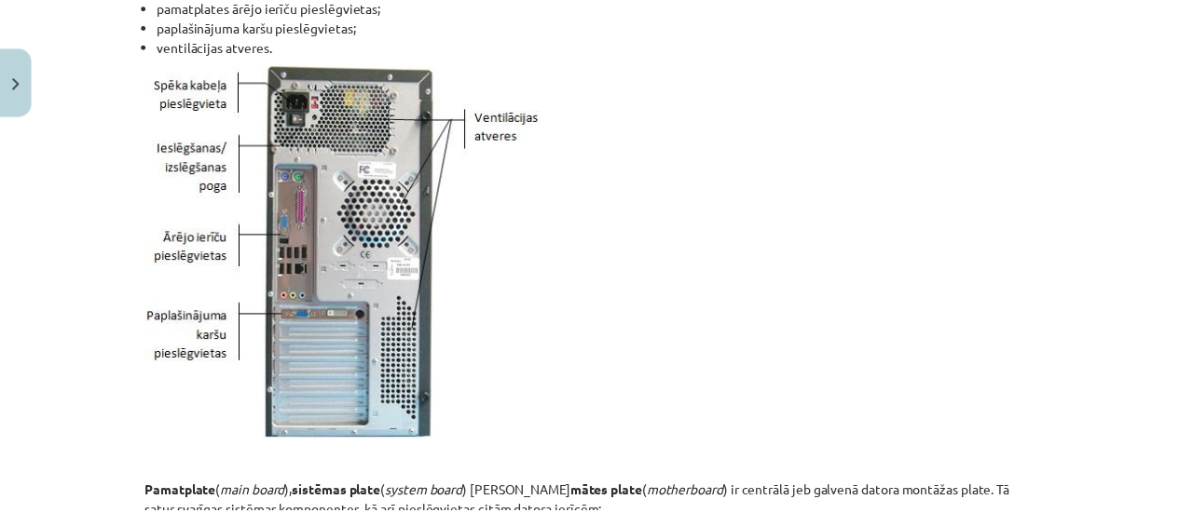
scroll to position [3475, 0]
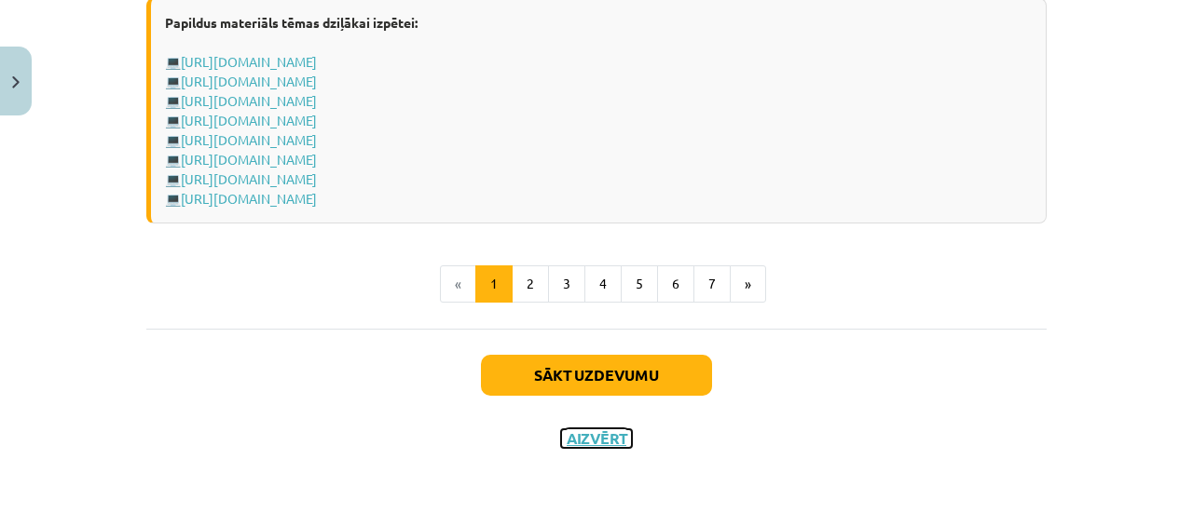
click at [592, 437] on button "Aizvērt" at bounding box center [596, 439] width 71 height 19
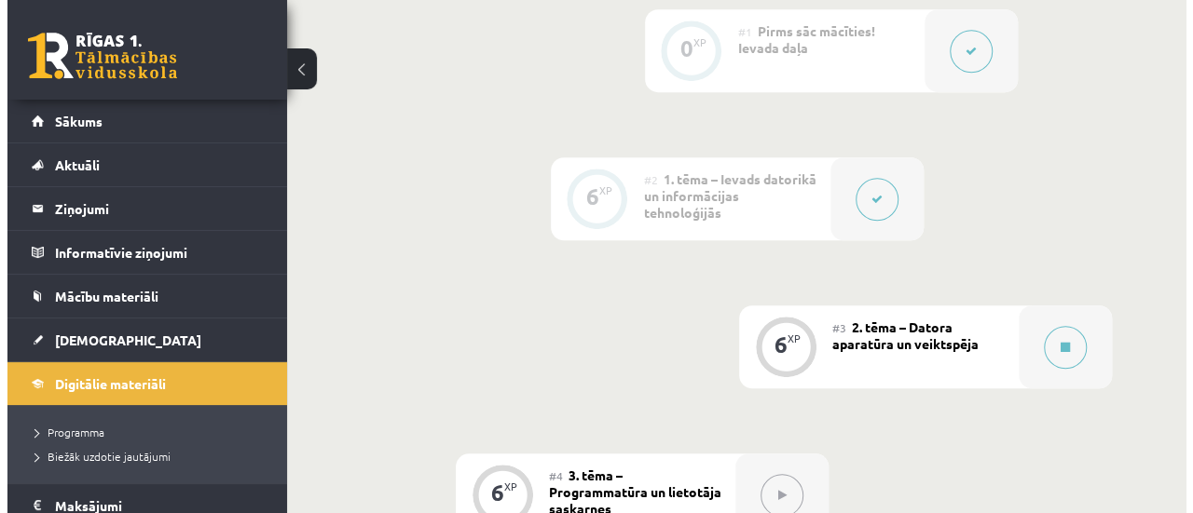
scroll to position [616, 0]
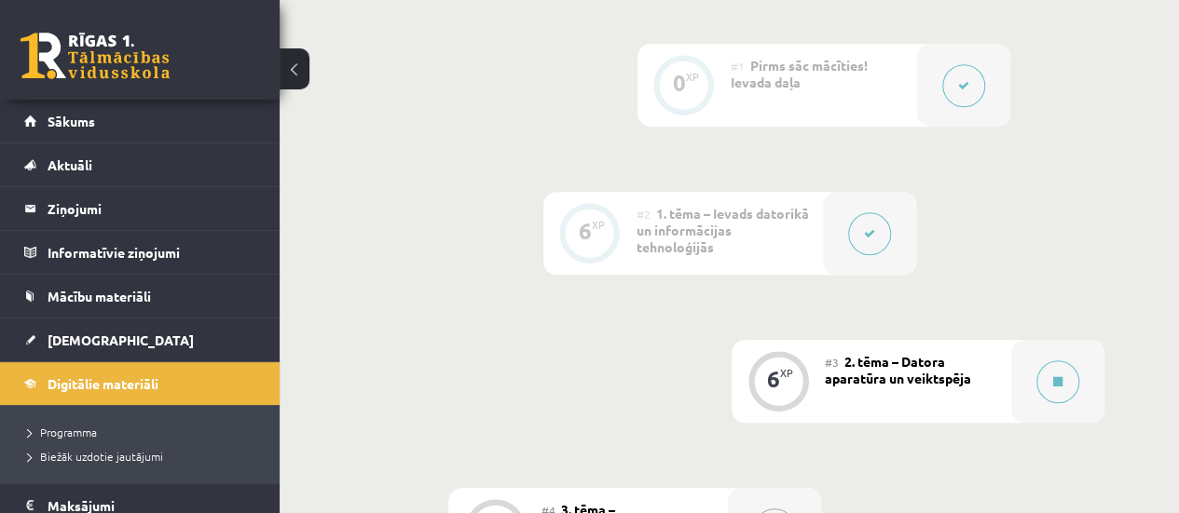
click at [872, 212] on button at bounding box center [869, 233] width 43 height 43
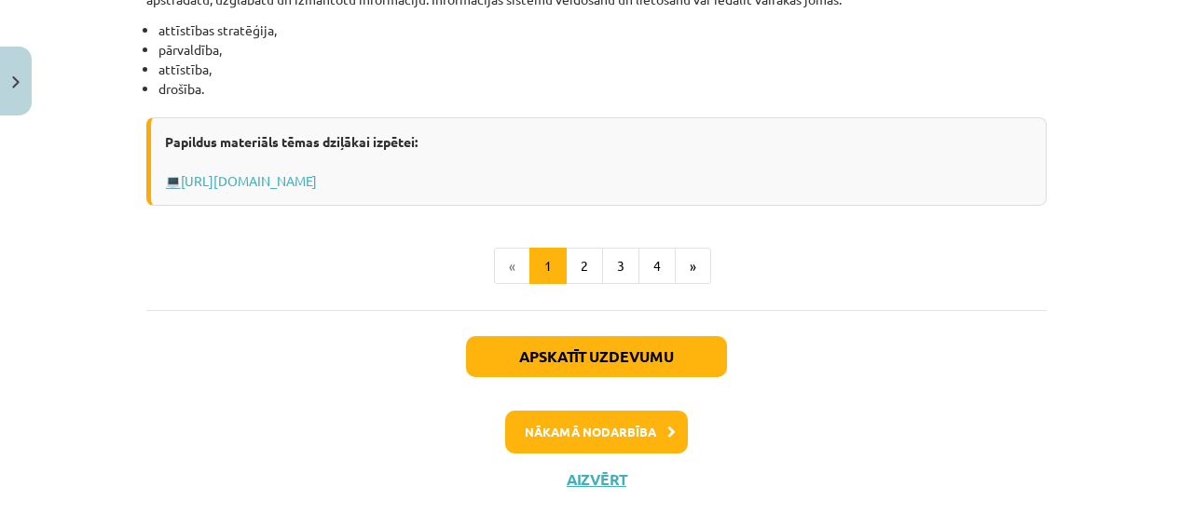
scroll to position [0, 0]
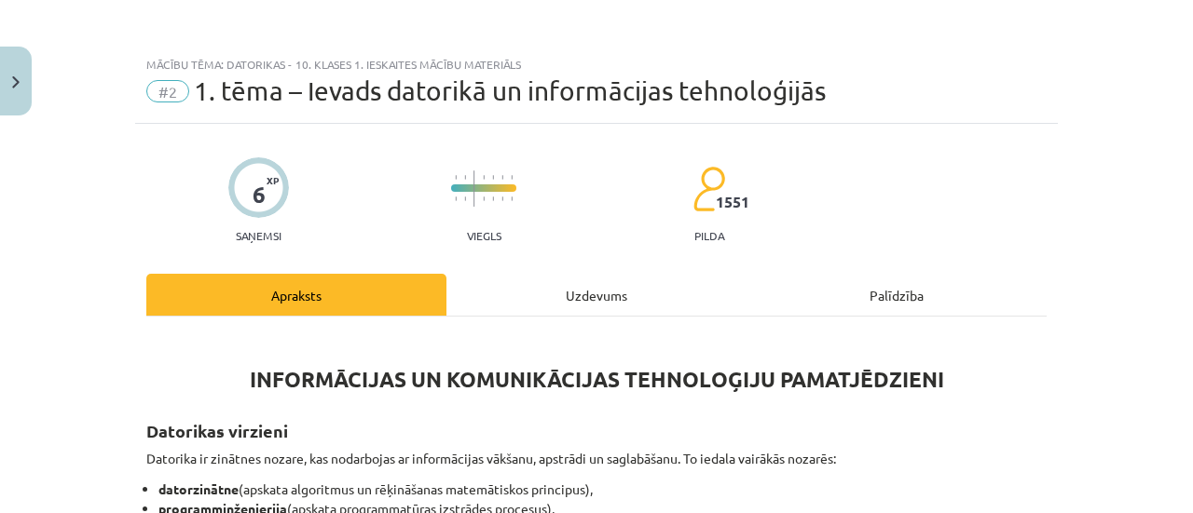
click at [602, 290] on div "Uzdevums" at bounding box center [596, 295] width 300 height 42
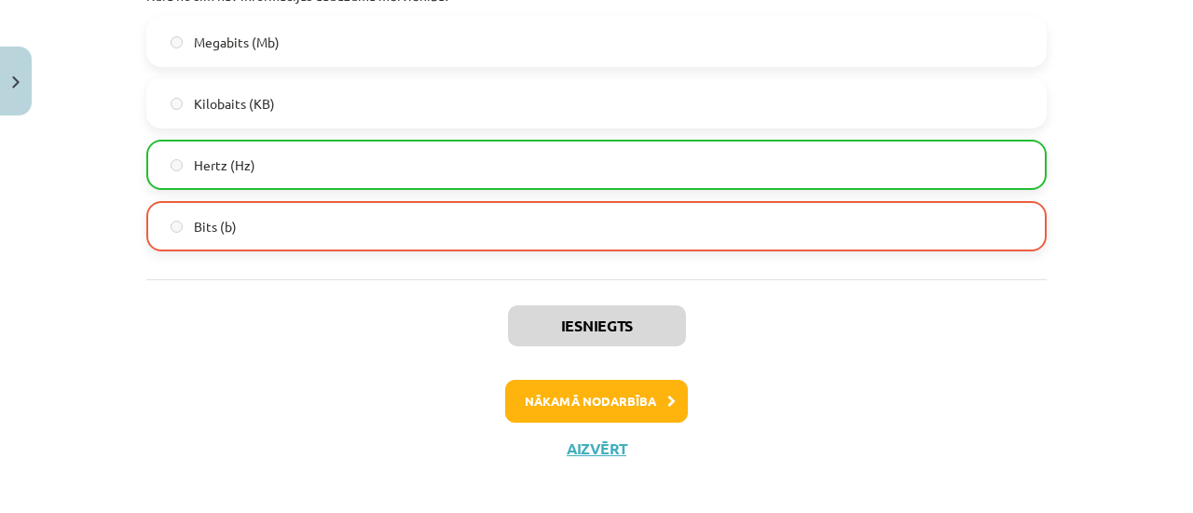
scroll to position [2045, 0]
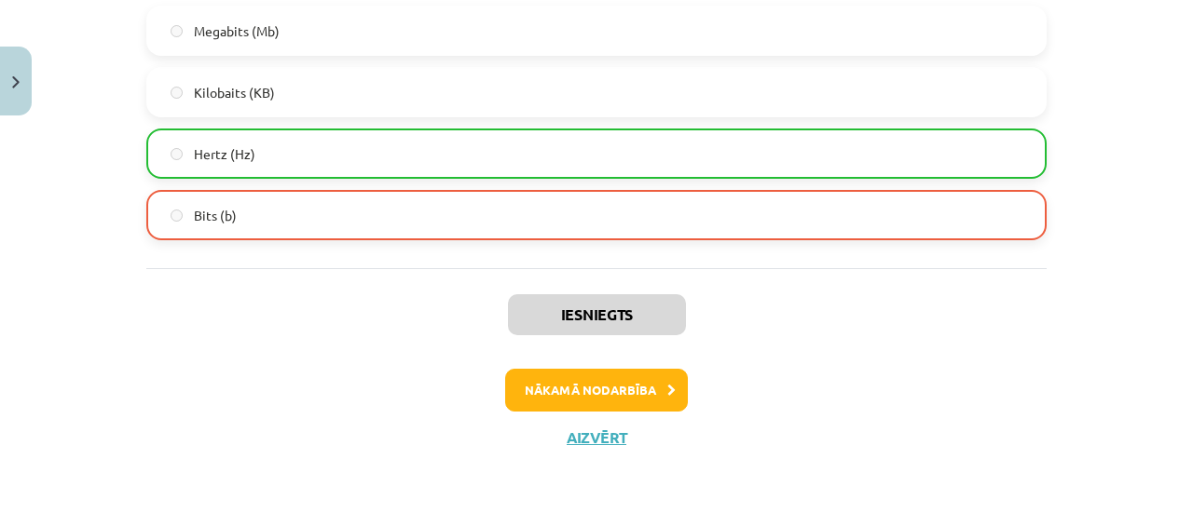
click at [431, 151] on label "Hertz (Hz)" at bounding box center [596, 153] width 896 height 47
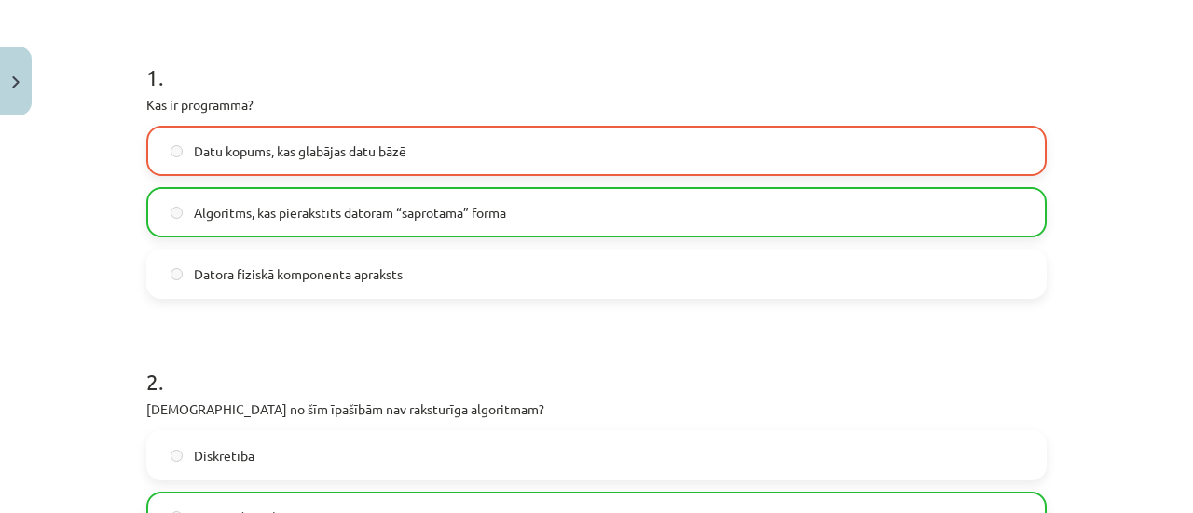
scroll to position [0, 0]
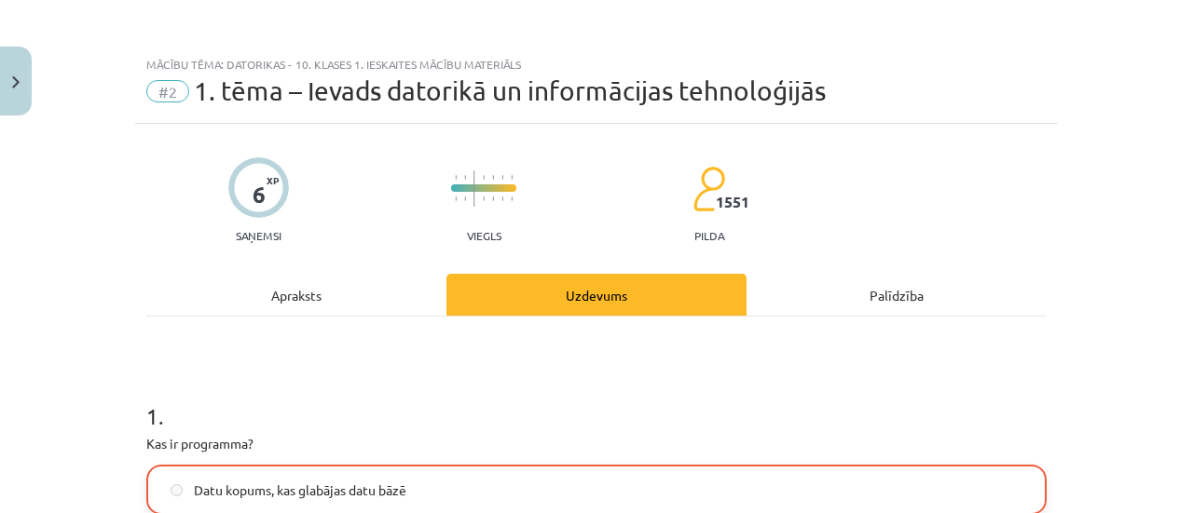
click at [257, 240] on p "Saņemsi" at bounding box center [258, 235] width 61 height 13
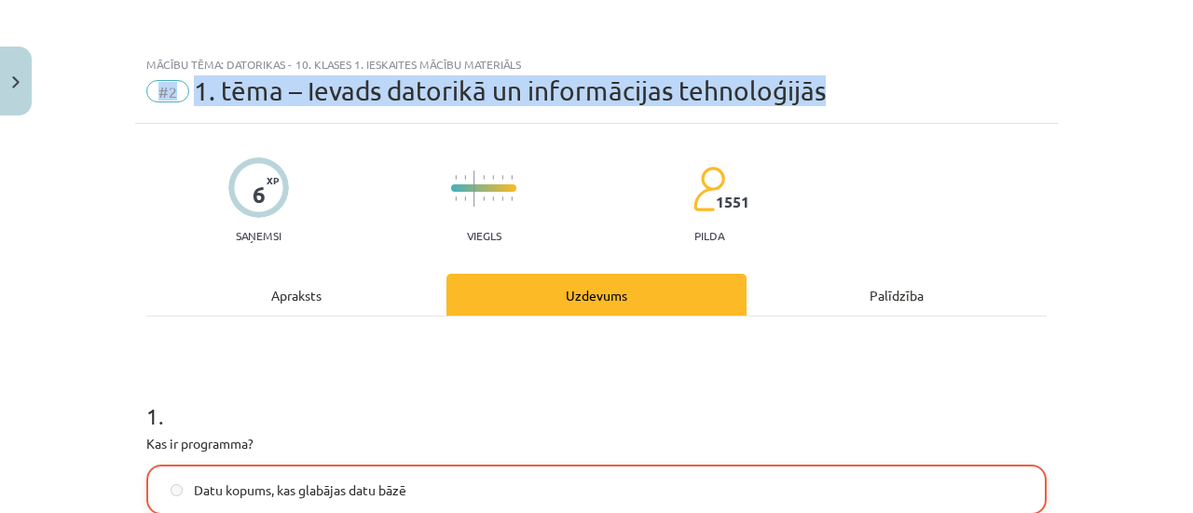
drag, startPoint x: 154, startPoint y: 101, endPoint x: 1190, endPoint y: 85, distance: 1036.4
click at [1190, 85] on div "Mācību tēma: Datorikas - 10. klases 1. ieskaites mācību materiāls #2 1. tēma – …" at bounding box center [596, 256] width 1193 height 513
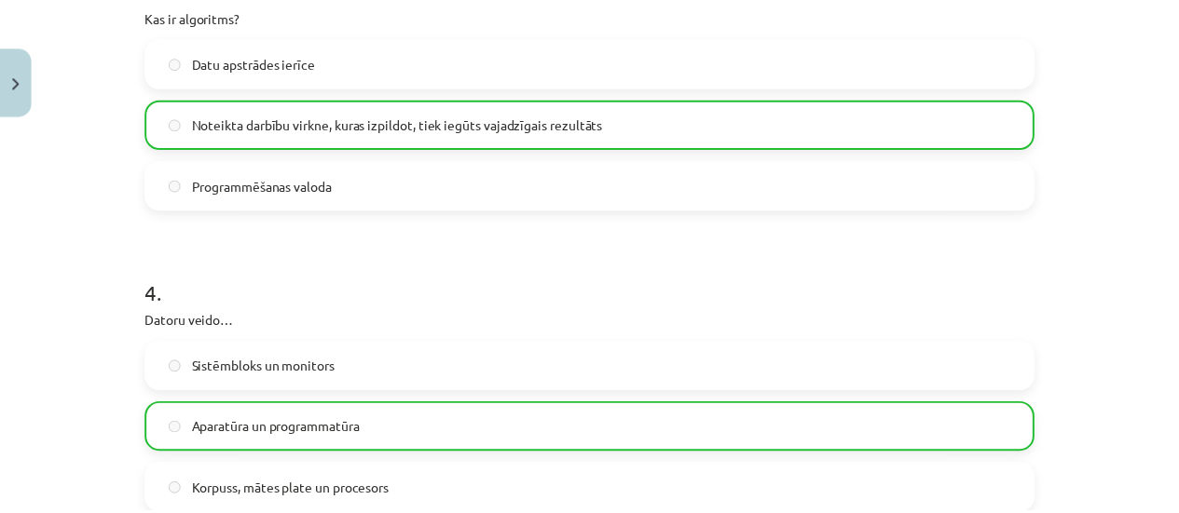
scroll to position [2045, 0]
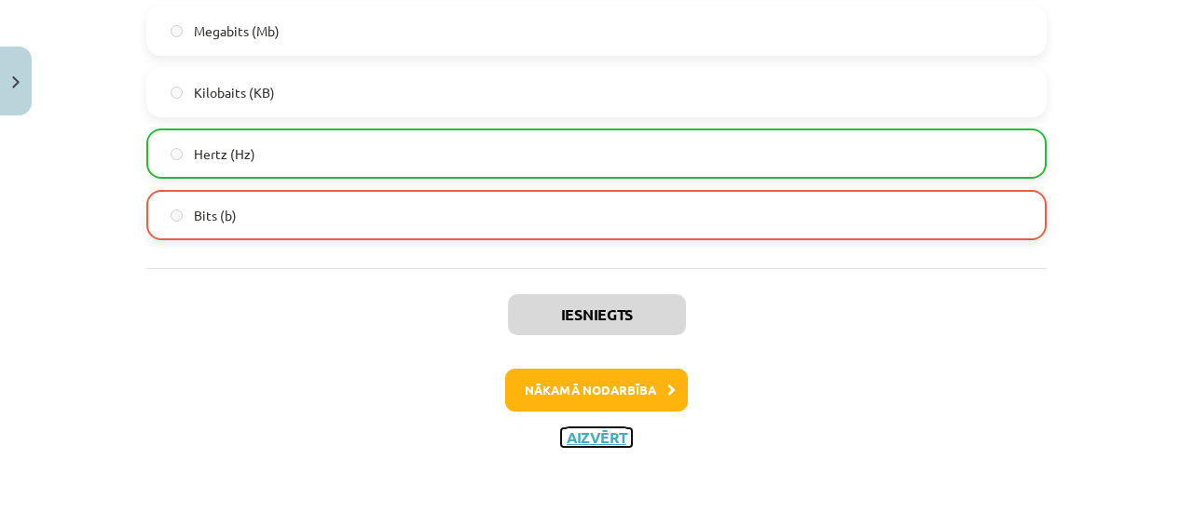
click at [591, 433] on button "Aizvērt" at bounding box center [596, 438] width 71 height 19
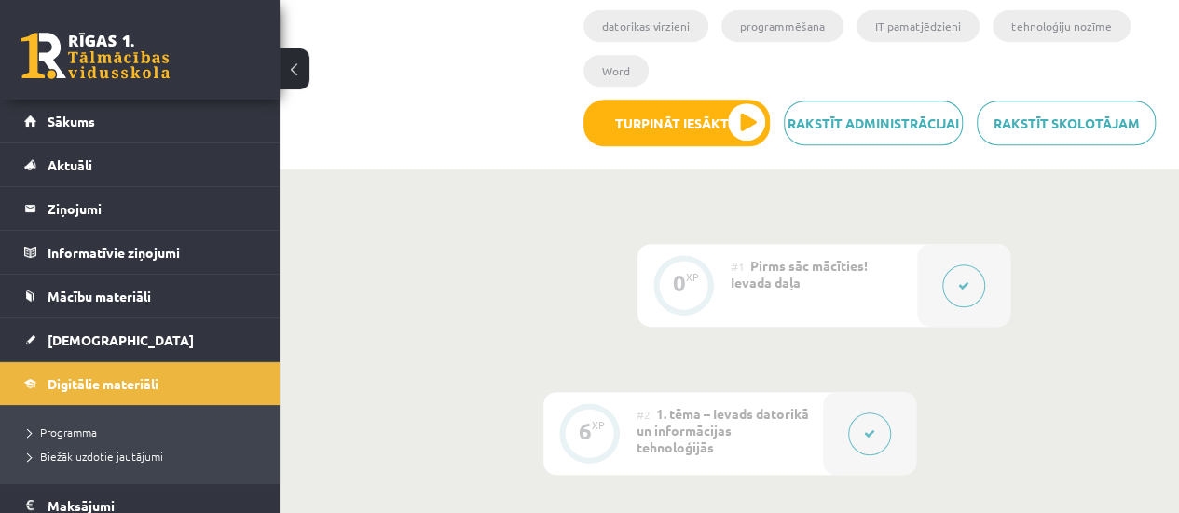
scroll to position [0, 0]
